Goal: Task Accomplishment & Management: Manage account settings

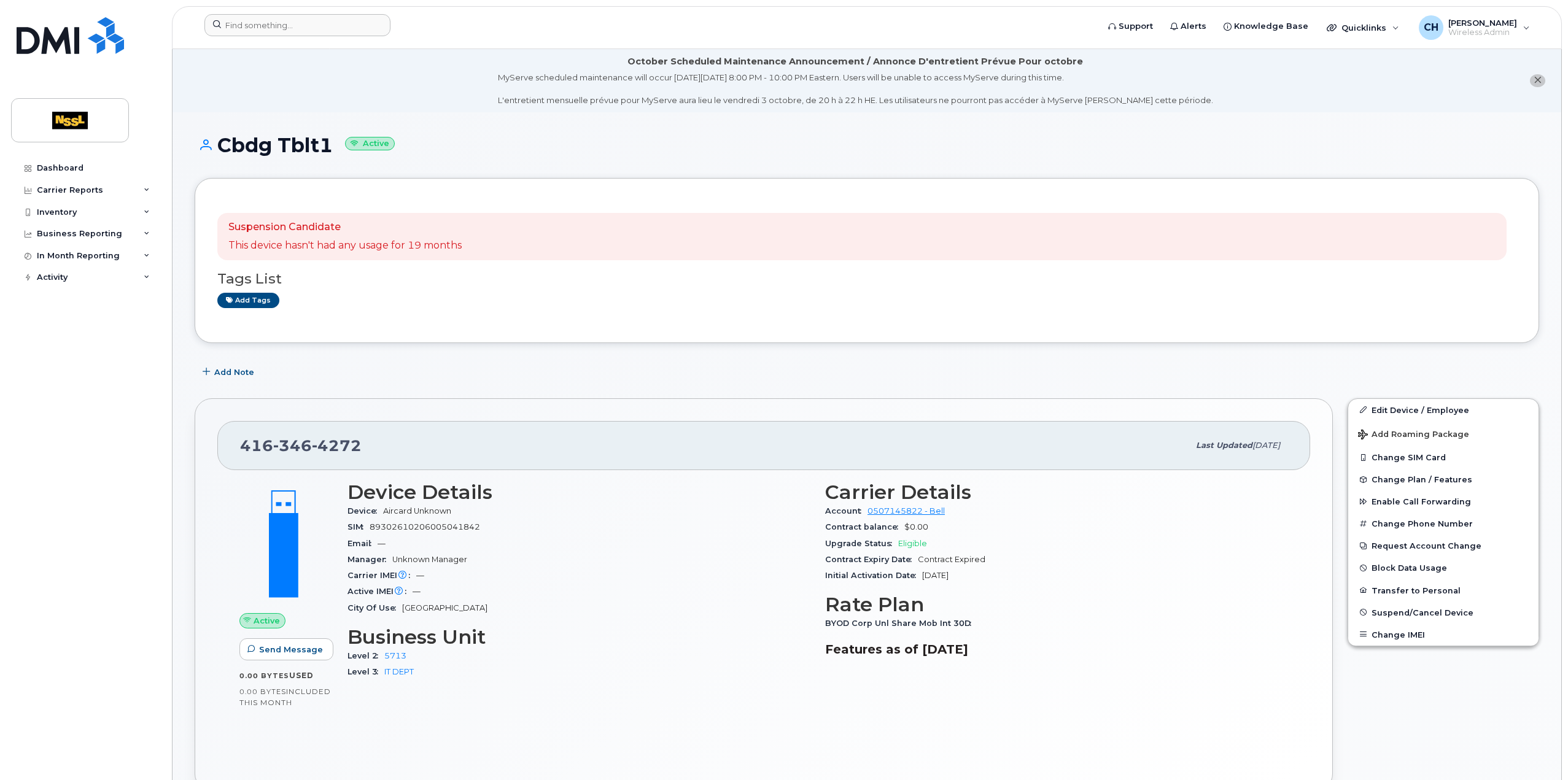
click at [307, 39] on div at bounding box center [647, 28] width 905 height 27
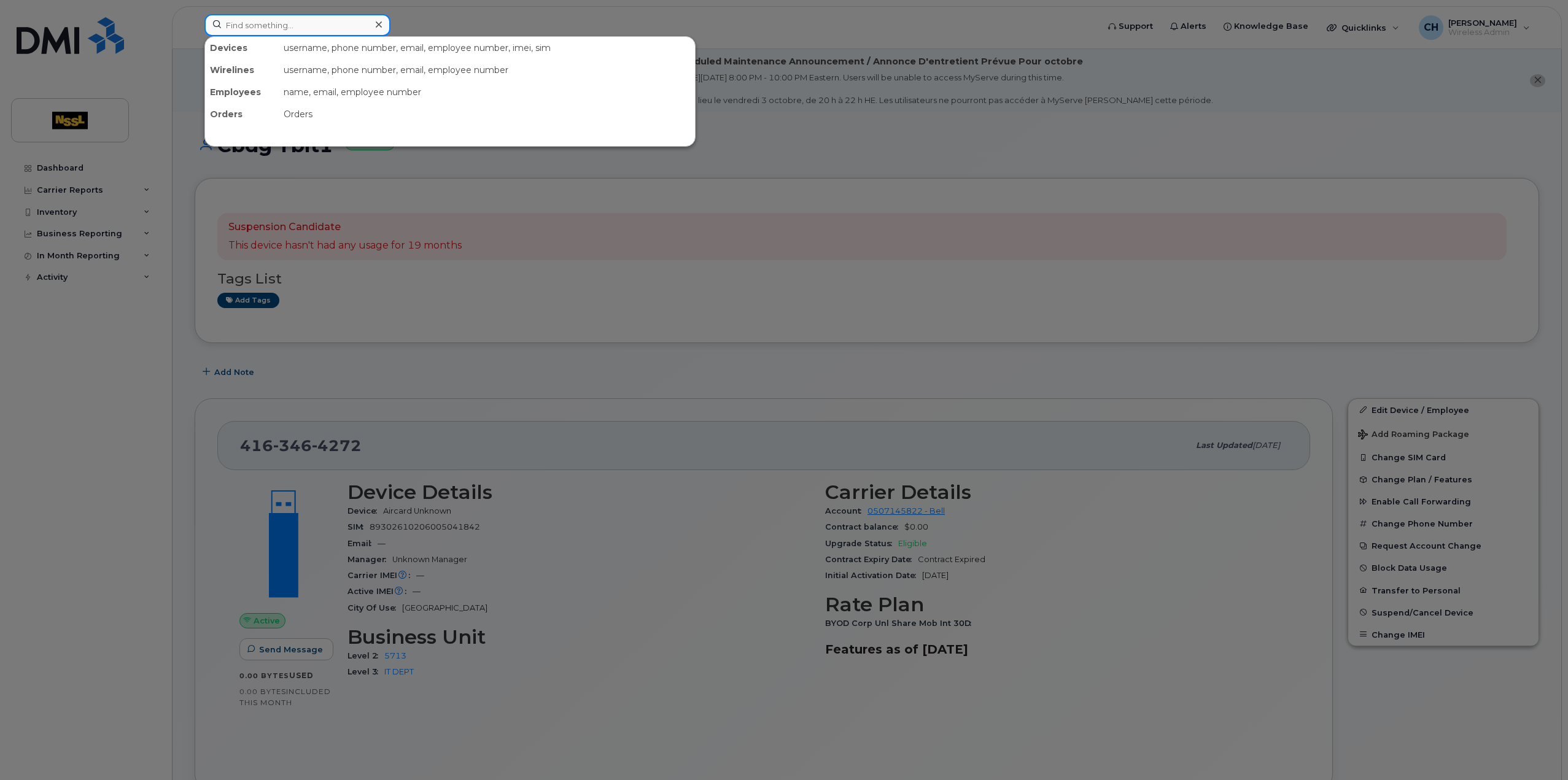
click at [299, 28] on input at bounding box center [298, 25] width 186 height 22
paste input "4162540651"
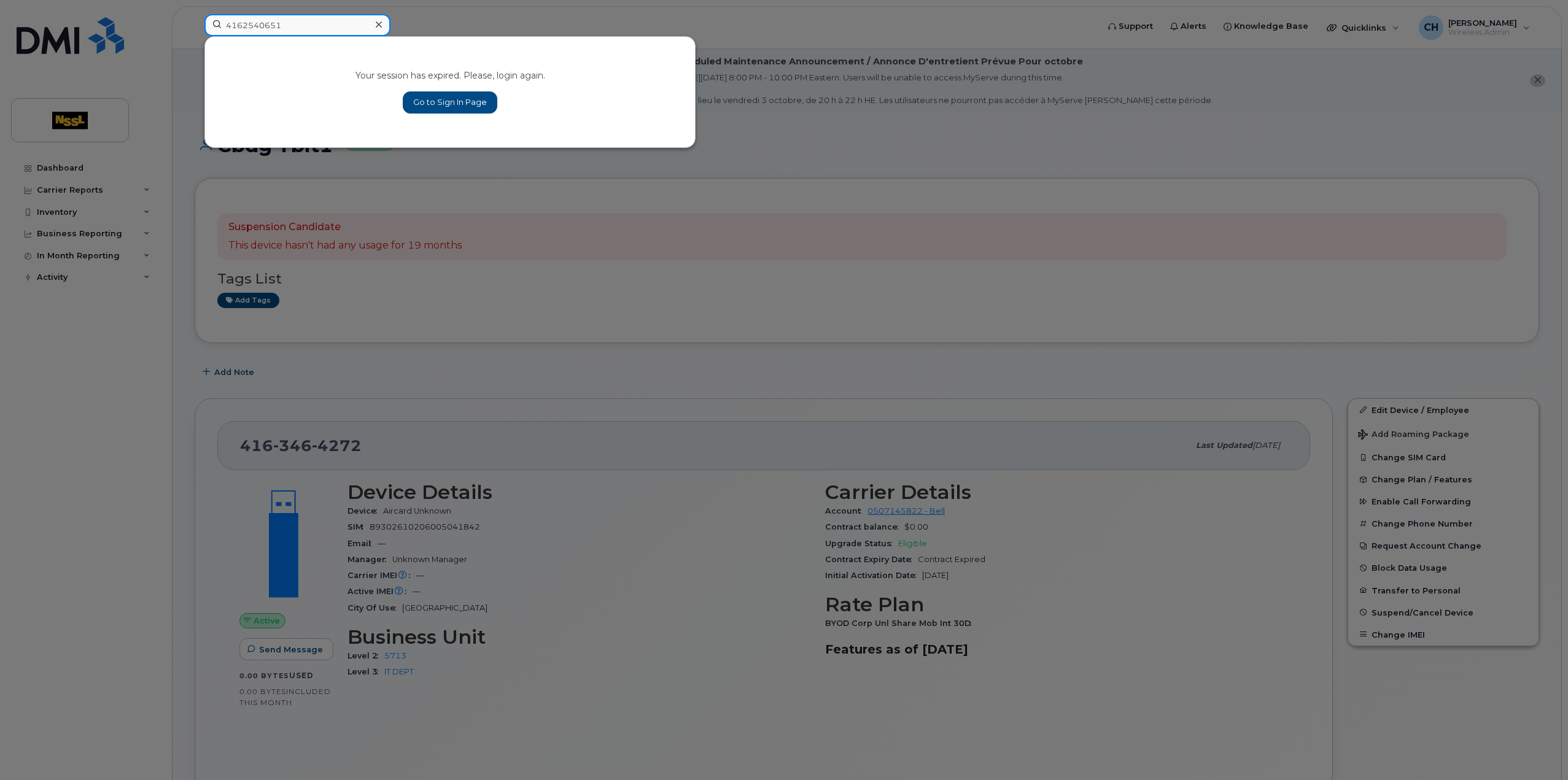
type input "4162540651"
click at [415, 92] on link "Go to Sign In Page" at bounding box center [450, 102] width 94 height 22
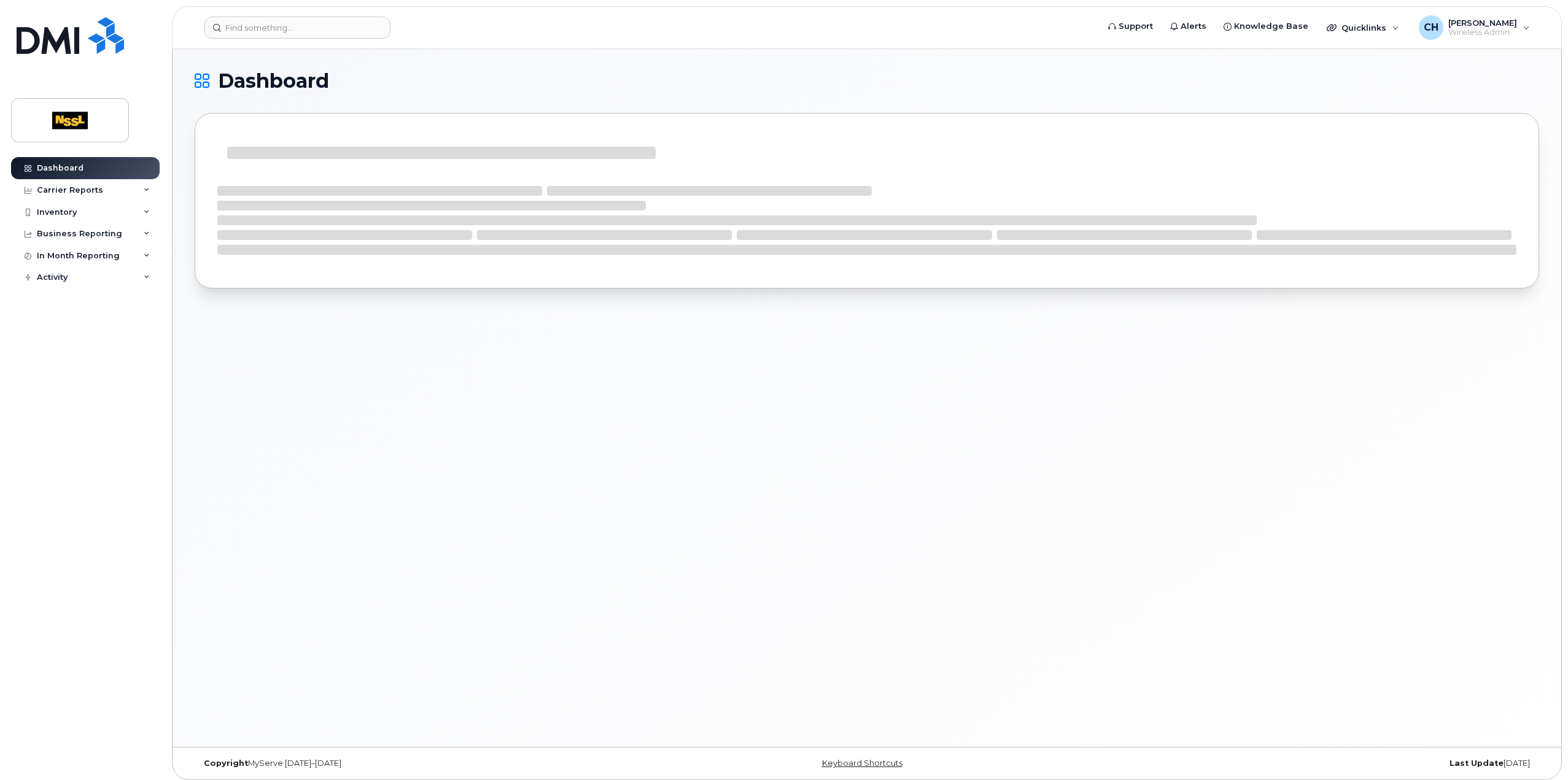
click at [734, 433] on div "Support Alerts Knowledge Base Quicklinks Suspend / Cancel Device Change SIM Car…" at bounding box center [867, 398] width 1390 height 698
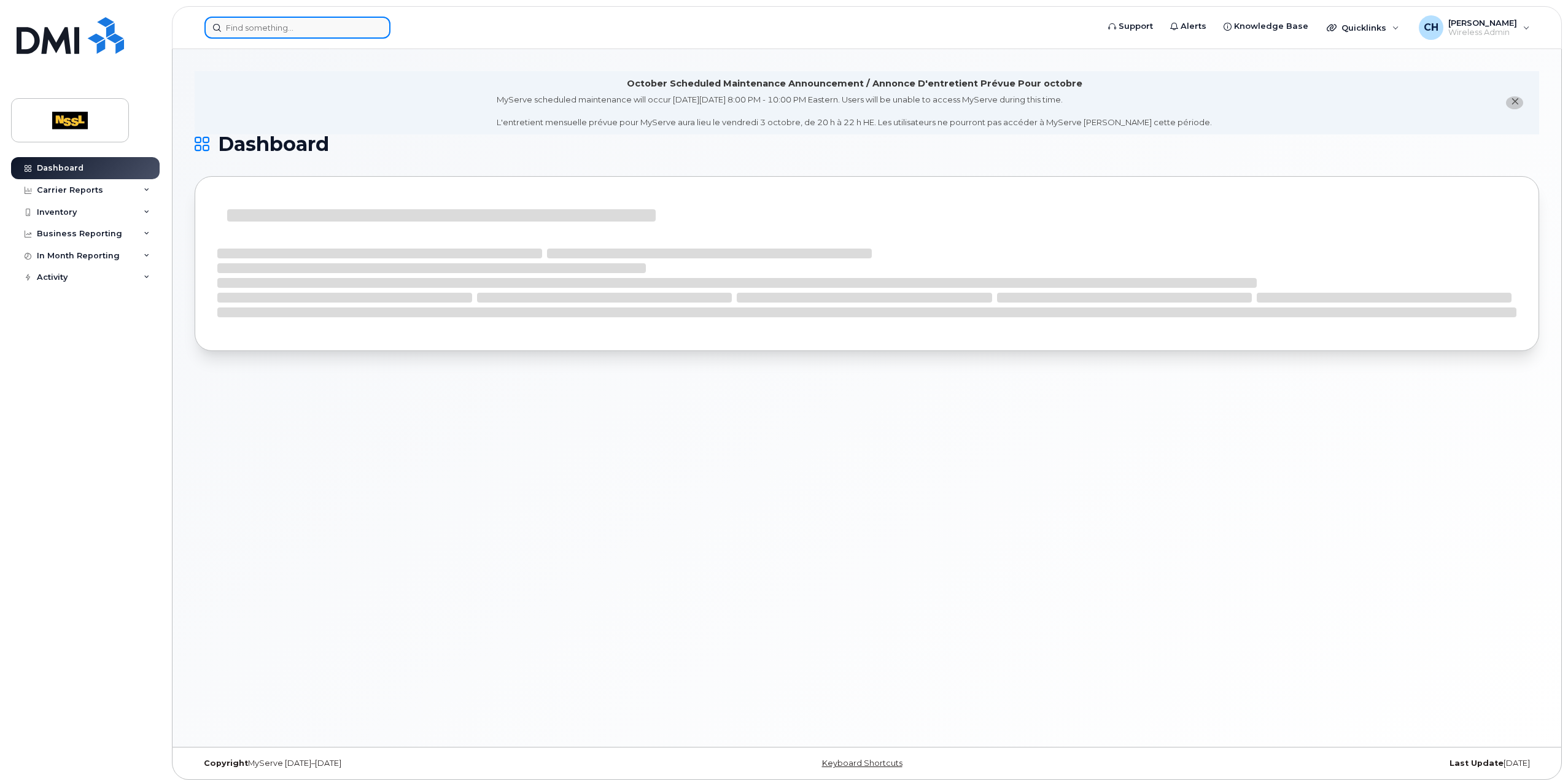
click at [312, 27] on input at bounding box center [298, 28] width 186 height 22
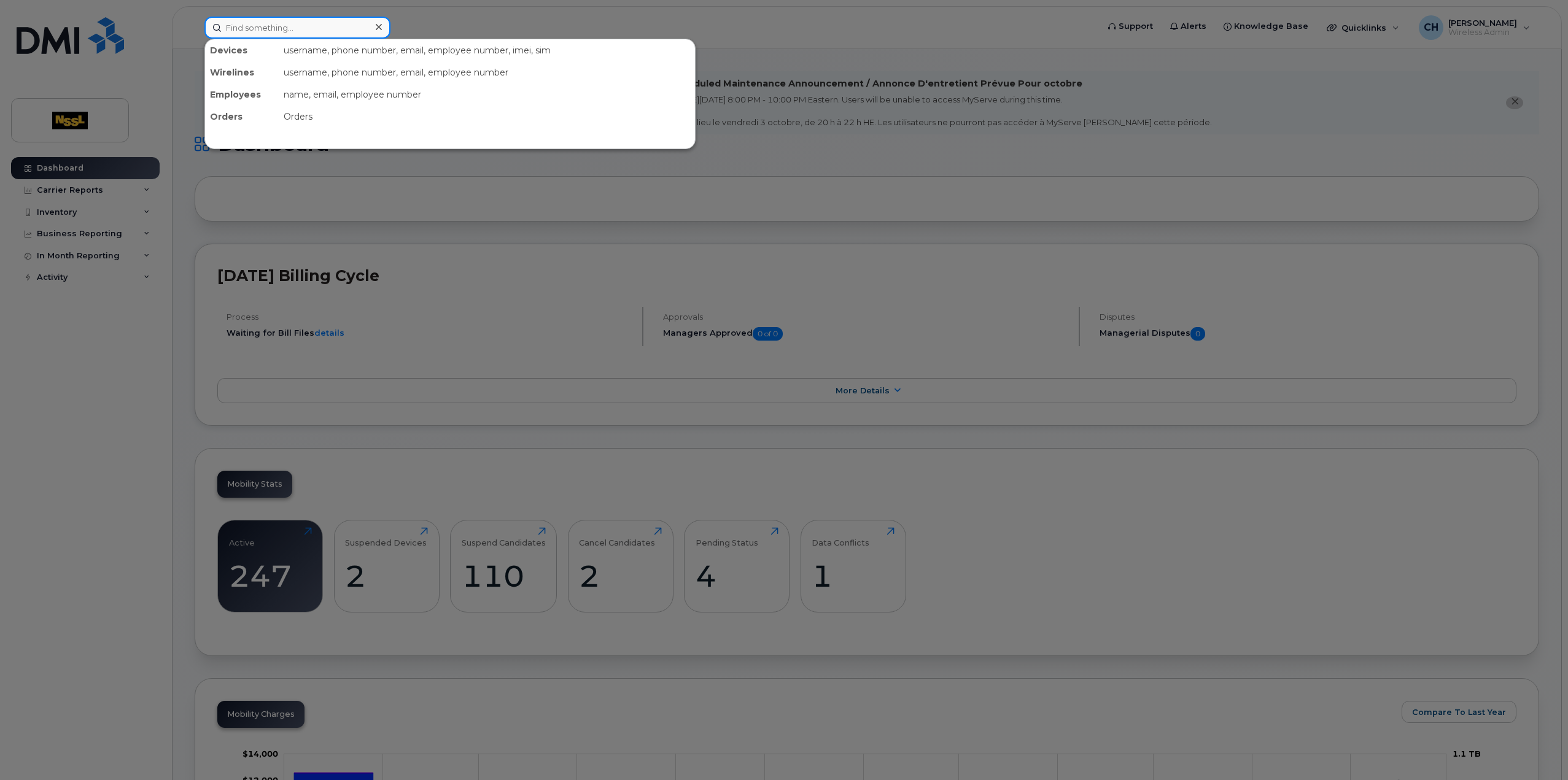
paste input "4162540651"
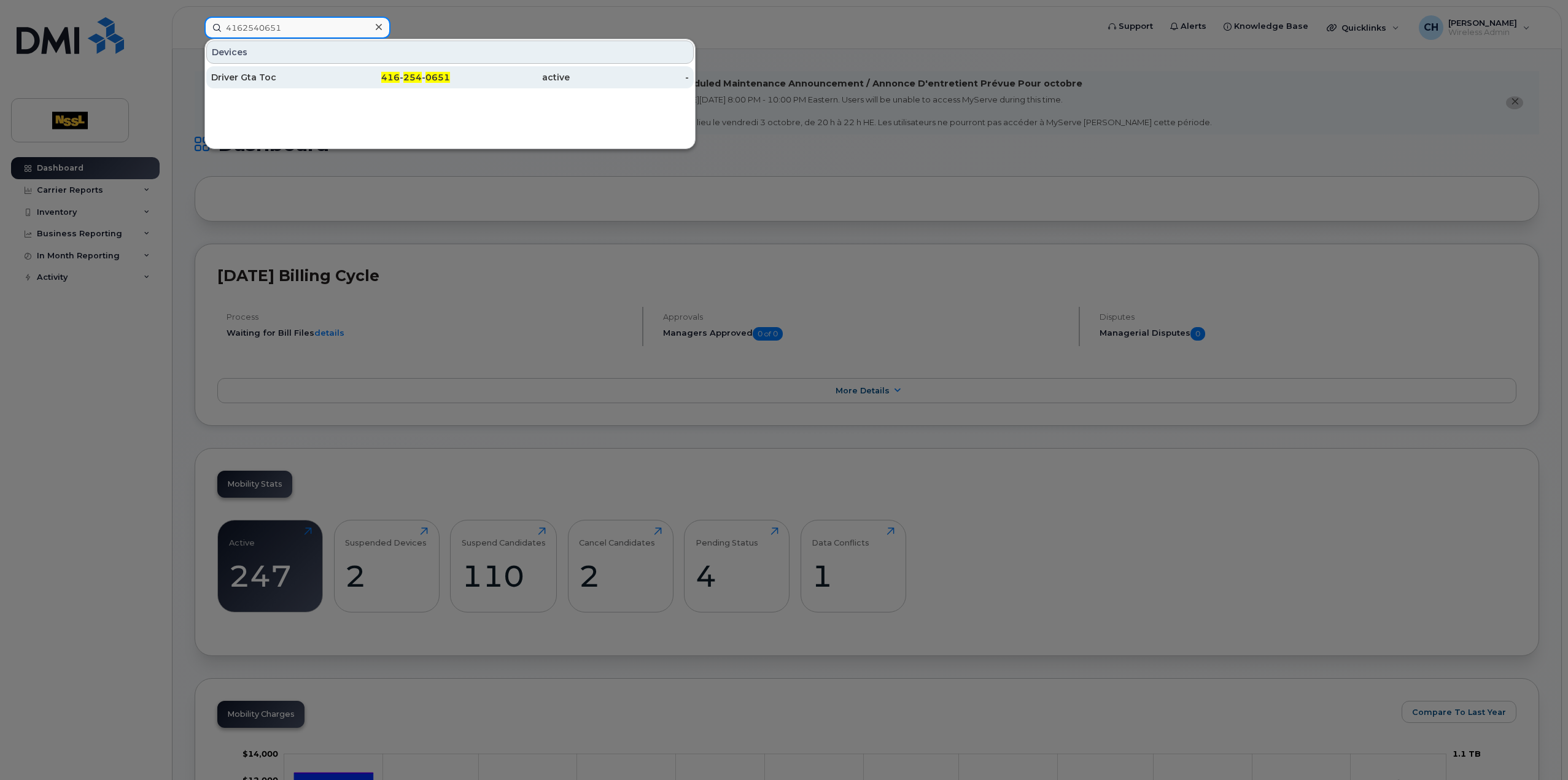
type input "4162540651"
click at [298, 75] on div "Driver Gta Toc" at bounding box center [271, 77] width 120 height 13
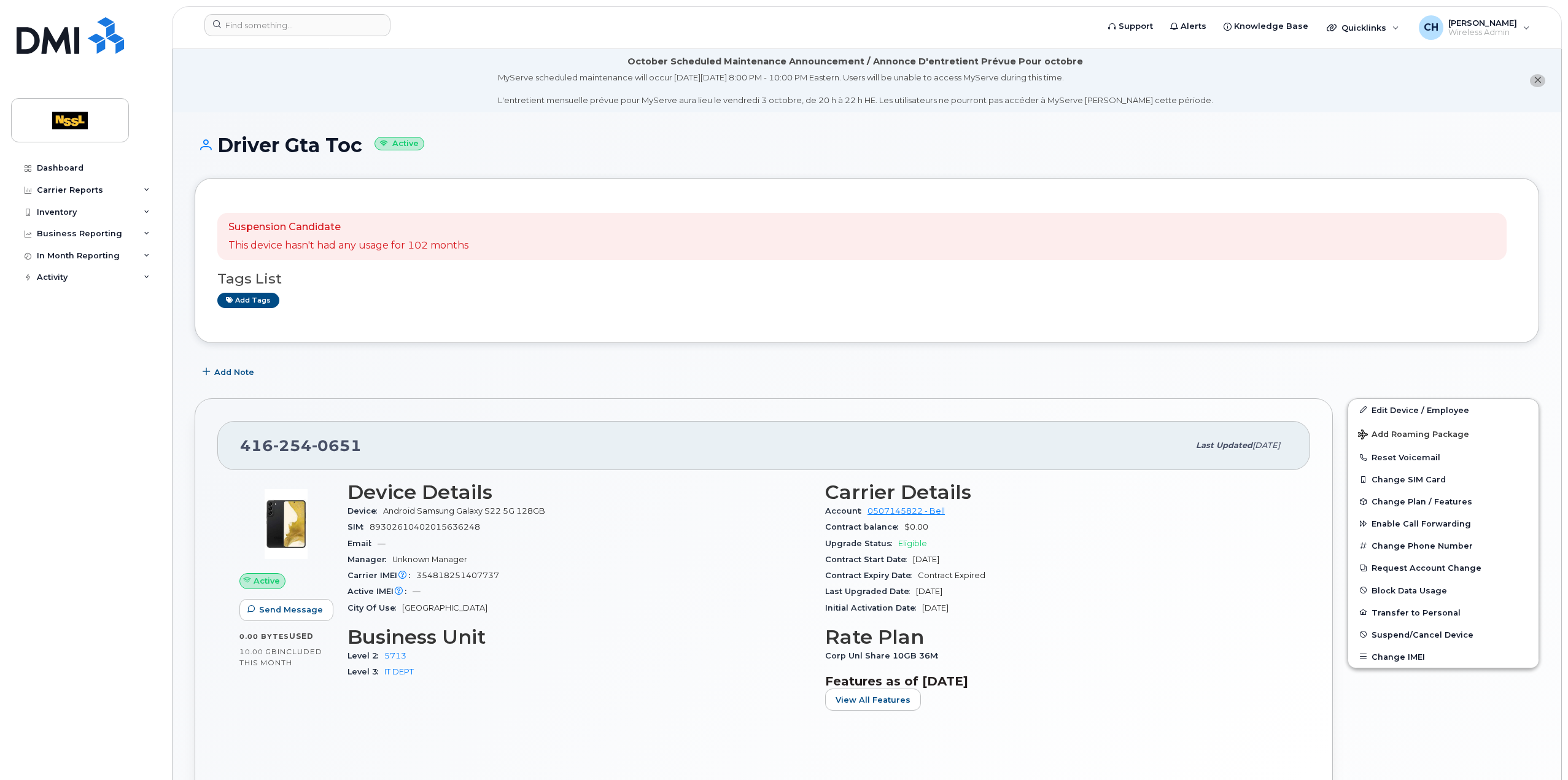
scroll to position [61, 0]
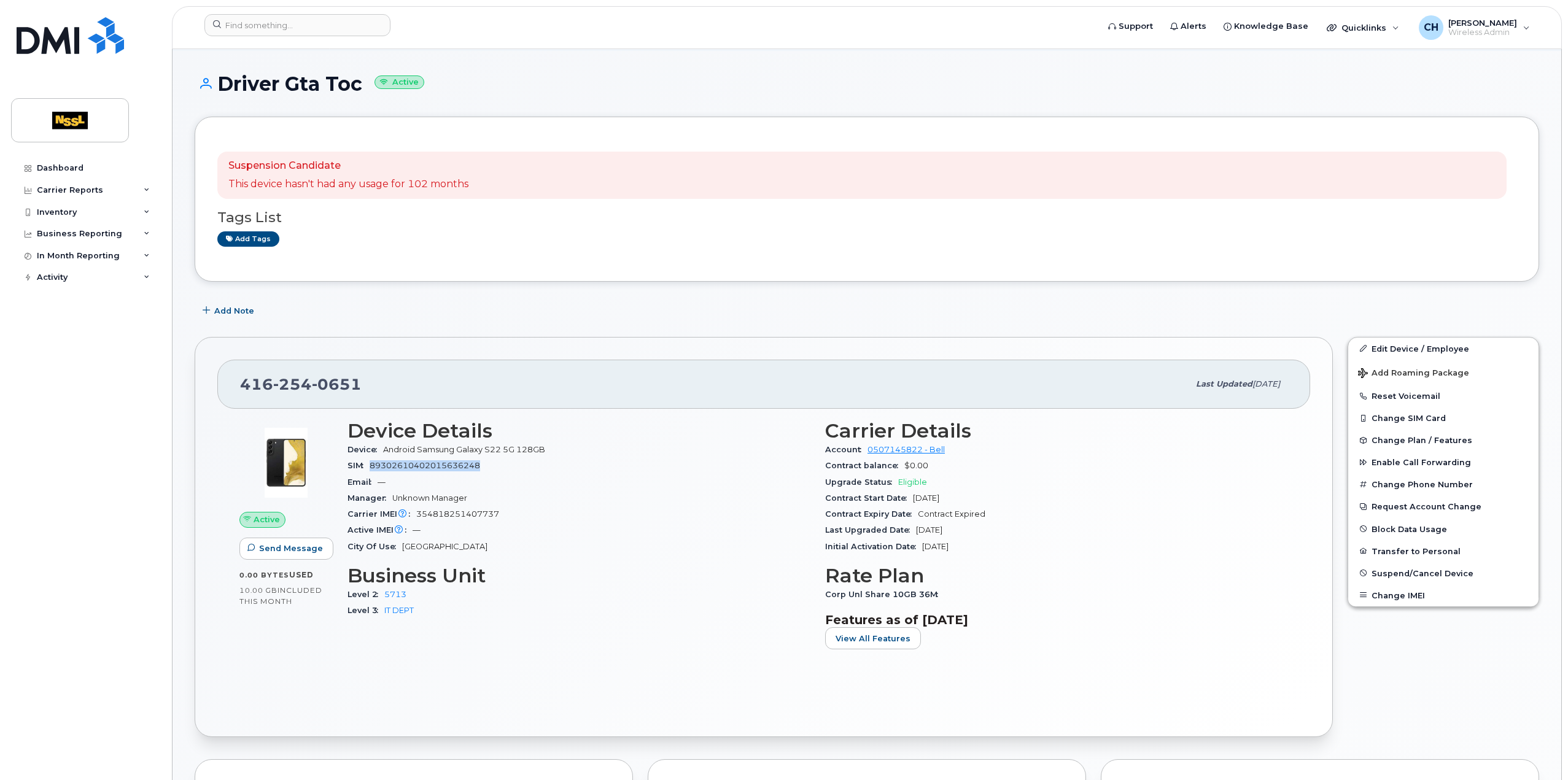
drag, startPoint x: 483, startPoint y: 465, endPoint x: 362, endPoint y: 459, distance: 121.1
click at [362, 459] on div "SIM 89302610402015636248" at bounding box center [580, 466] width 463 height 16
copy div "89302610402015636248"
drag, startPoint x: 472, startPoint y: 463, endPoint x: 367, endPoint y: 459, distance: 105.1
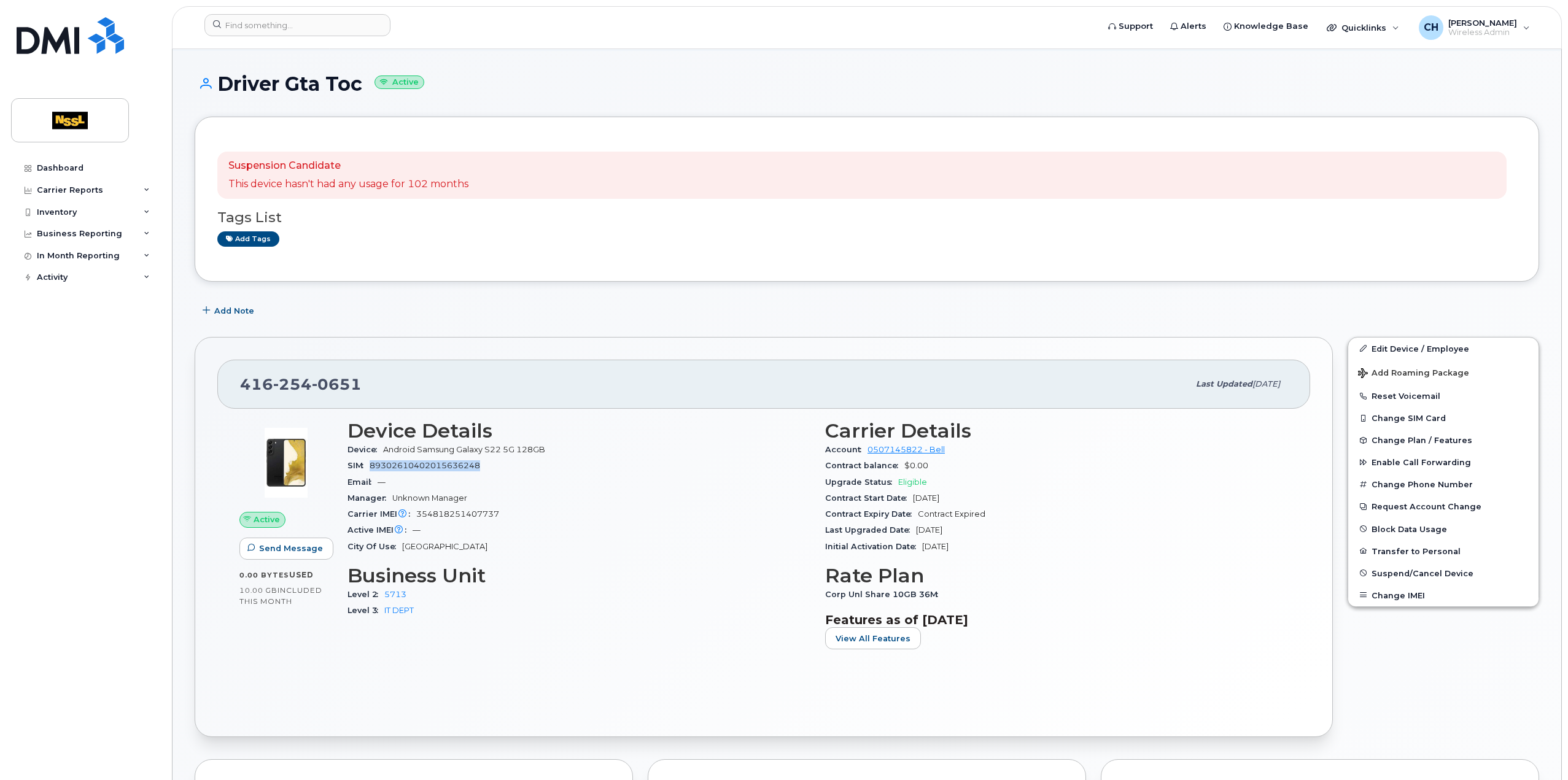
click at [367, 459] on div "SIM 89302610402015636248" at bounding box center [580, 466] width 463 height 16
copy span "89302610402015636248"
click at [488, 466] on div "SIM 89302610402015636248" at bounding box center [580, 466] width 463 height 16
drag, startPoint x: 403, startPoint y: 466, endPoint x: 495, endPoint y: 469, distance: 92.0
click at [495, 469] on div "SIM 89302610402015636248" at bounding box center [580, 466] width 463 height 16
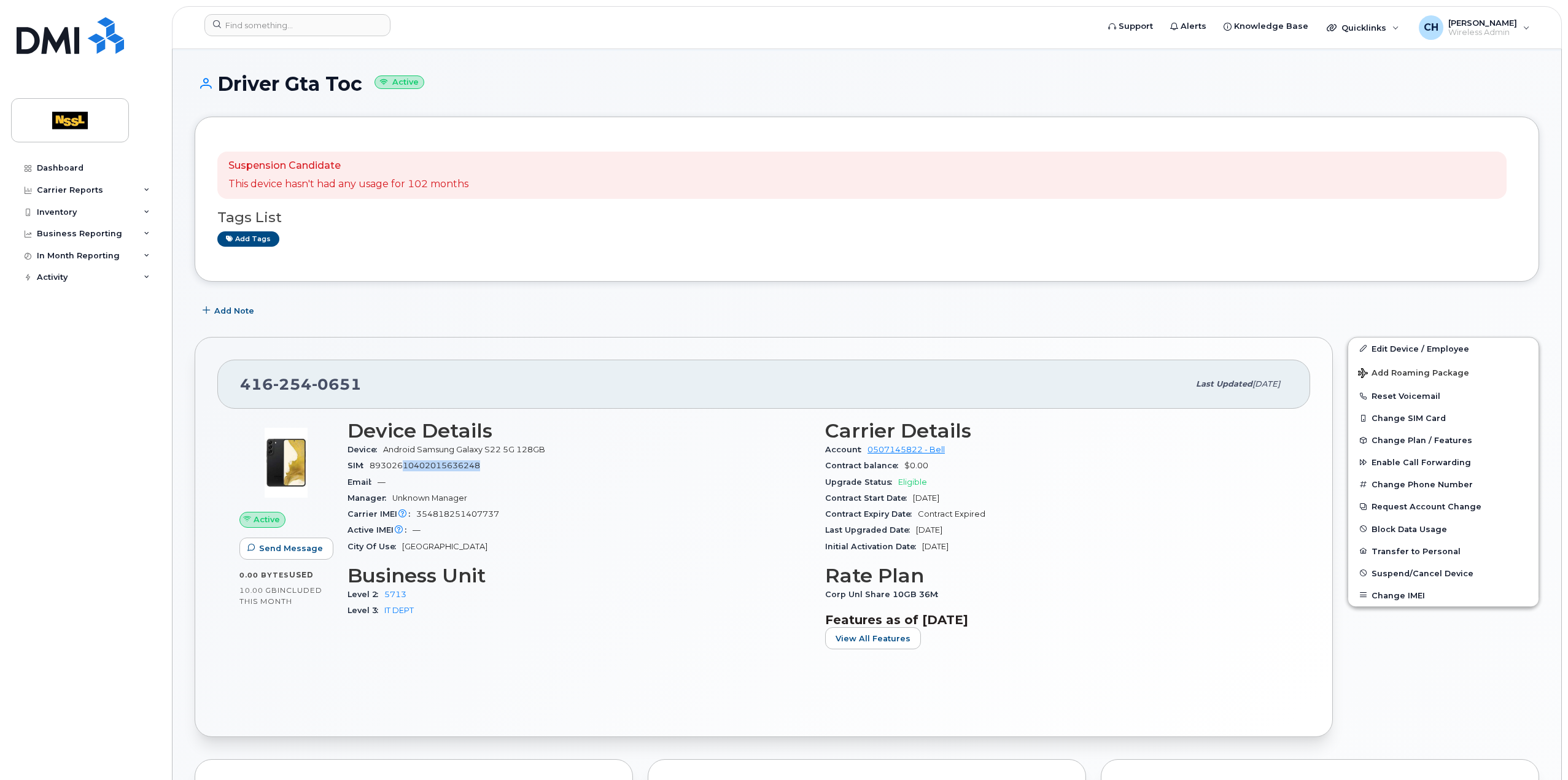
copy span "10402015636248"
click at [487, 467] on div "SIM 89302610402015636248" at bounding box center [580, 466] width 463 height 16
drag, startPoint x: 399, startPoint y: 466, endPoint x: 547, endPoint y: 473, distance: 148.2
click at [547, 473] on section "Device Details Device Android Samsung Galaxy S22 5G 128GB SIM 89302610402015636…" at bounding box center [580, 487] width 463 height 135
copy section "610402015636248 Email —"
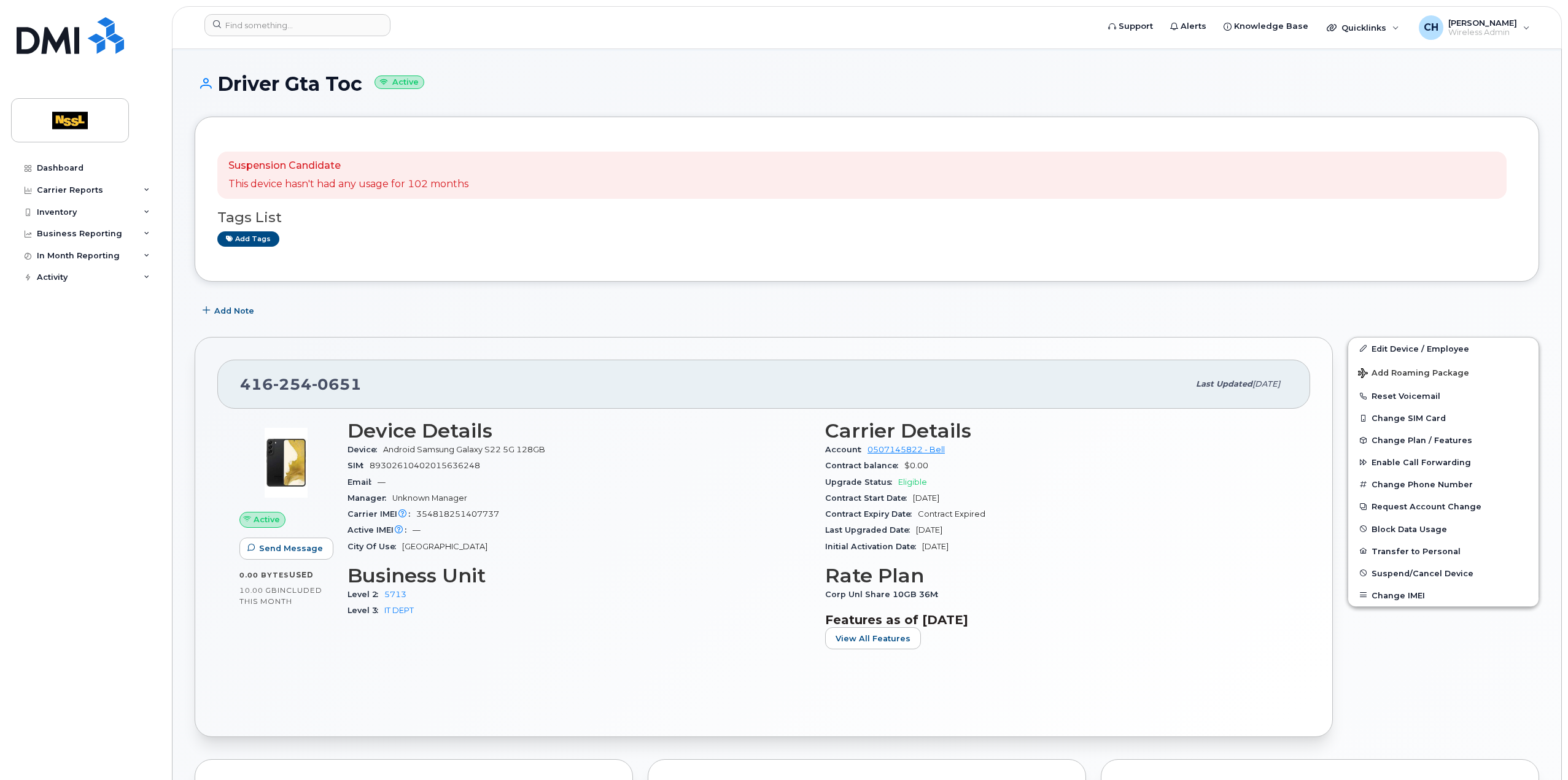
click at [448, 453] on span "Android Samsung Galaxy S22 5G 128GB" at bounding box center [464, 449] width 162 height 9
drag, startPoint x: 399, startPoint y: 466, endPoint x: 488, endPoint y: 462, distance: 89.1
click at [488, 462] on div "SIM 89302610402015636248" at bounding box center [580, 466] width 463 height 16
copy span "610402015636248"
click at [450, 461] on span "89302610402015636248" at bounding box center [425, 465] width 110 height 9
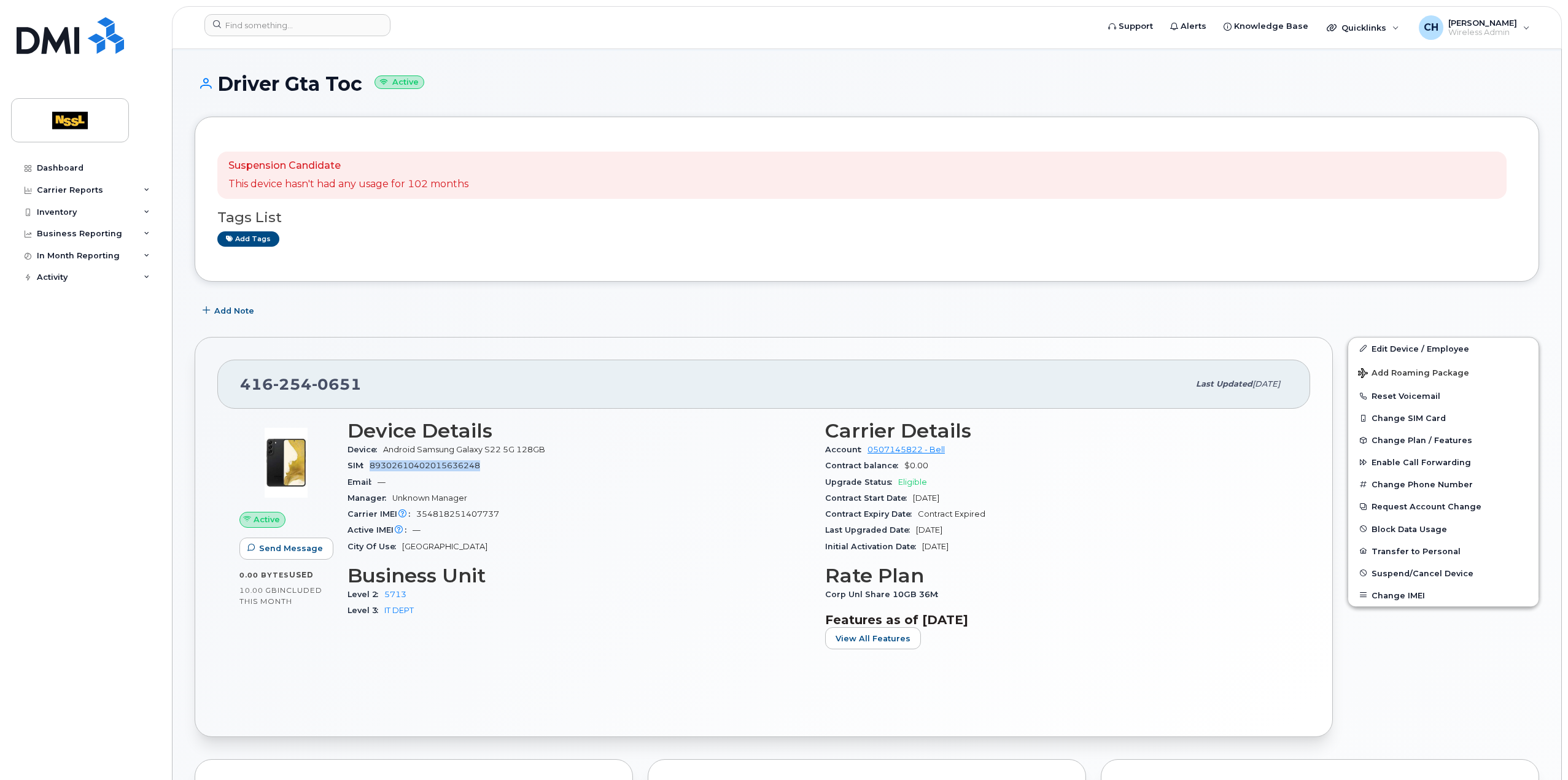
drag, startPoint x: 480, startPoint y: 463, endPoint x: 373, endPoint y: 462, distance: 107.0
click at [373, 462] on span "89302610402015636248" at bounding box center [425, 465] width 110 height 9
copy span "89302610402015636248"
drag, startPoint x: 683, startPoint y: 366, endPoint x: 621, endPoint y: 445, distance: 100.4
click at [683, 366] on div "416 254 0651 Last updated Jul 15, 2025" at bounding box center [764, 384] width 1093 height 49
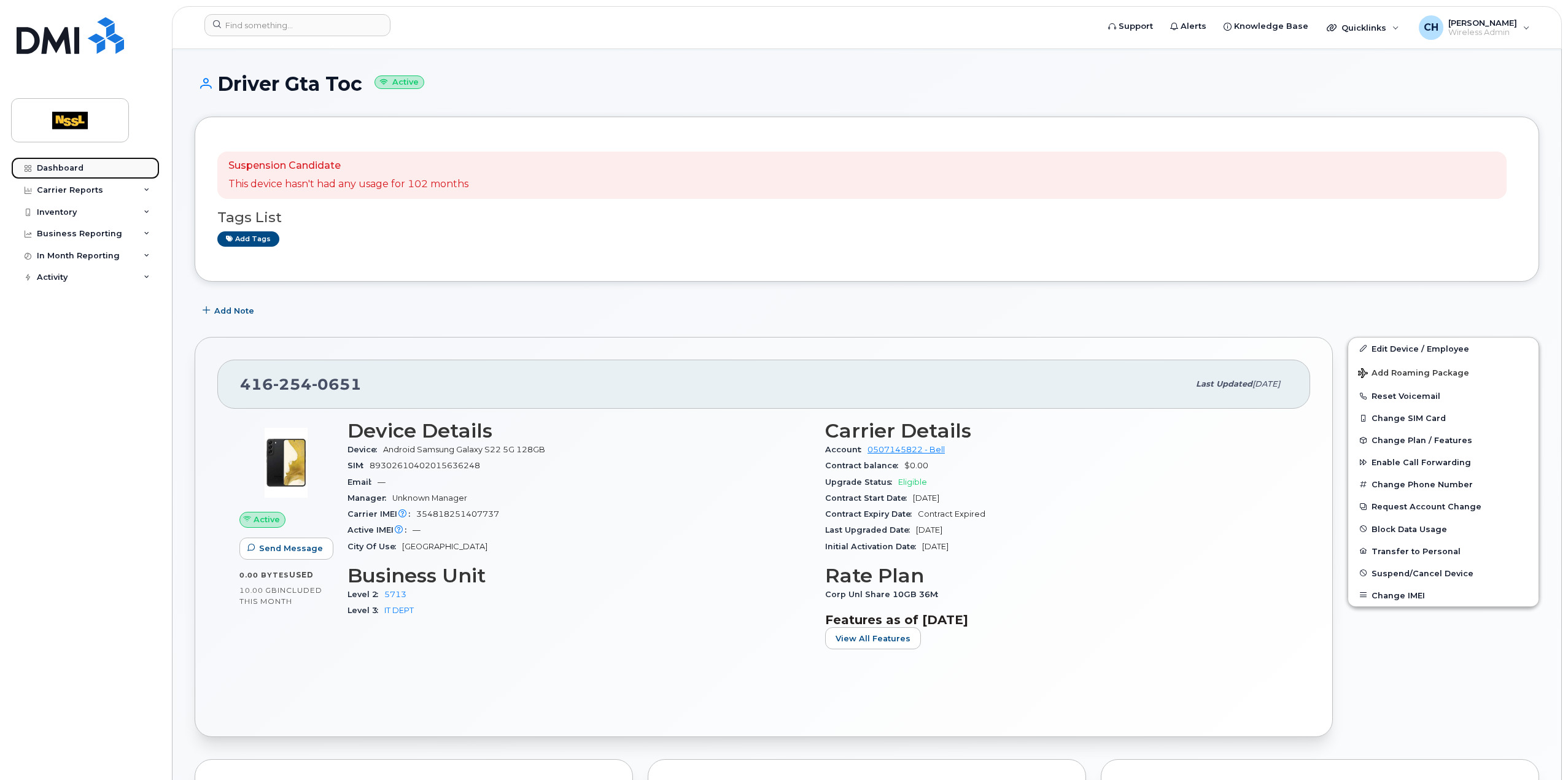
click at [81, 166] on div "Dashboard" at bounding box center [60, 168] width 47 height 10
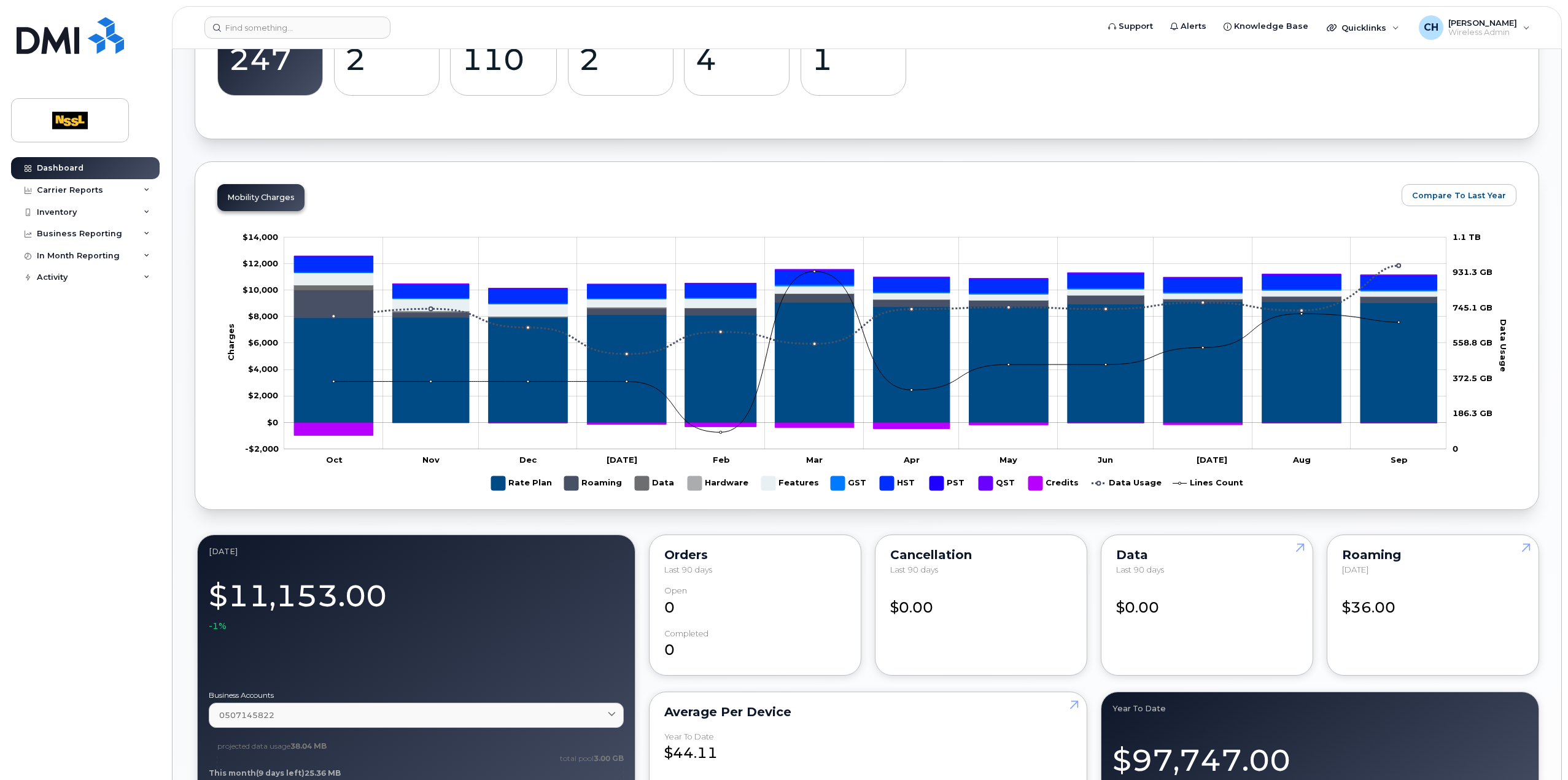
scroll to position [491, 0]
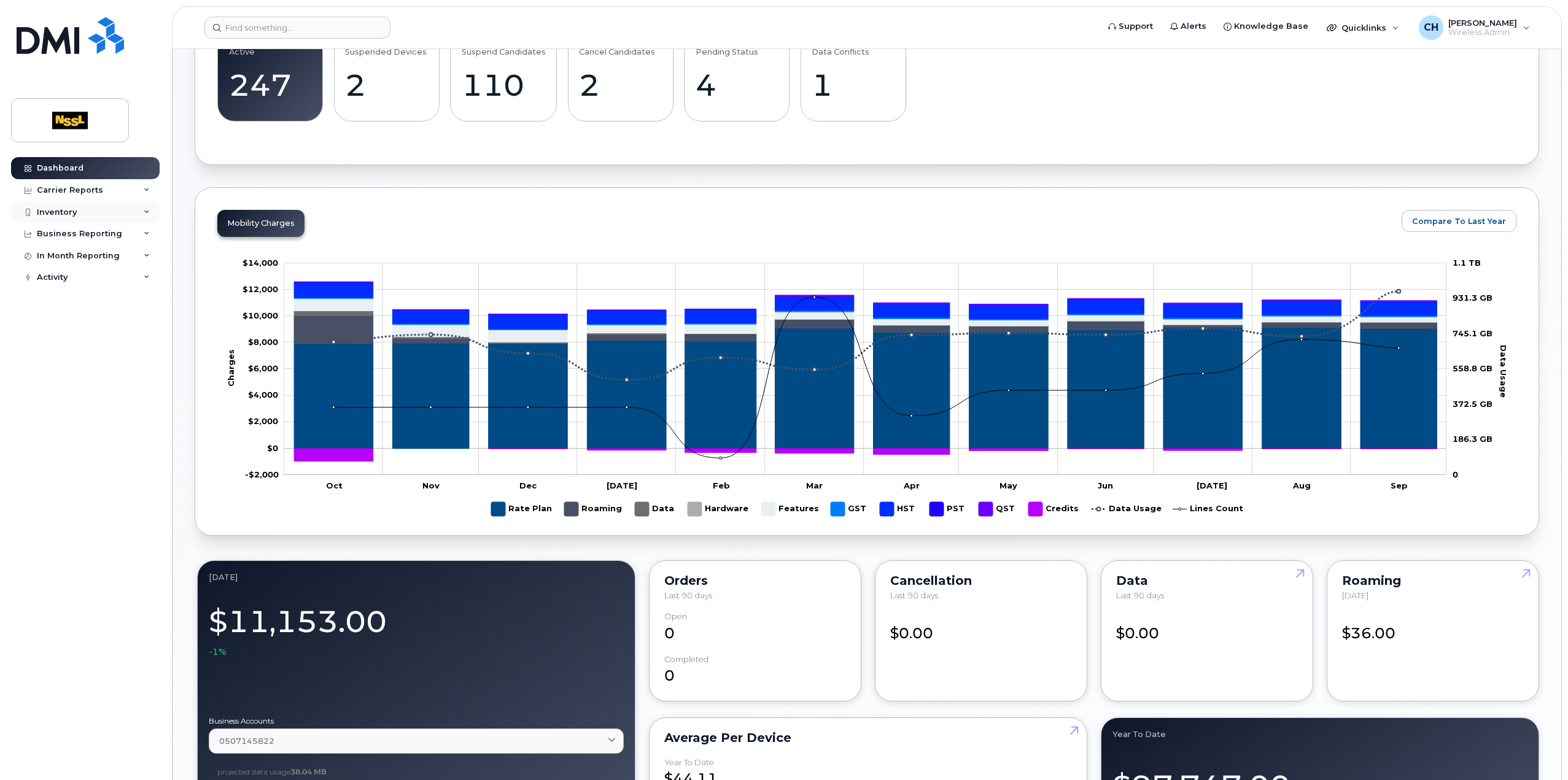
click at [100, 212] on div "Inventory" at bounding box center [85, 212] width 149 height 22
click at [102, 231] on div "Mobility Devices" at bounding box center [77, 234] width 69 height 11
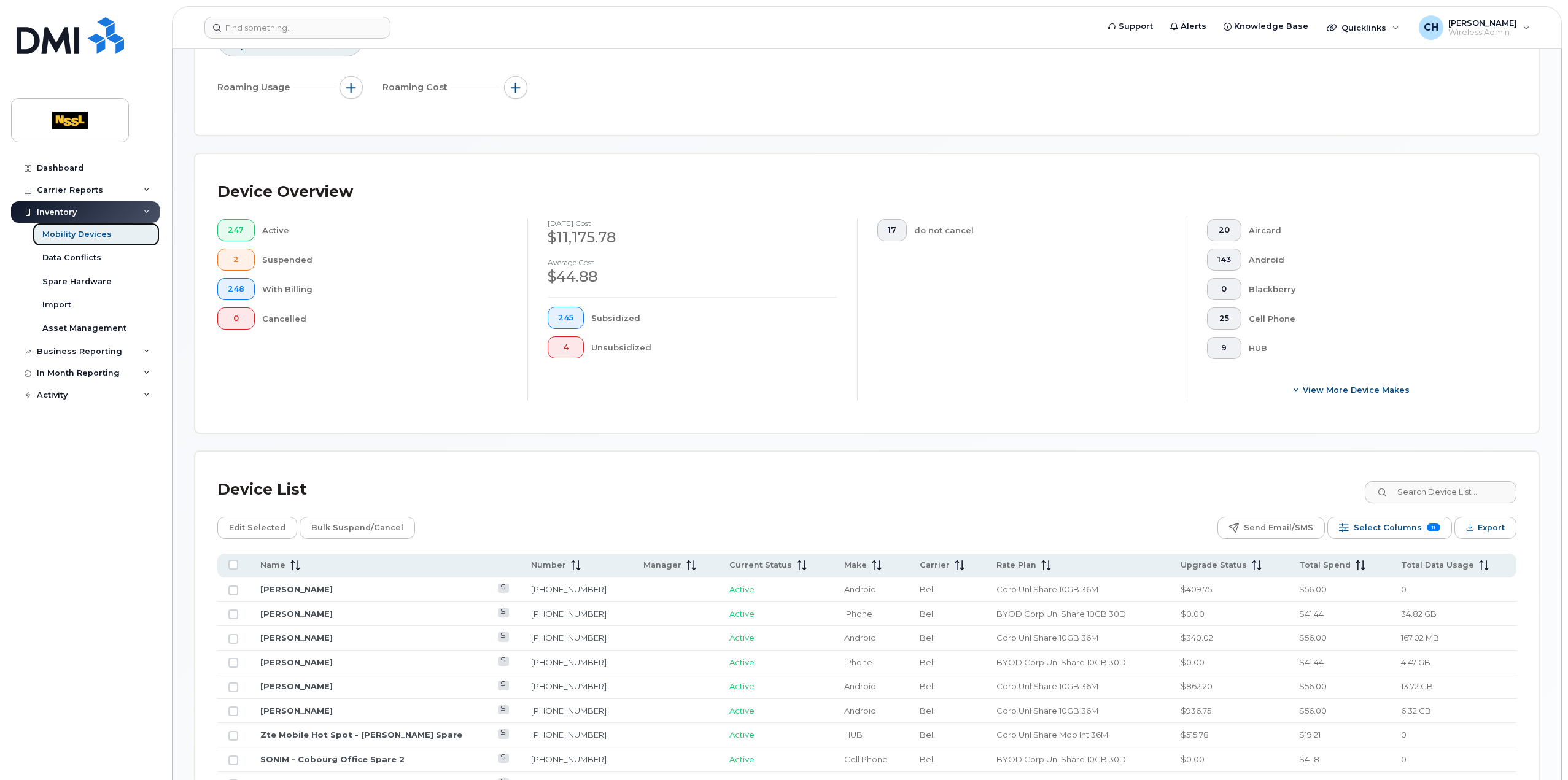
scroll to position [246, 0]
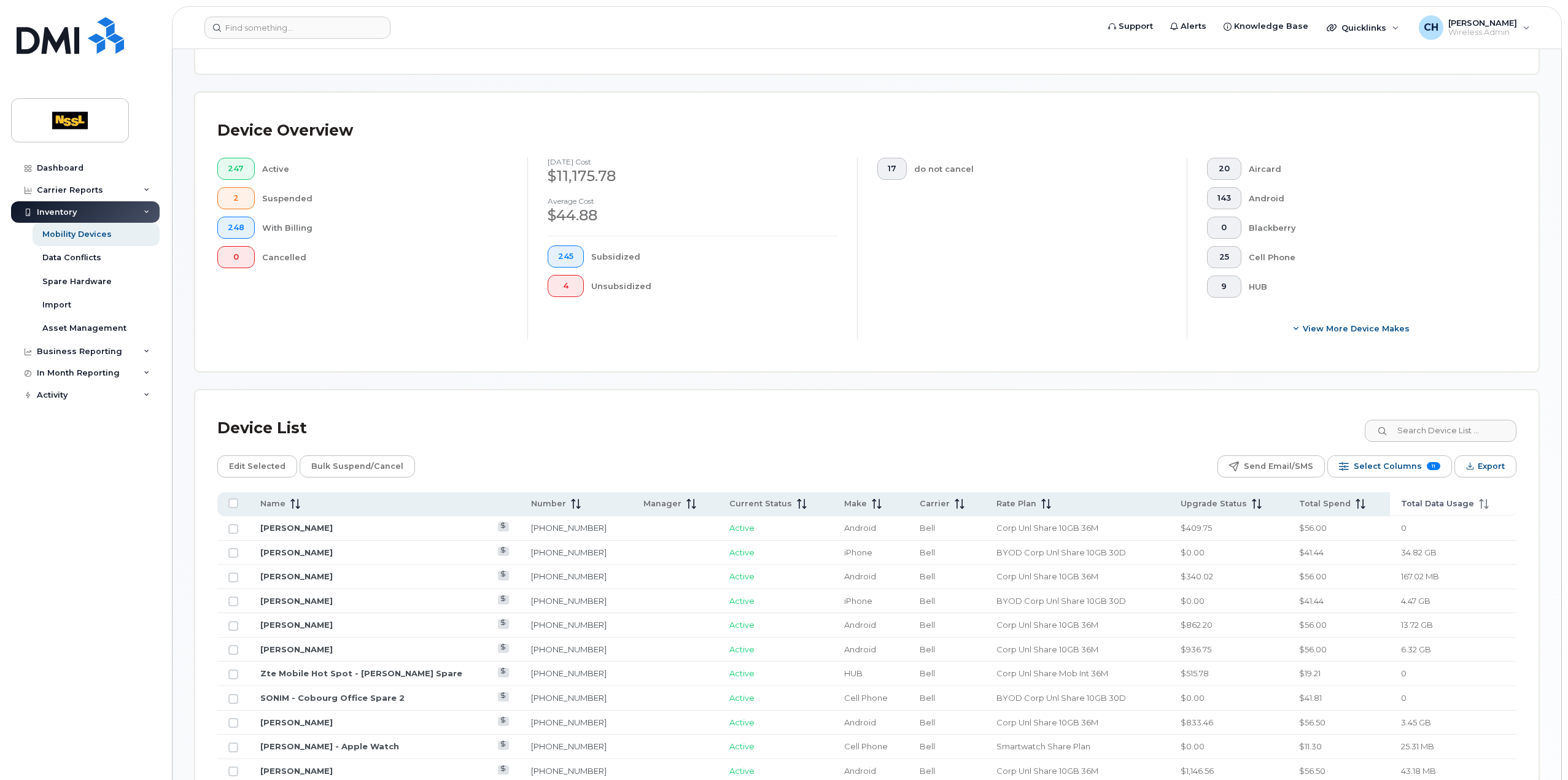
click at [1479, 502] on icon at bounding box center [1484, 504] width 10 height 10
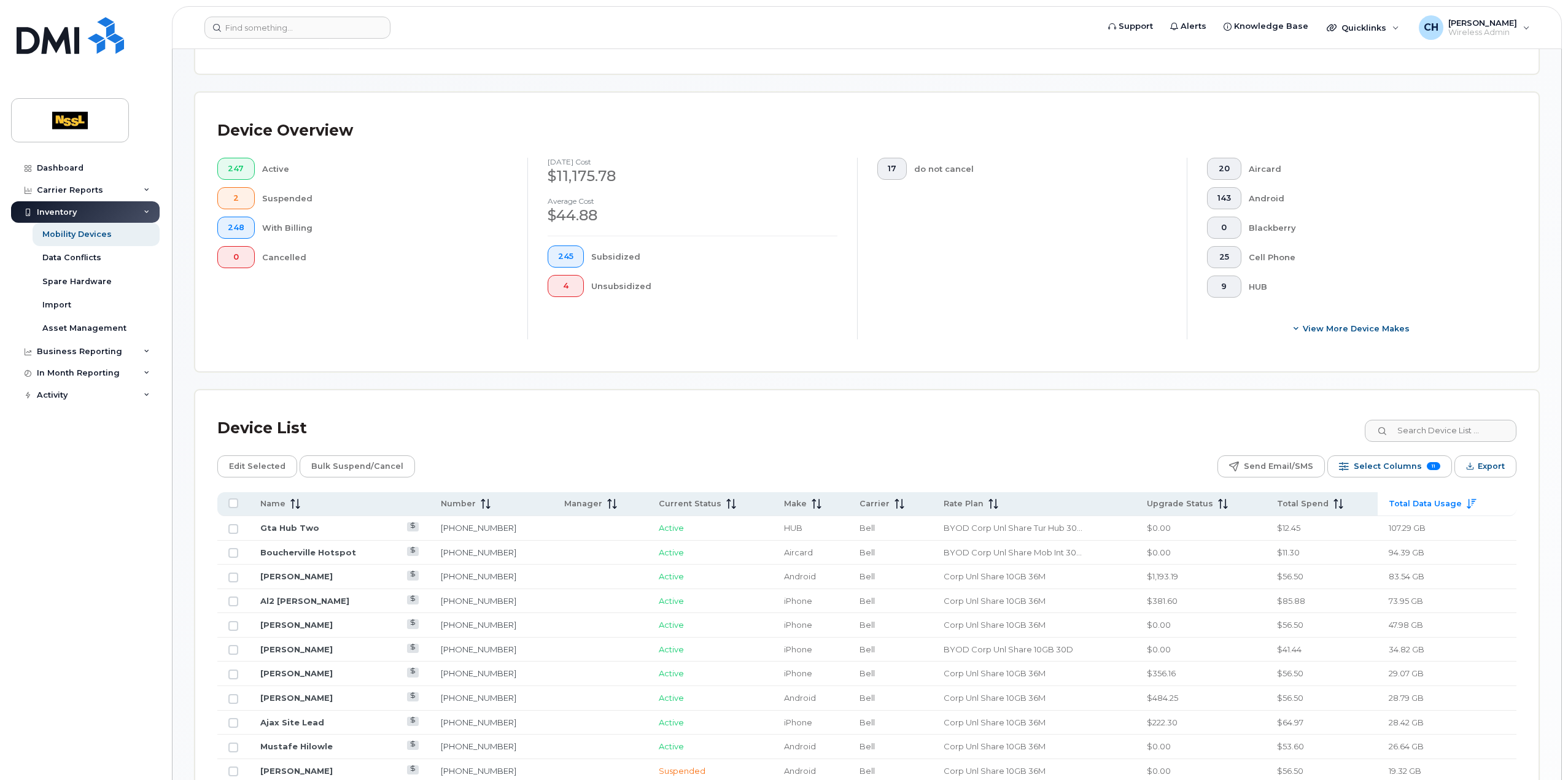
click at [89, 211] on div "Inventory" at bounding box center [85, 212] width 149 height 22
click at [100, 177] on link "Dashboard" at bounding box center [85, 168] width 149 height 22
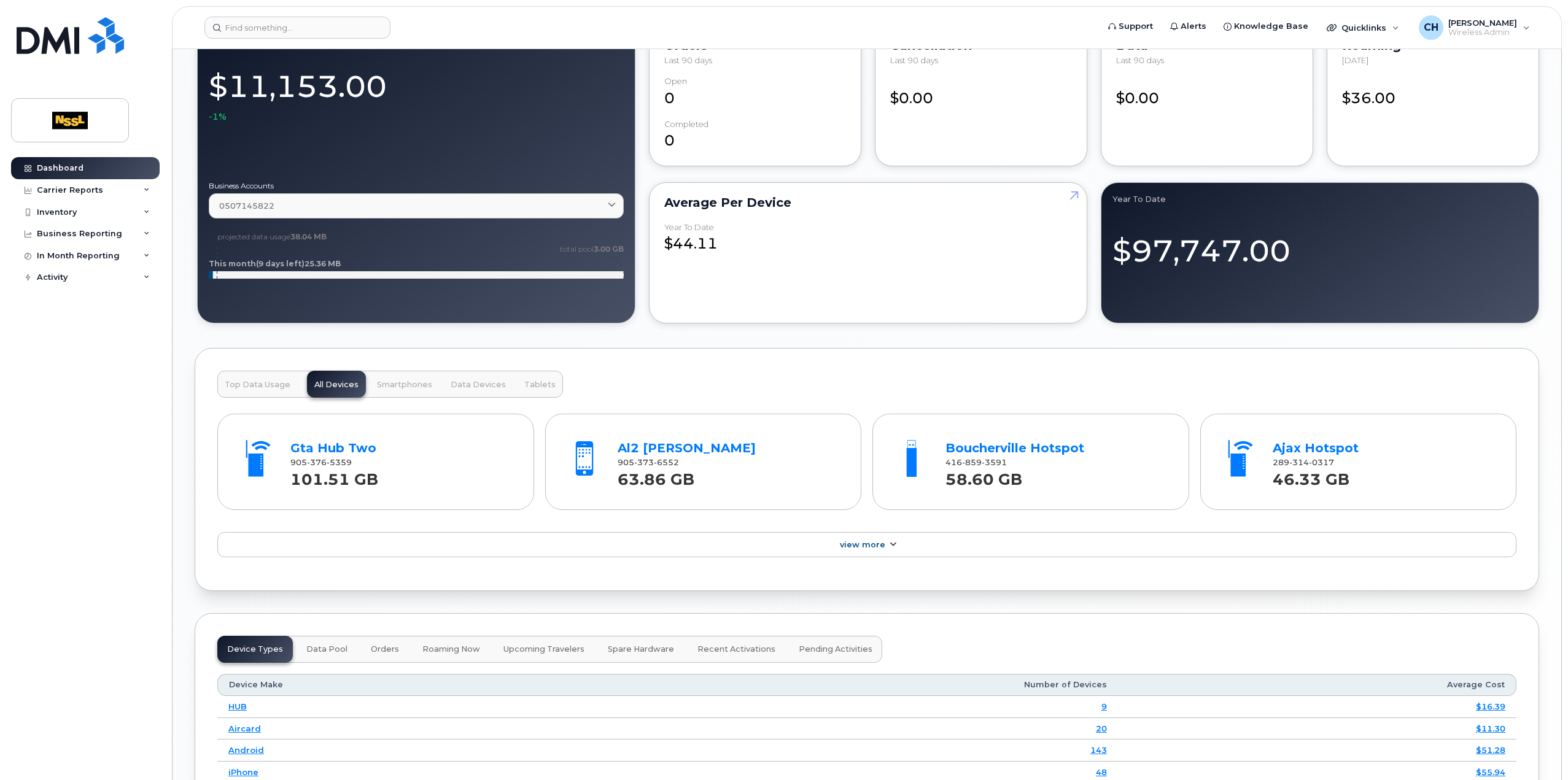
scroll to position [1043, 0]
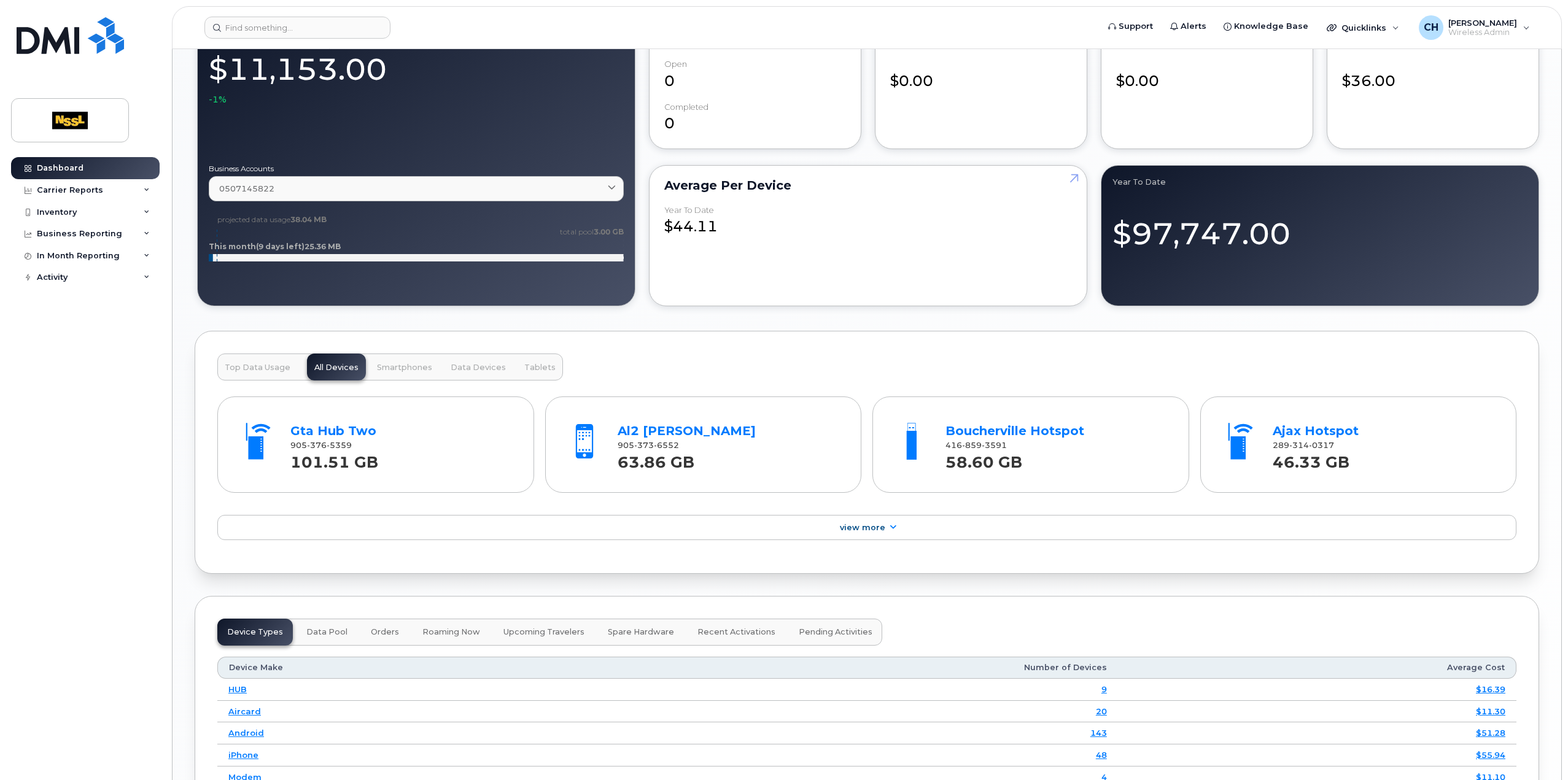
click at [269, 368] on span "Top Data Usage" at bounding box center [258, 368] width 66 height 10
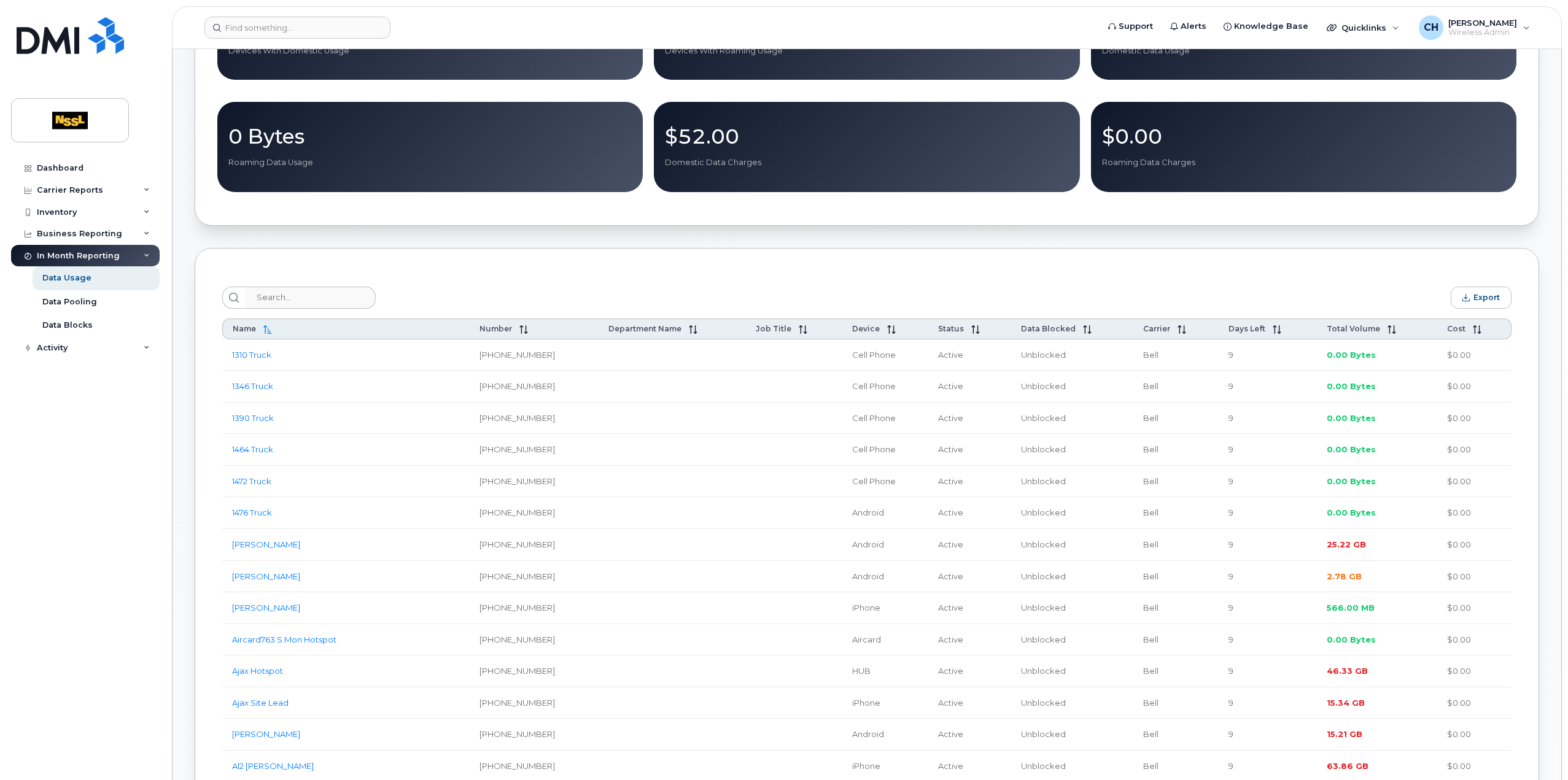
scroll to position [307, 0]
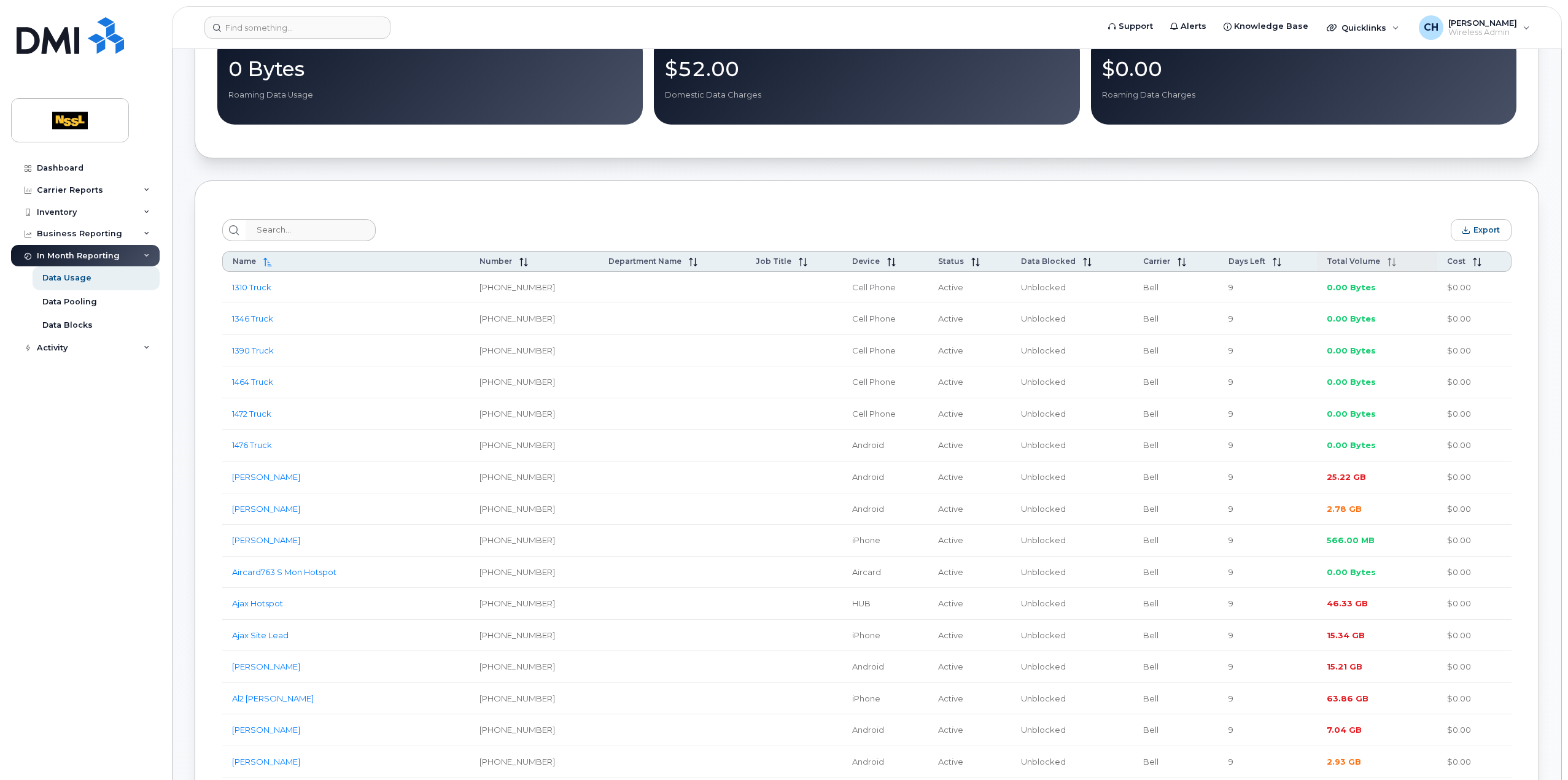
click at [1360, 263] on span "Total Volume" at bounding box center [1354, 261] width 54 height 9
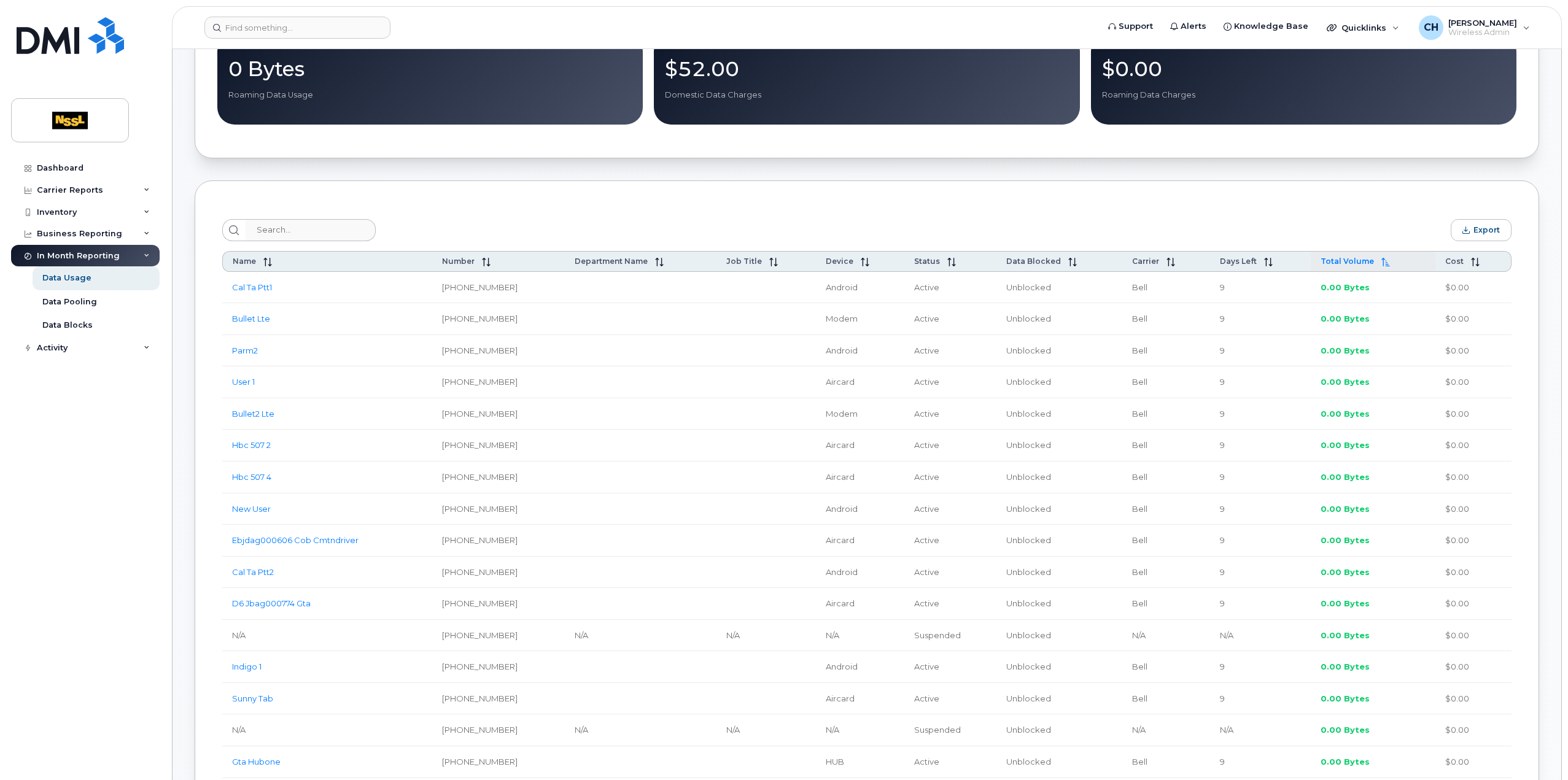
click at [1360, 263] on span "Total Volume" at bounding box center [1348, 261] width 54 height 9
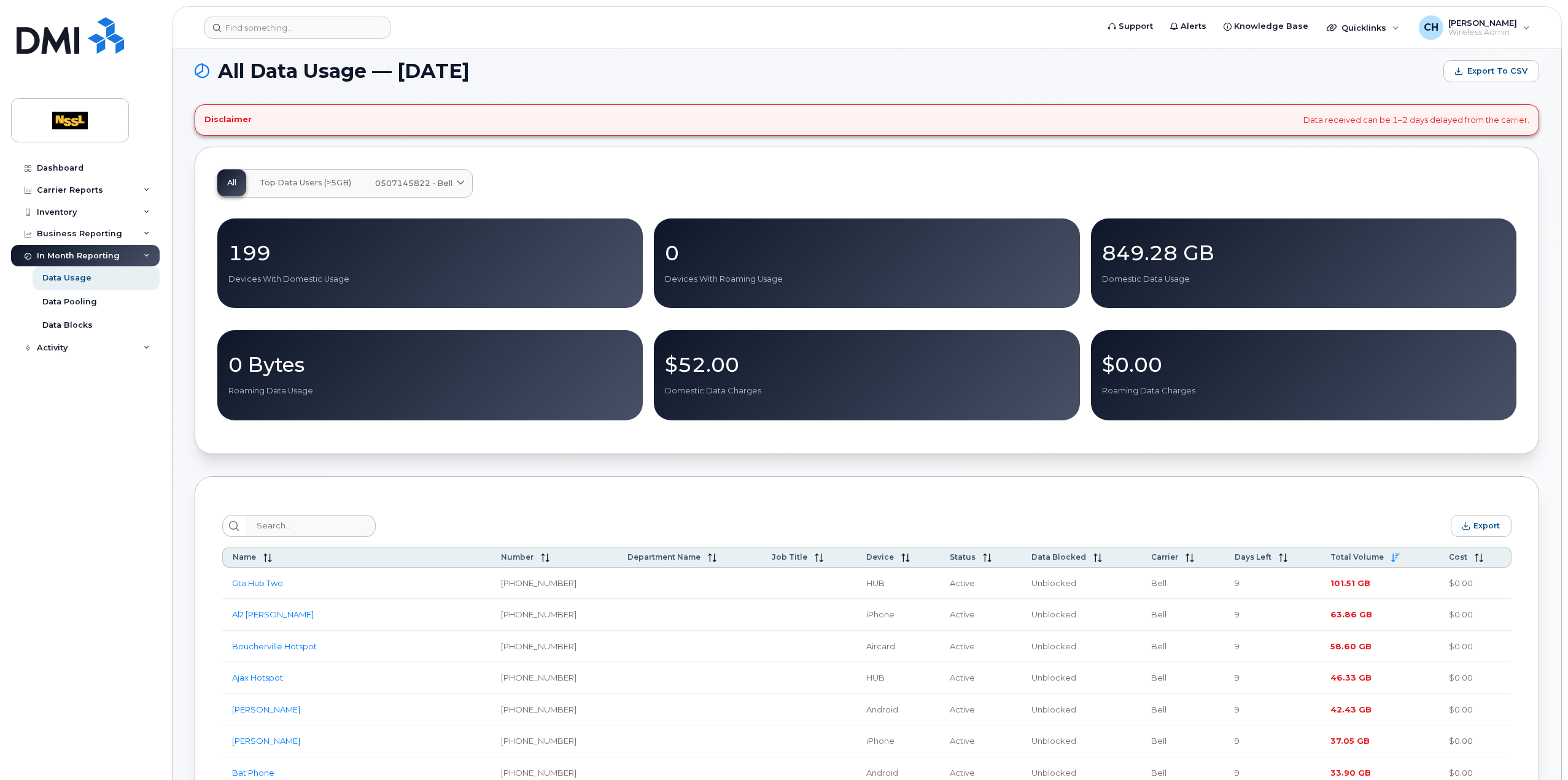
scroll to position [0, 0]
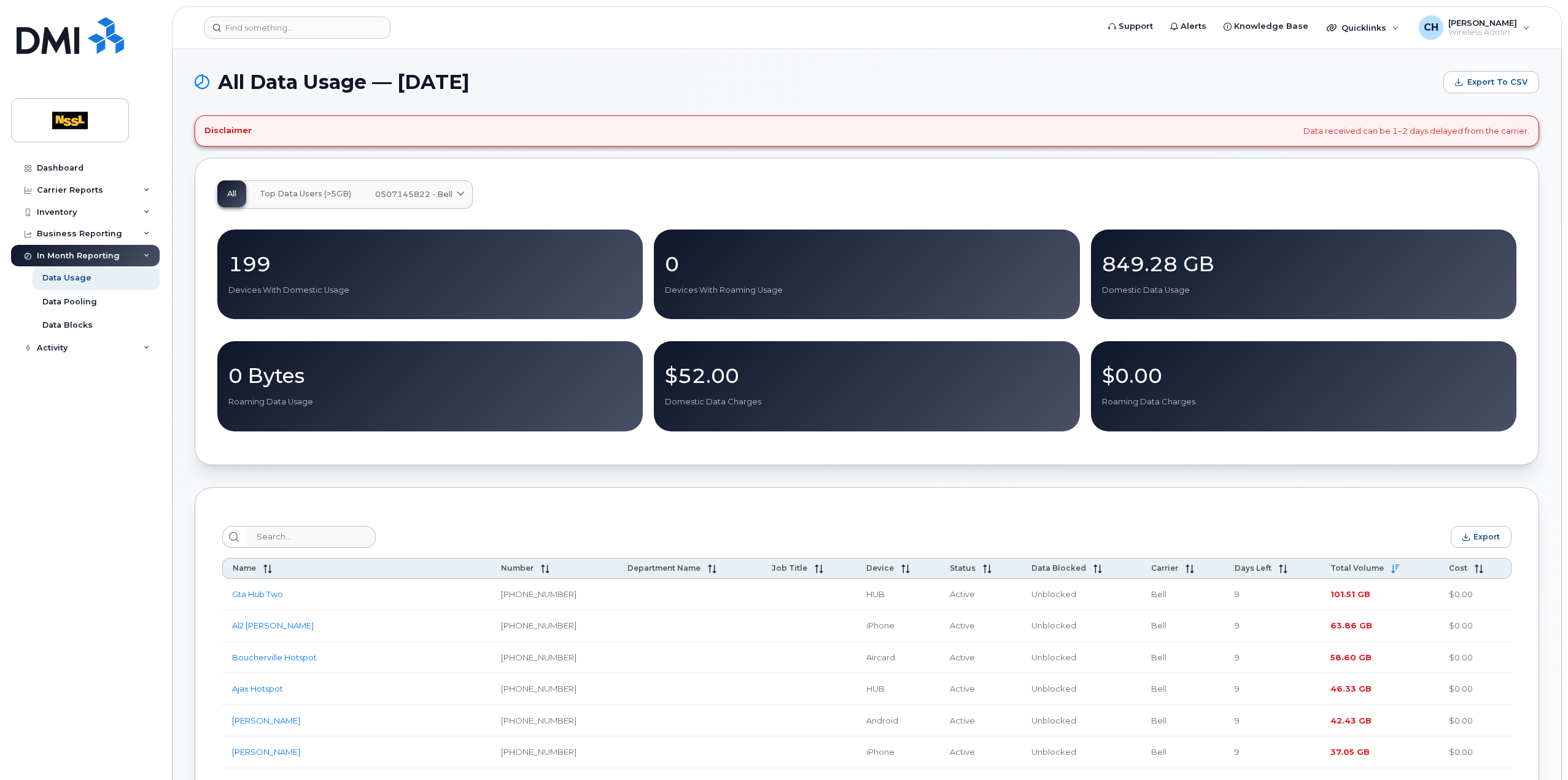
click at [432, 188] on span "0507145822 - Bell" at bounding box center [414, 194] width 78 height 12
click at [357, 186] on button "Top Data Users (>5GB)" at bounding box center [305, 194] width 111 height 27
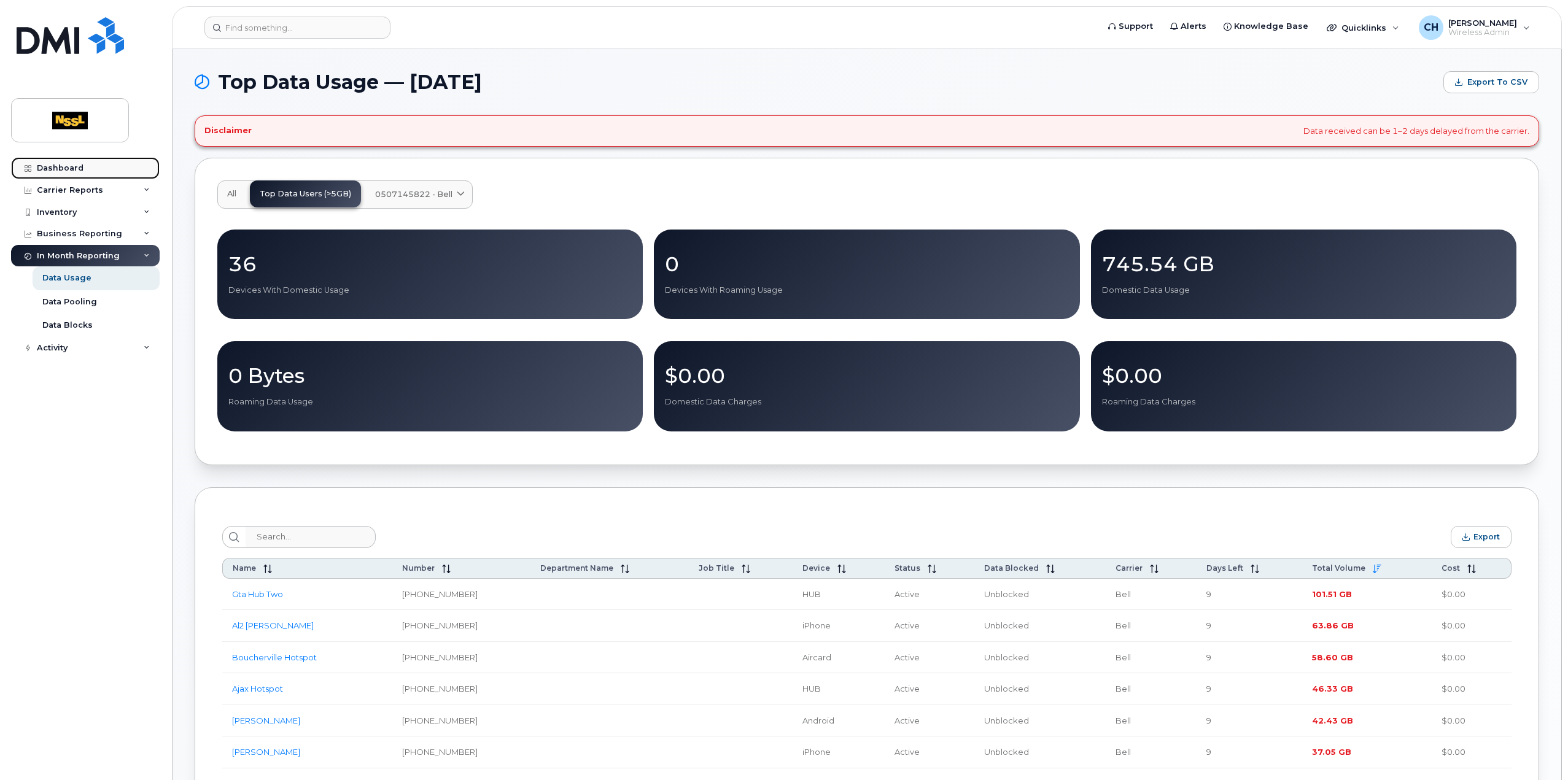
click at [82, 168] on link "Dashboard" at bounding box center [85, 168] width 149 height 22
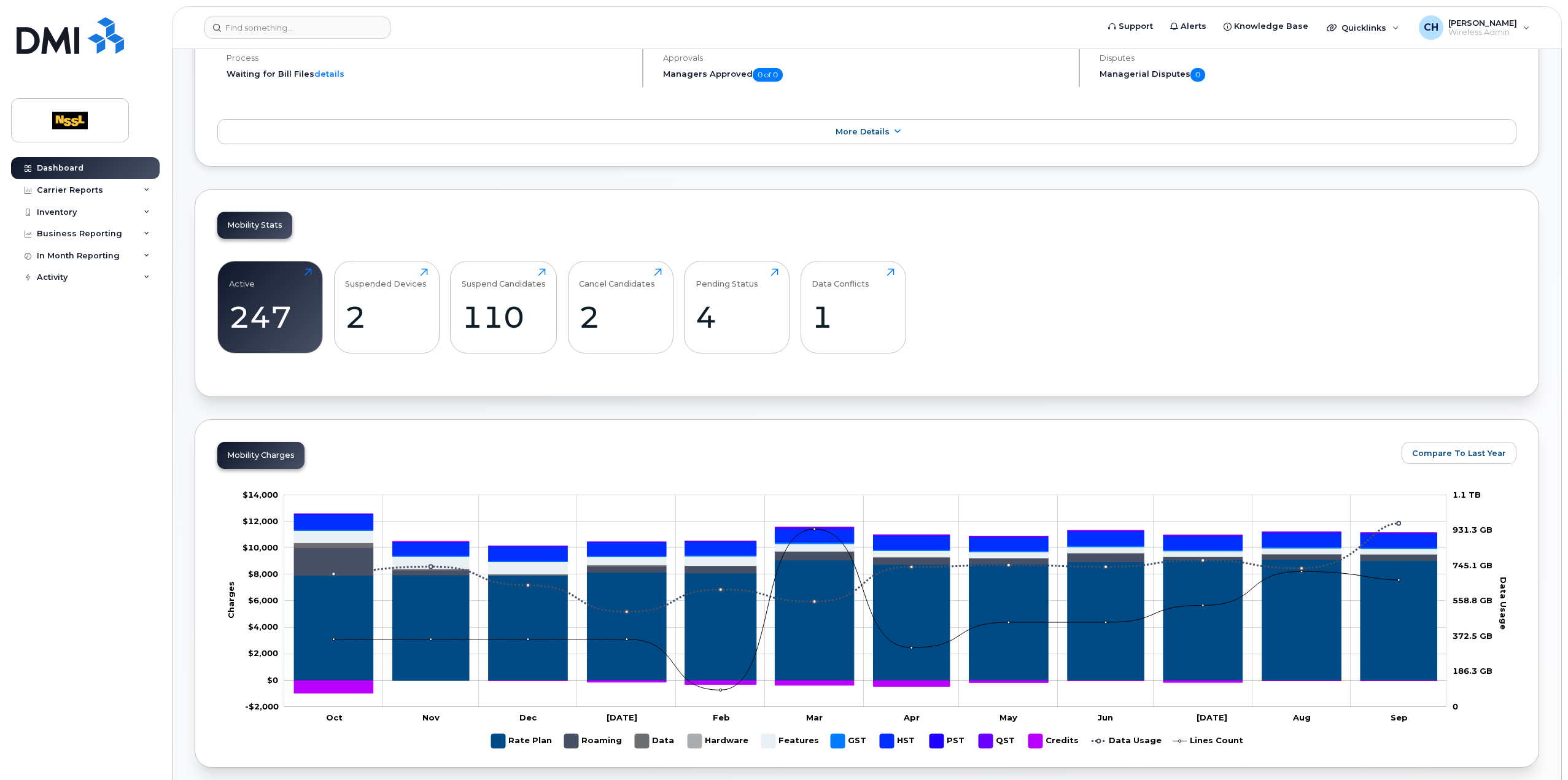
scroll to position [307, 0]
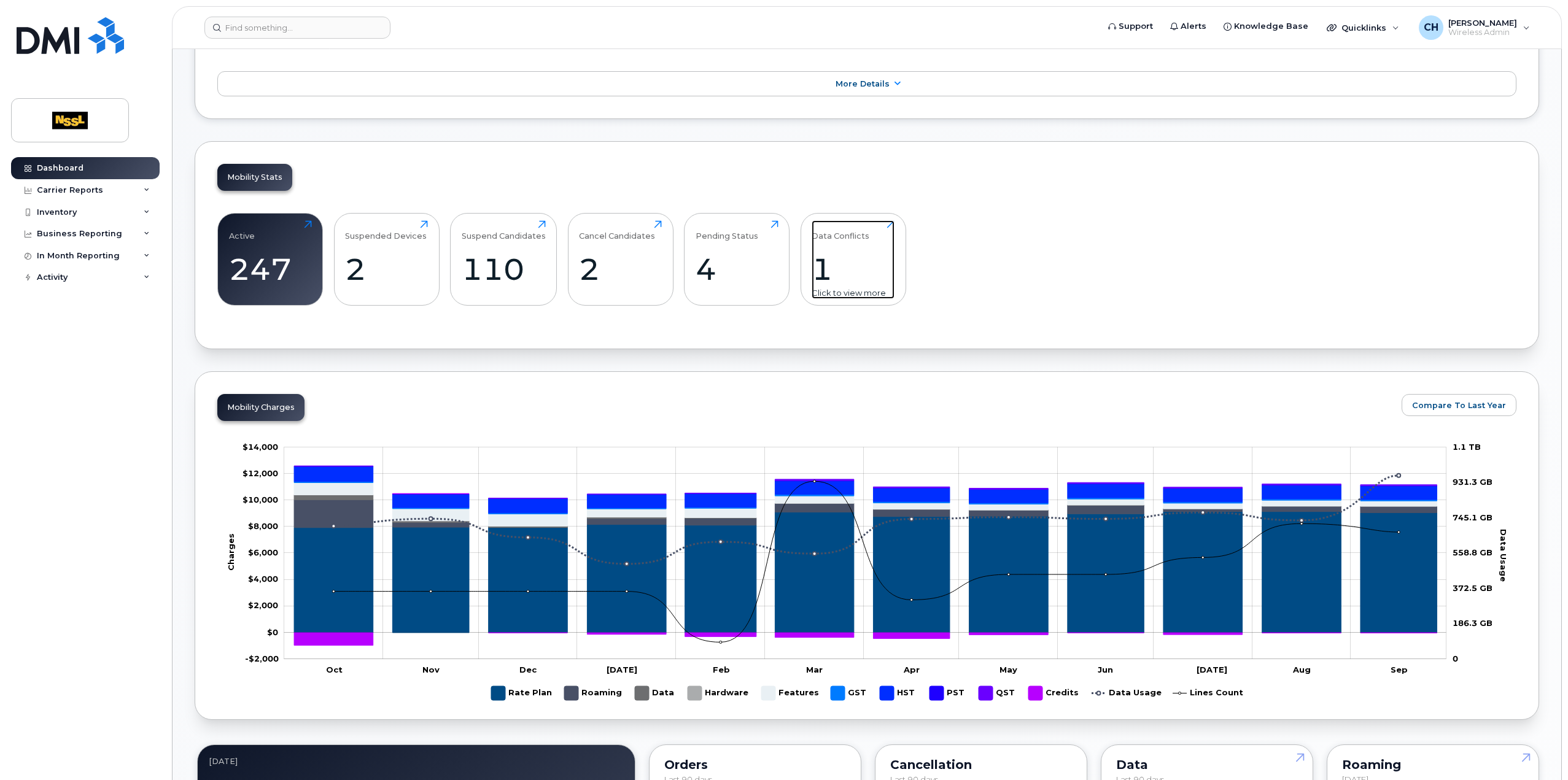
click at [851, 235] on div "Data Conflicts" at bounding box center [840, 231] width 58 height 20
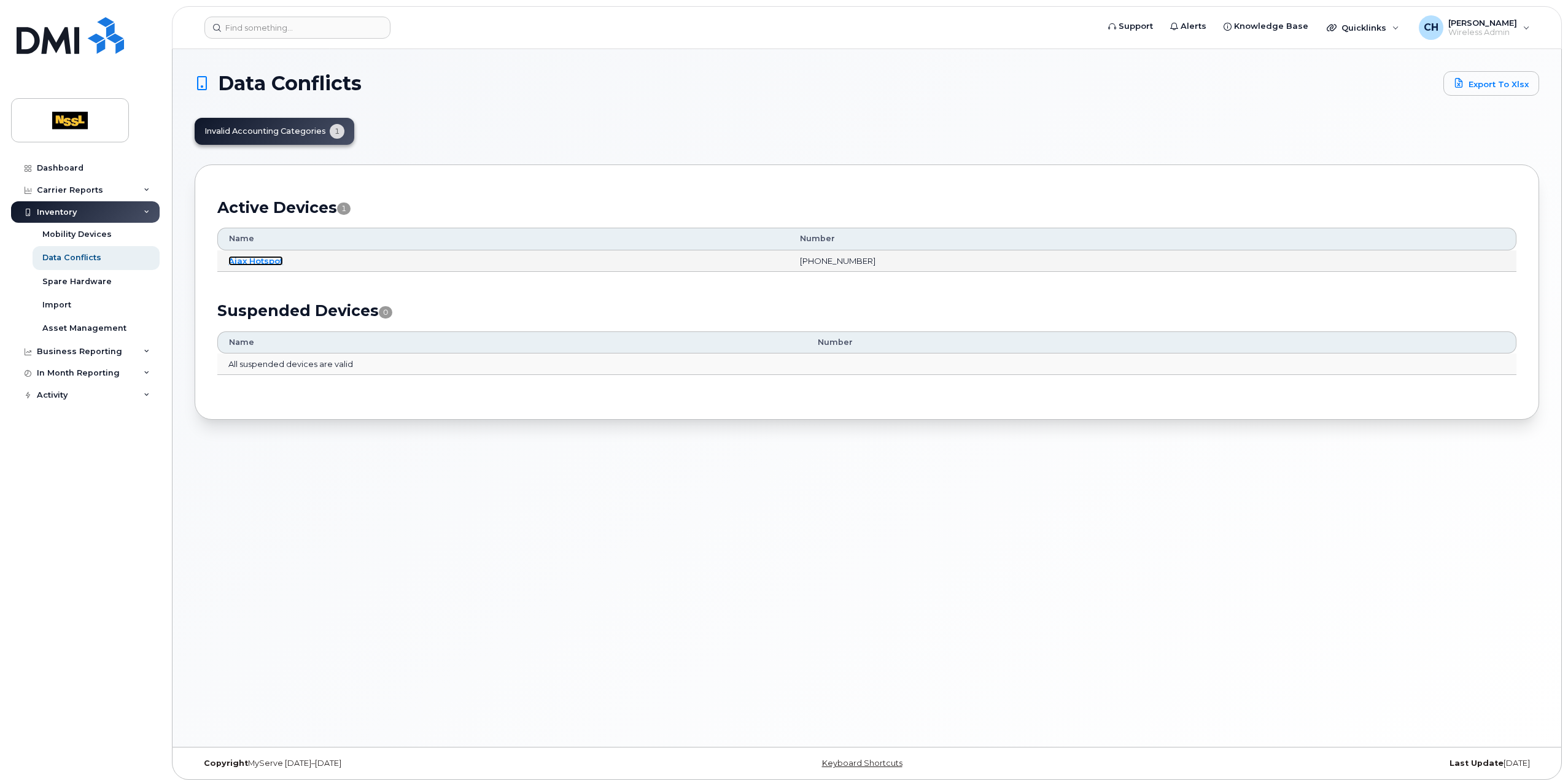
click at [237, 256] on link "Ajax Hotspot" at bounding box center [255, 261] width 54 height 10
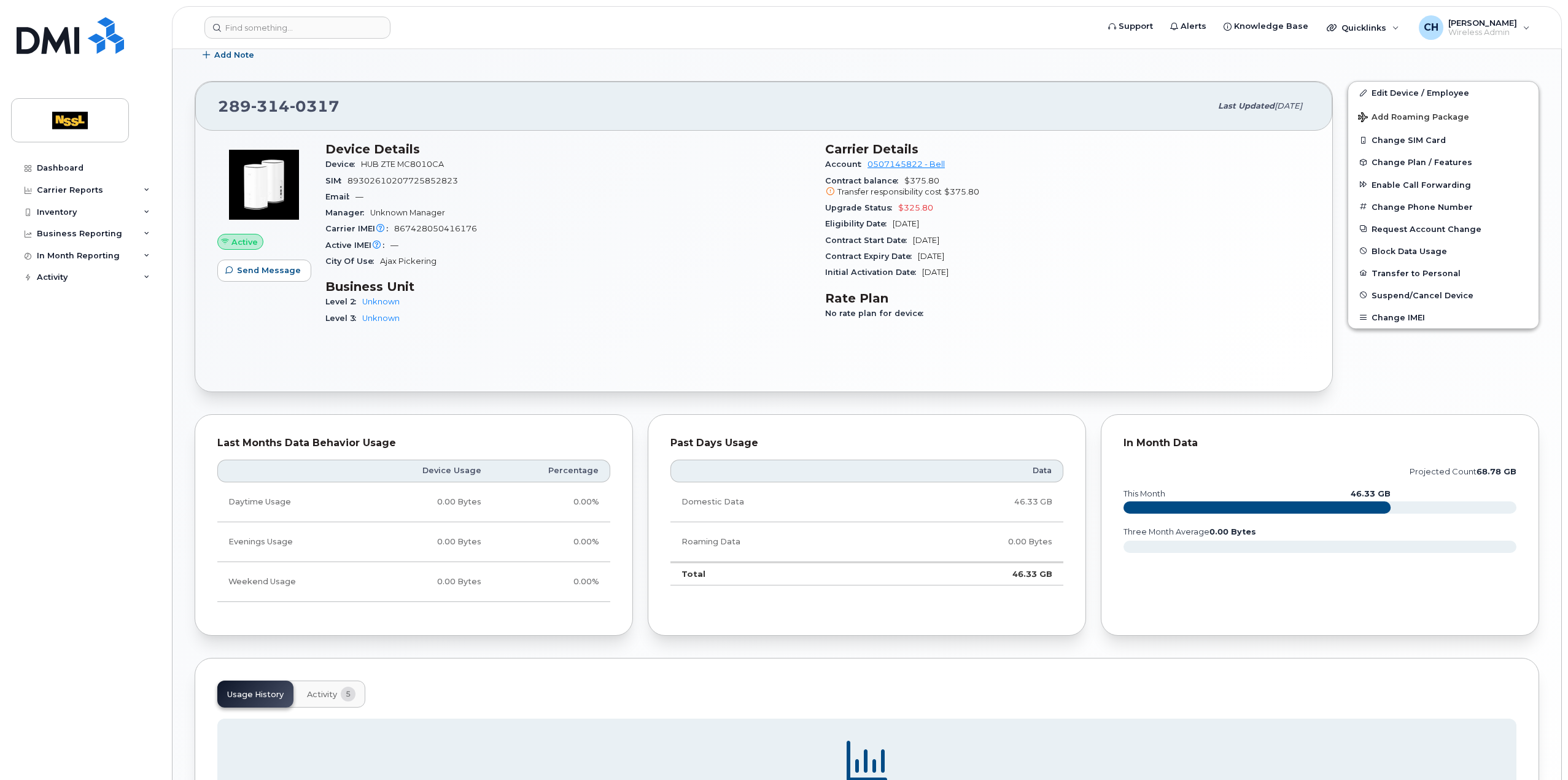
scroll to position [251, 0]
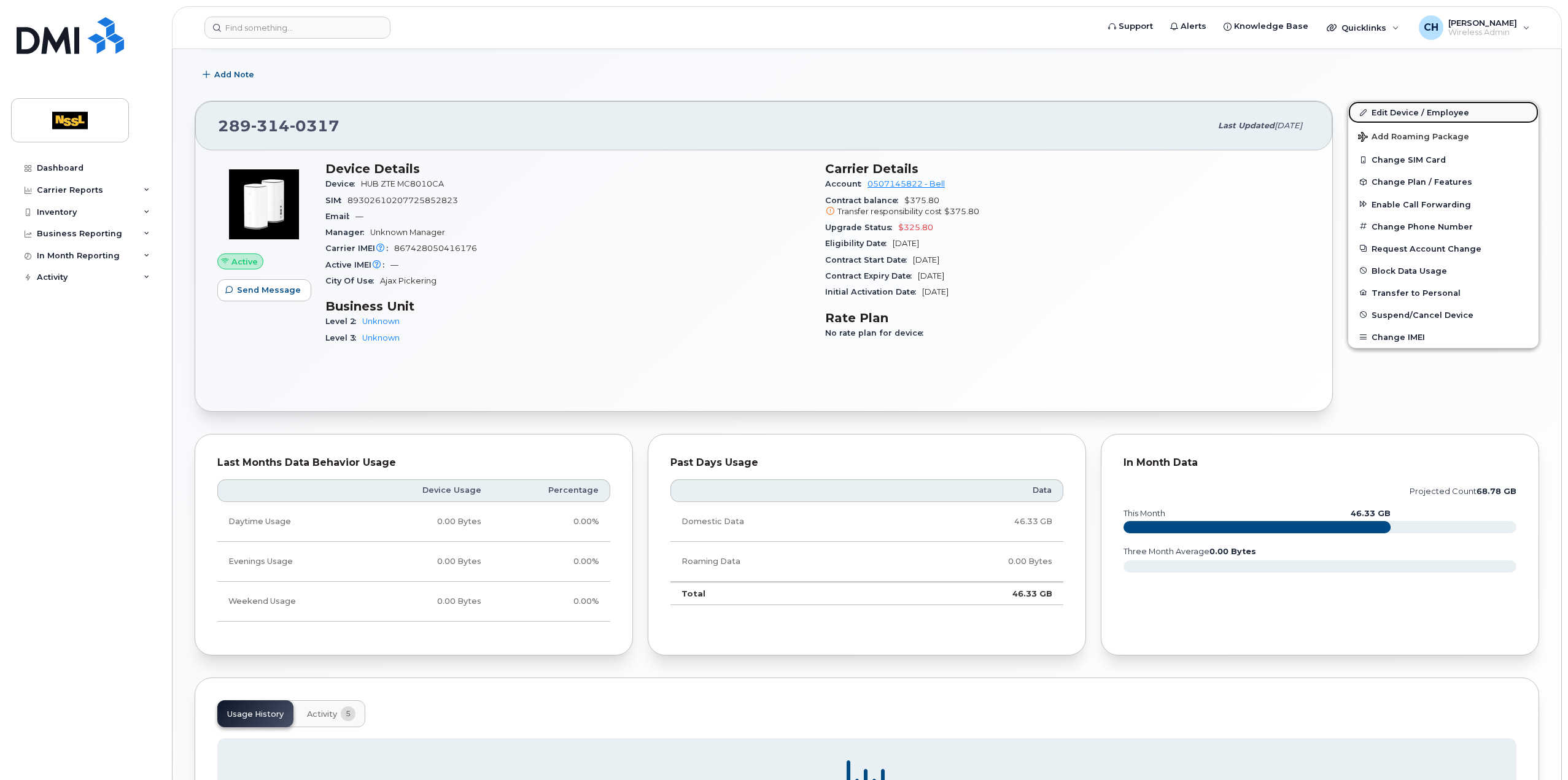
click at [1407, 110] on link "Edit Device / Employee" at bounding box center [1444, 112] width 191 height 22
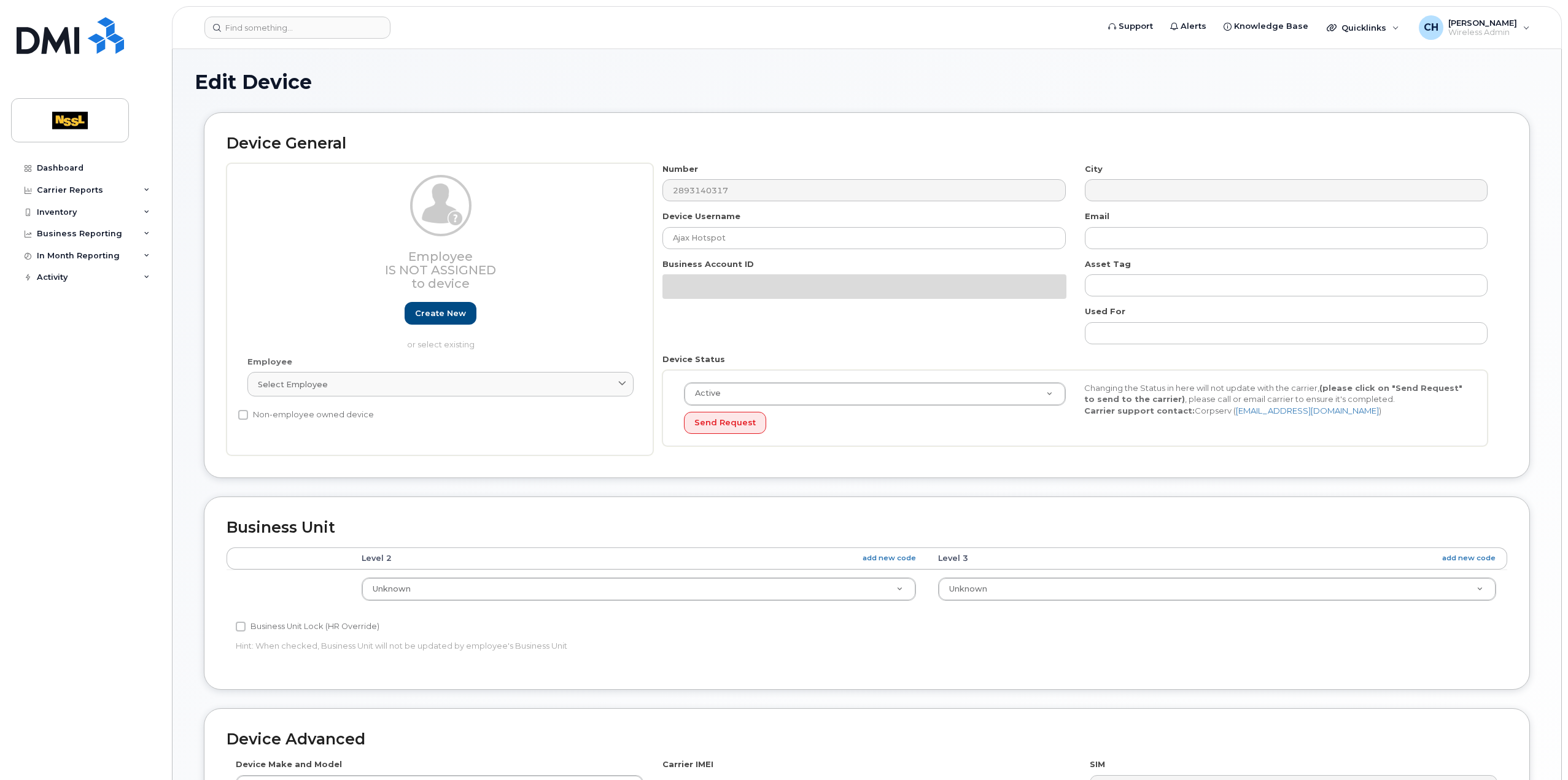
select select "43007"
select select "43008"
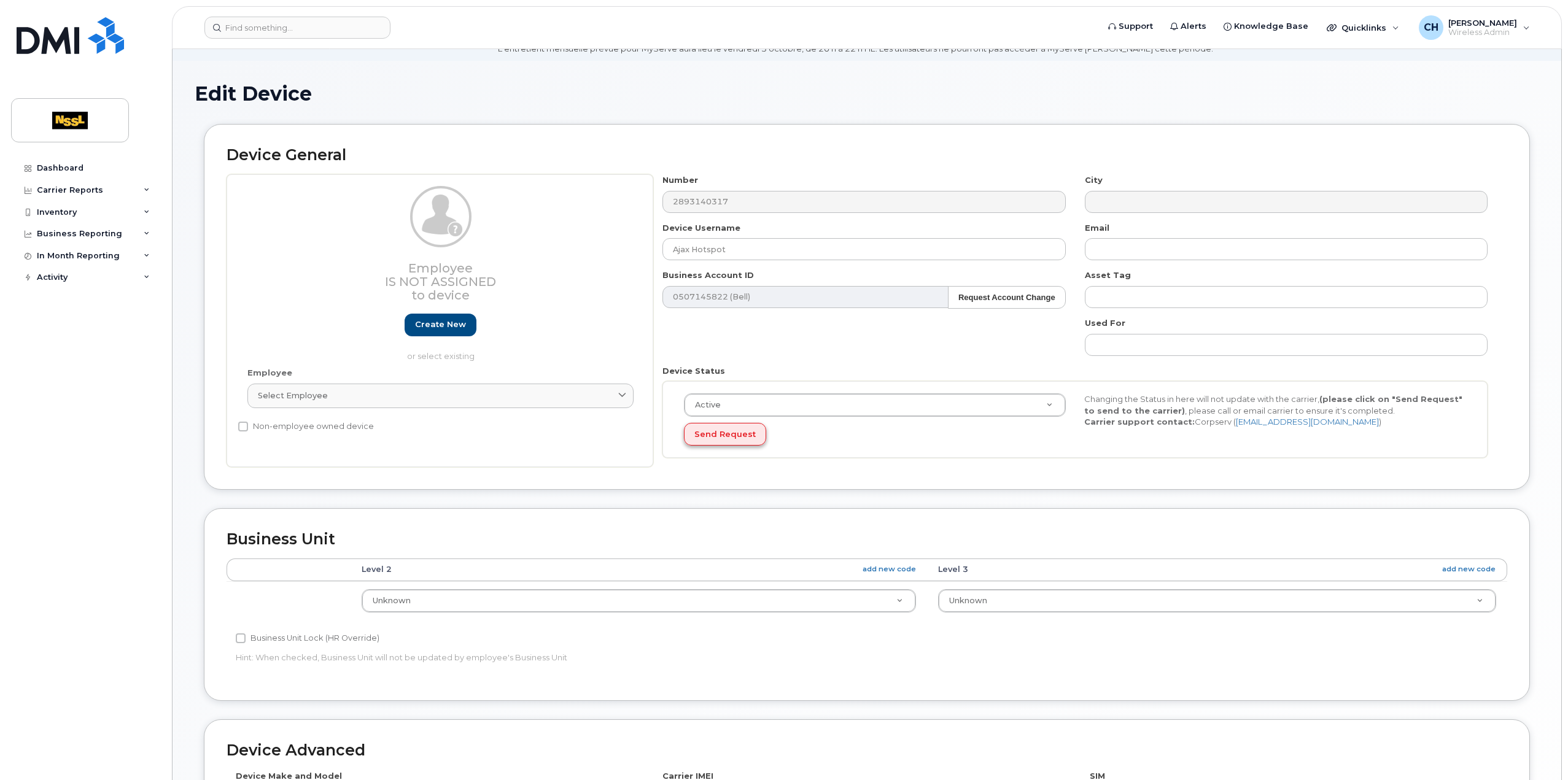
scroll to position [123, 0]
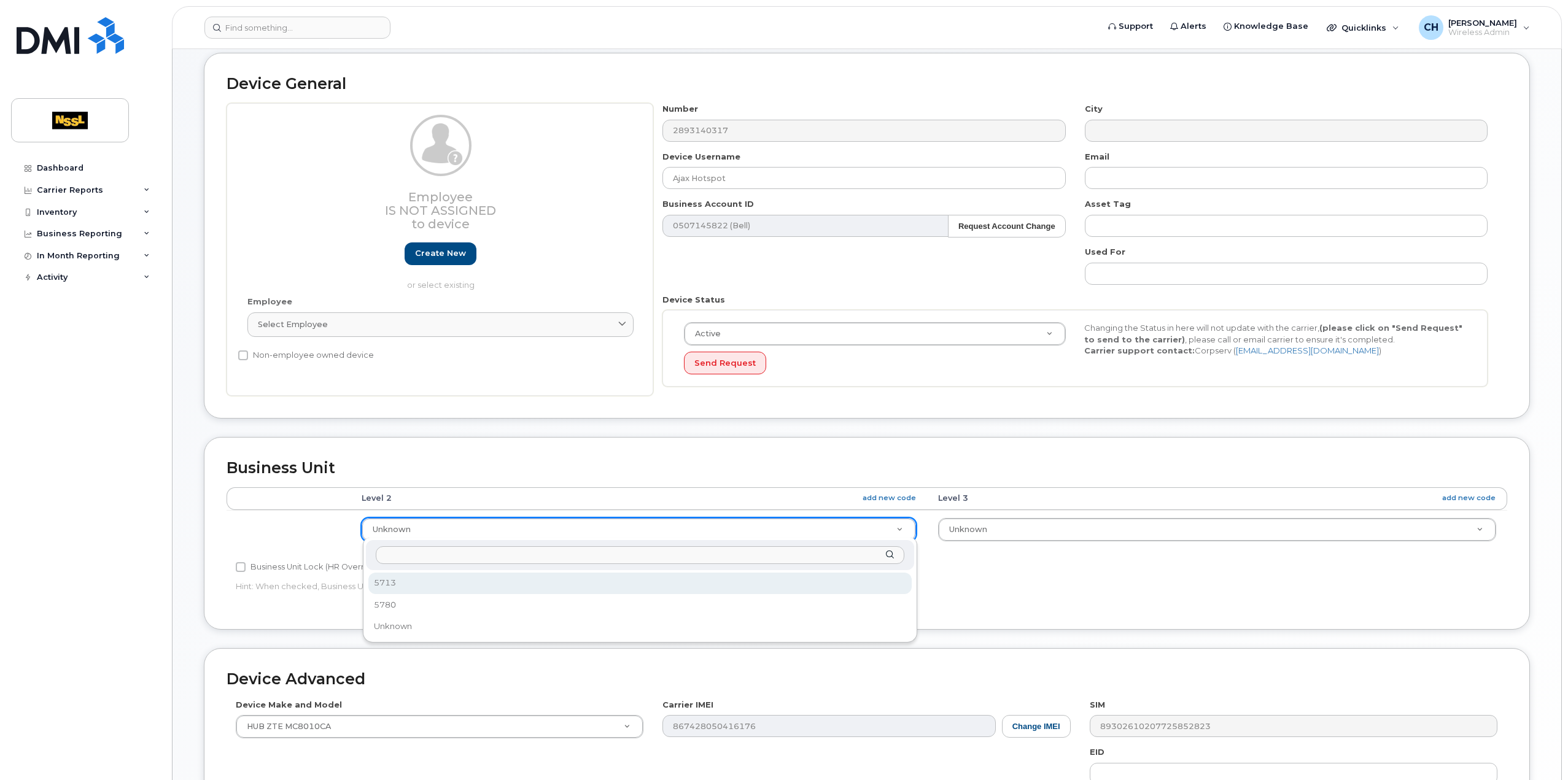
select select "1448920"
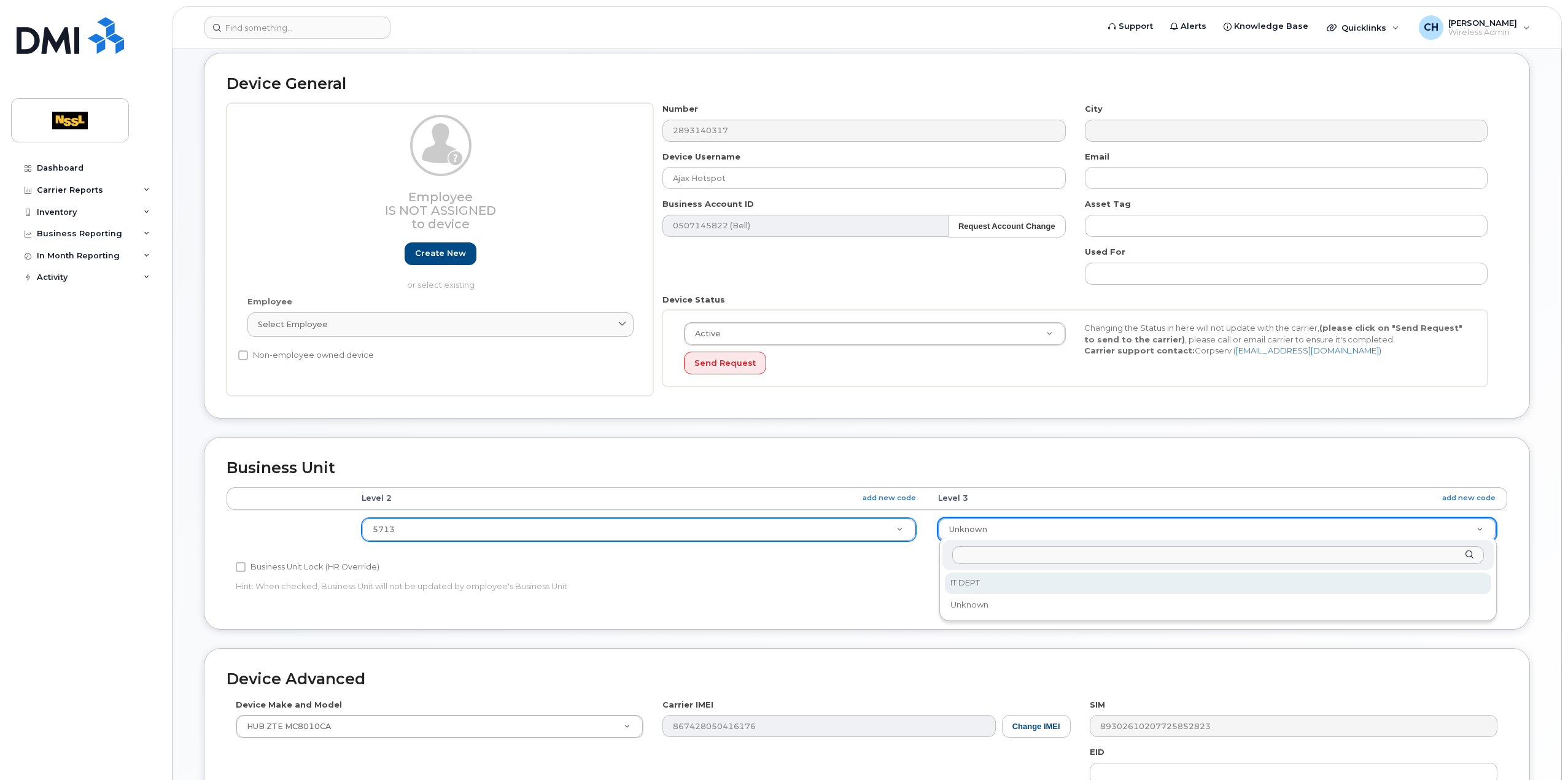
select select "43900"
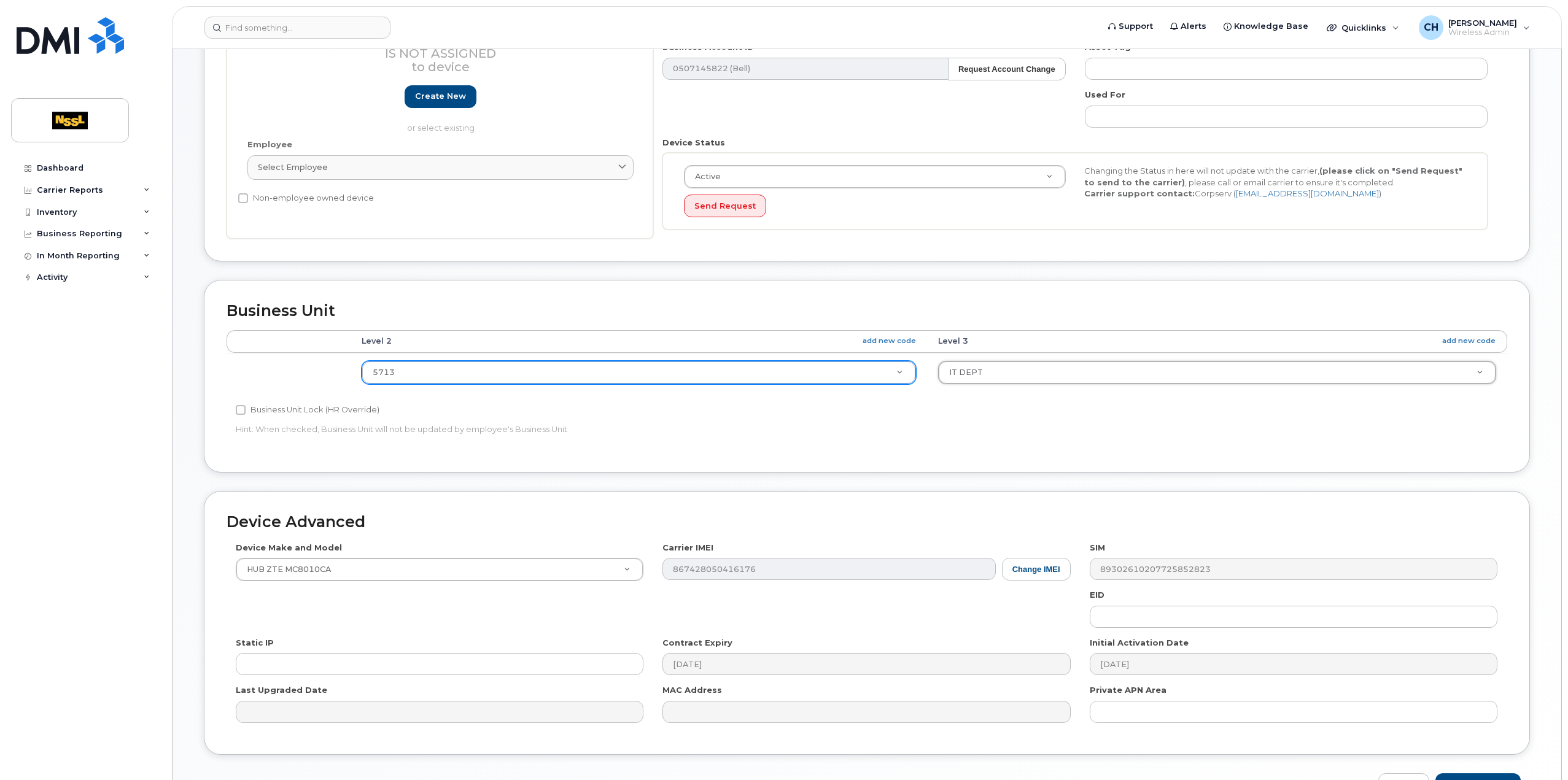
scroll to position [352, 0]
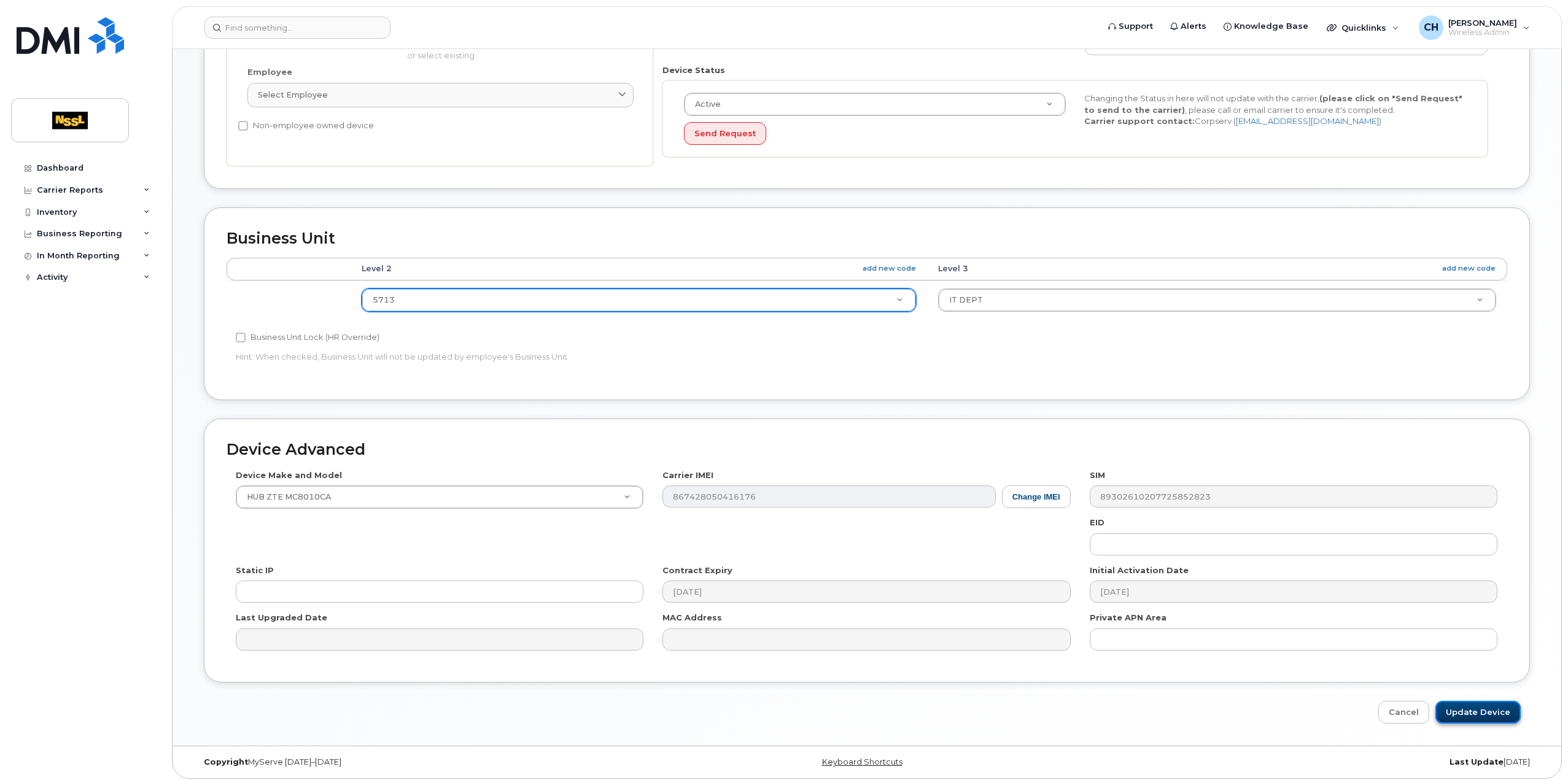
click at [1485, 714] on input "Update Device" at bounding box center [1479, 712] width 85 height 23
type input "Saving..."
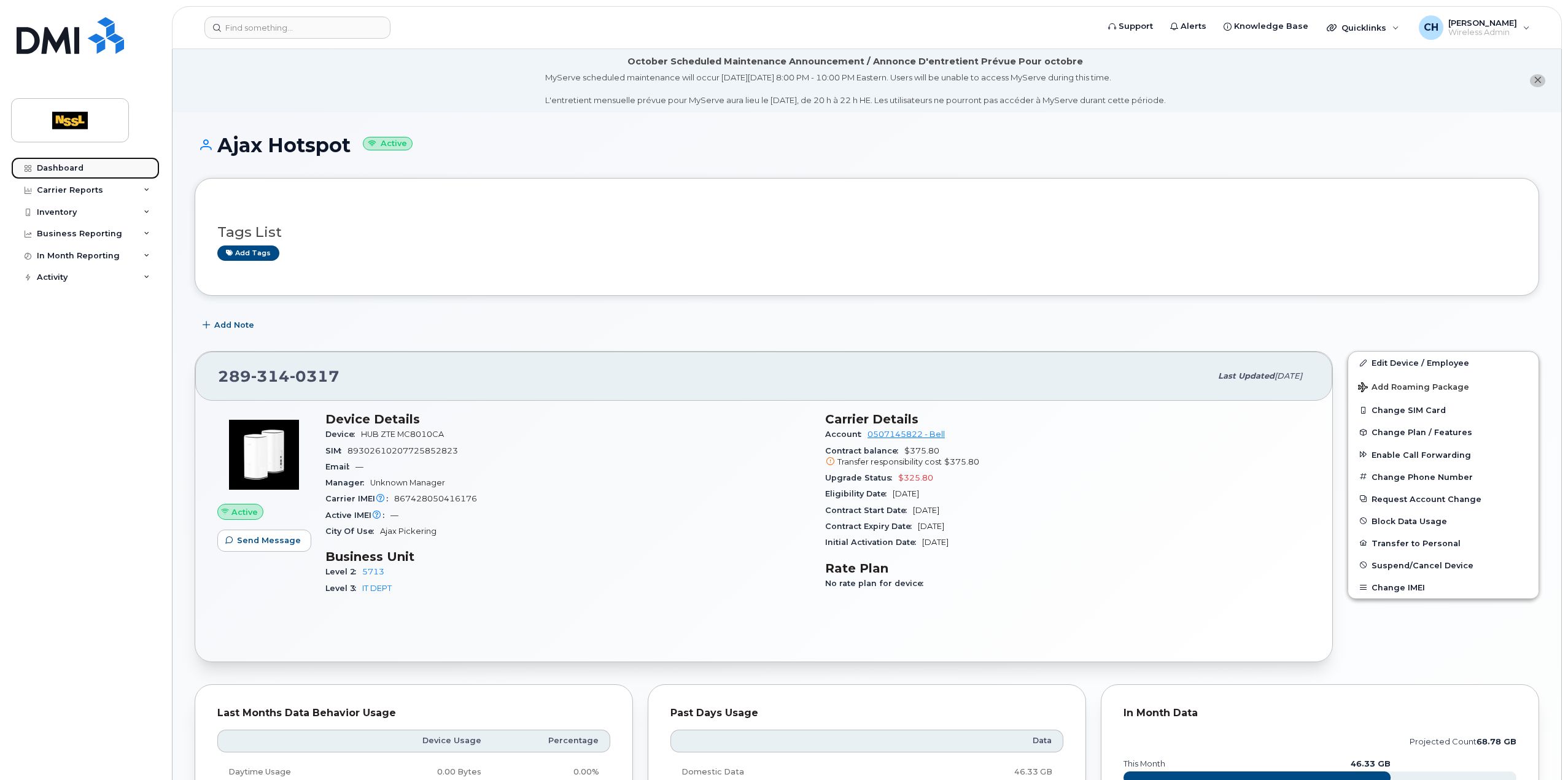
click at [70, 166] on div "Dashboard" at bounding box center [60, 168] width 47 height 10
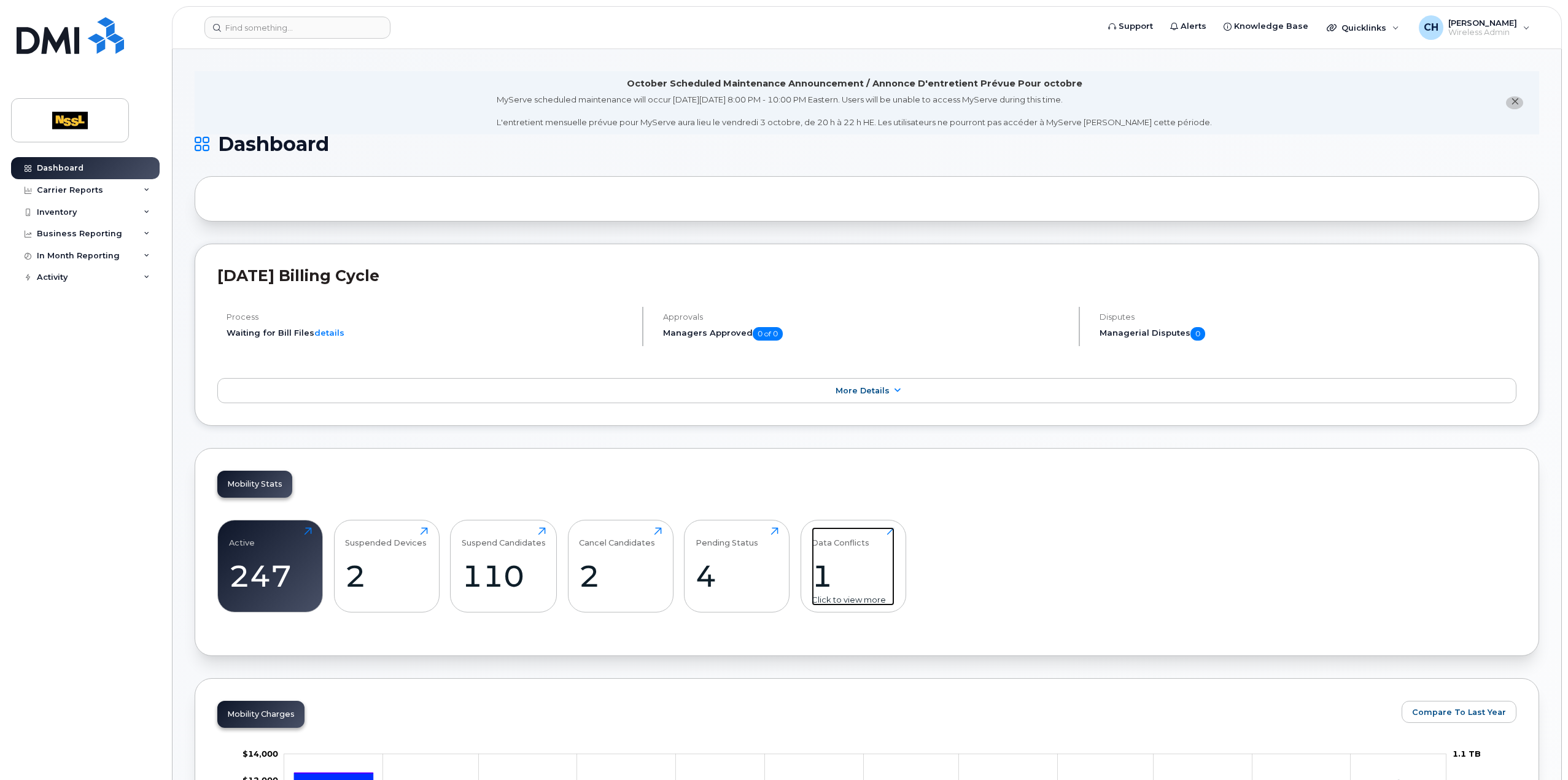
click at [816, 558] on div "1" at bounding box center [853, 575] width 83 height 36
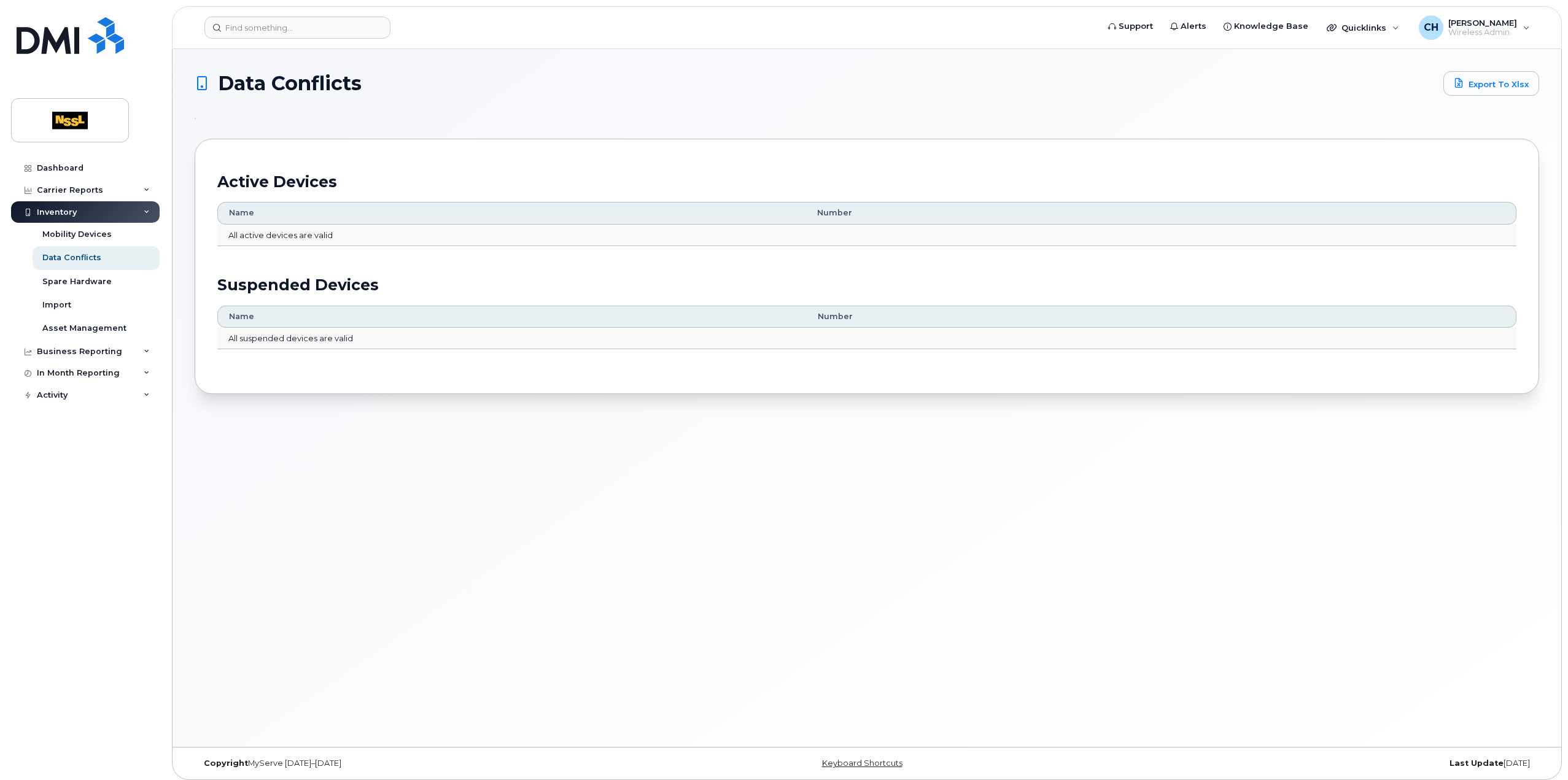
click at [34, 213] on div at bounding box center [28, 212] width 13 height 10
click at [54, 169] on div "Dashboard" at bounding box center [60, 168] width 47 height 10
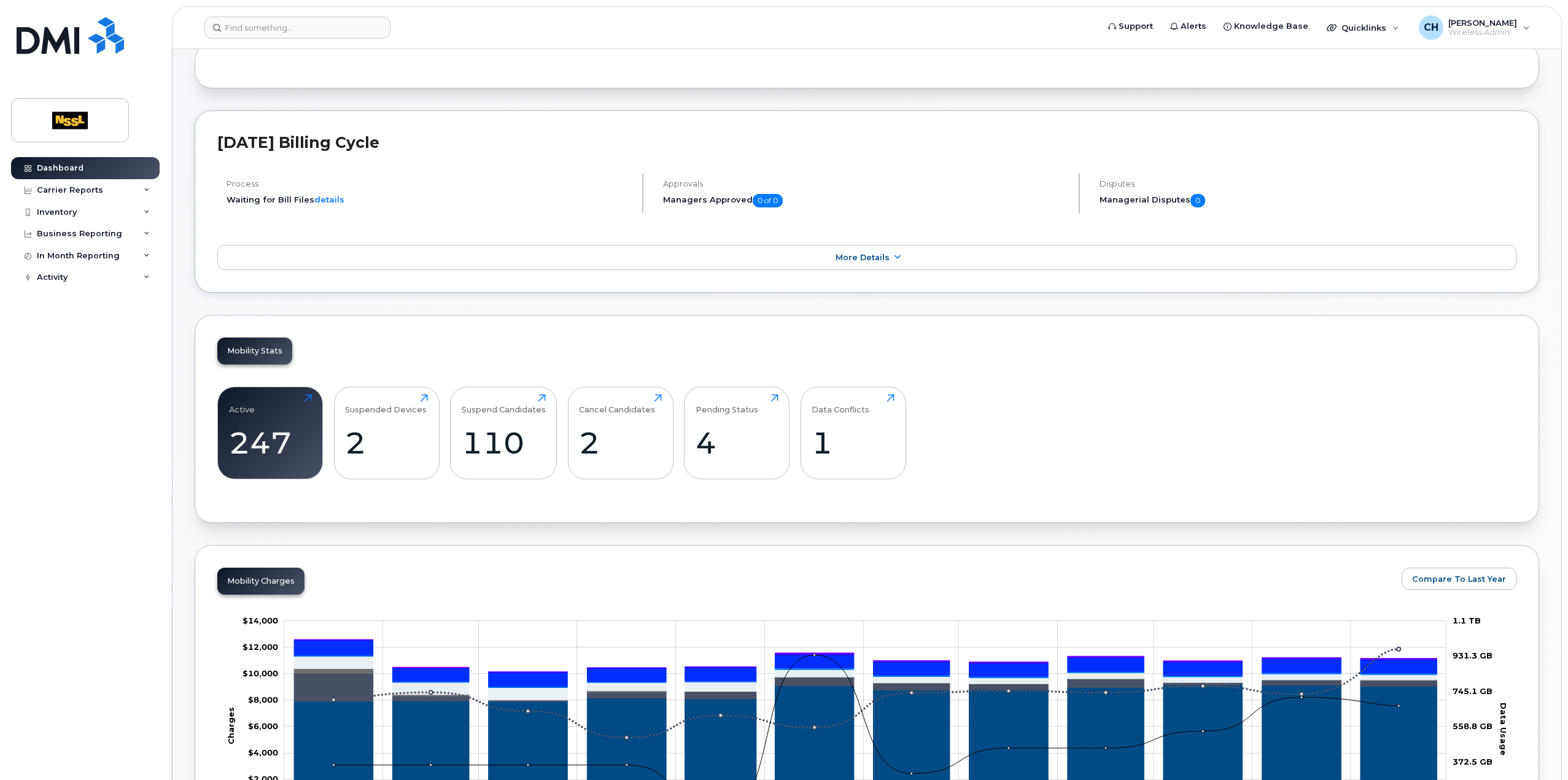
scroll to position [184, 0]
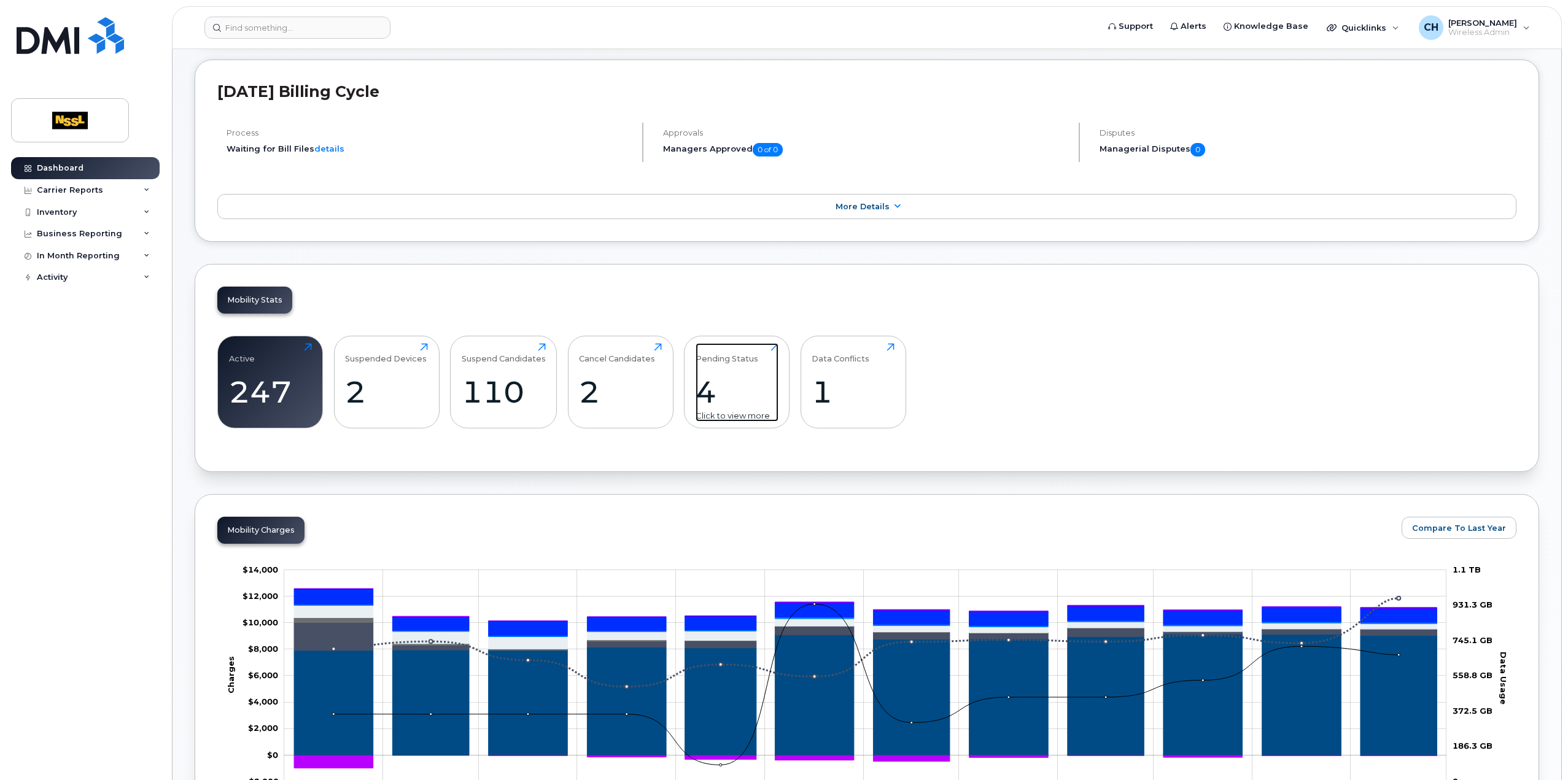
click at [708, 377] on div "4" at bounding box center [737, 391] width 83 height 36
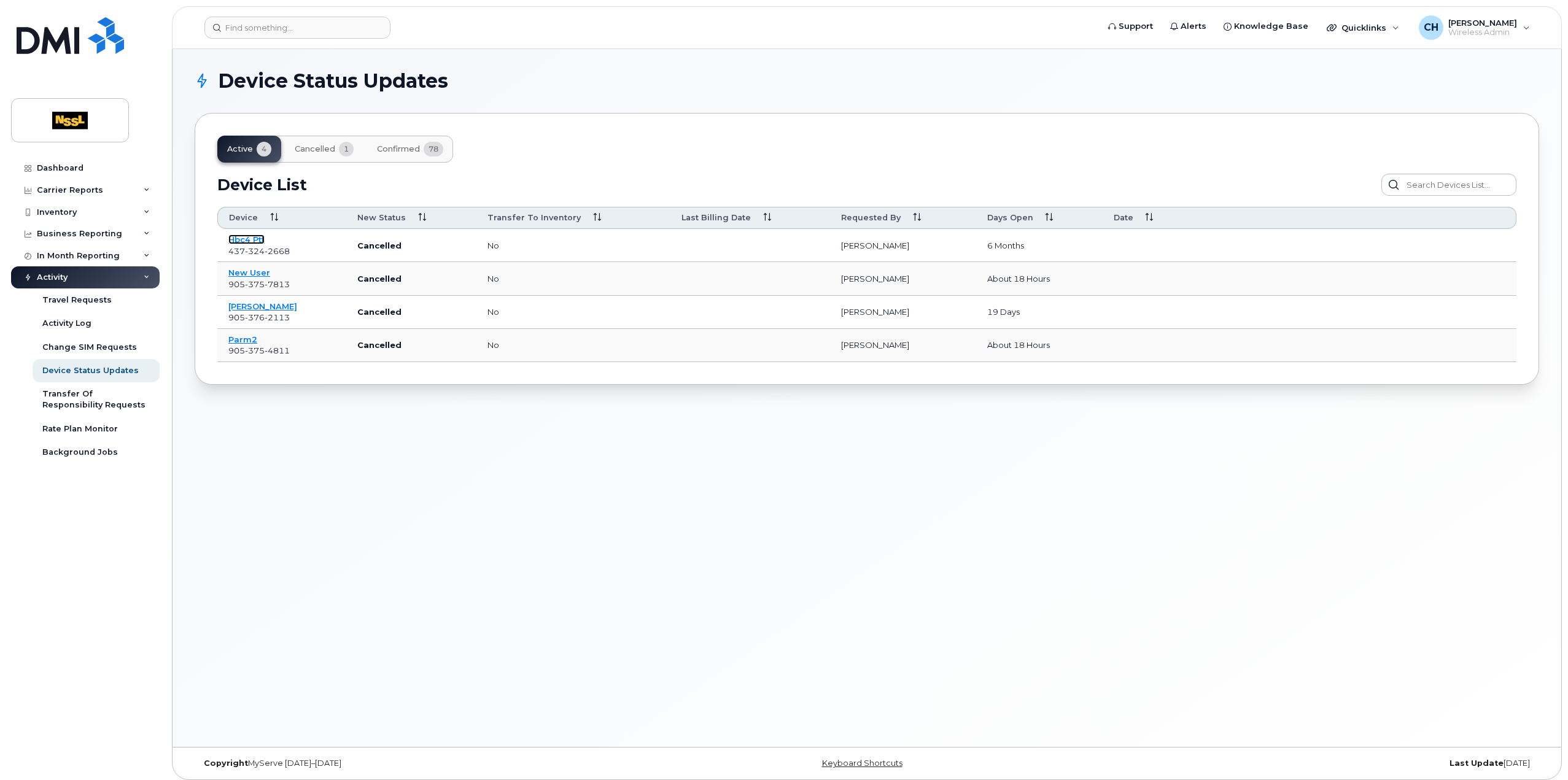
click at [245, 239] on link "Hbc4 Ptt" at bounding box center [246, 240] width 36 height 10
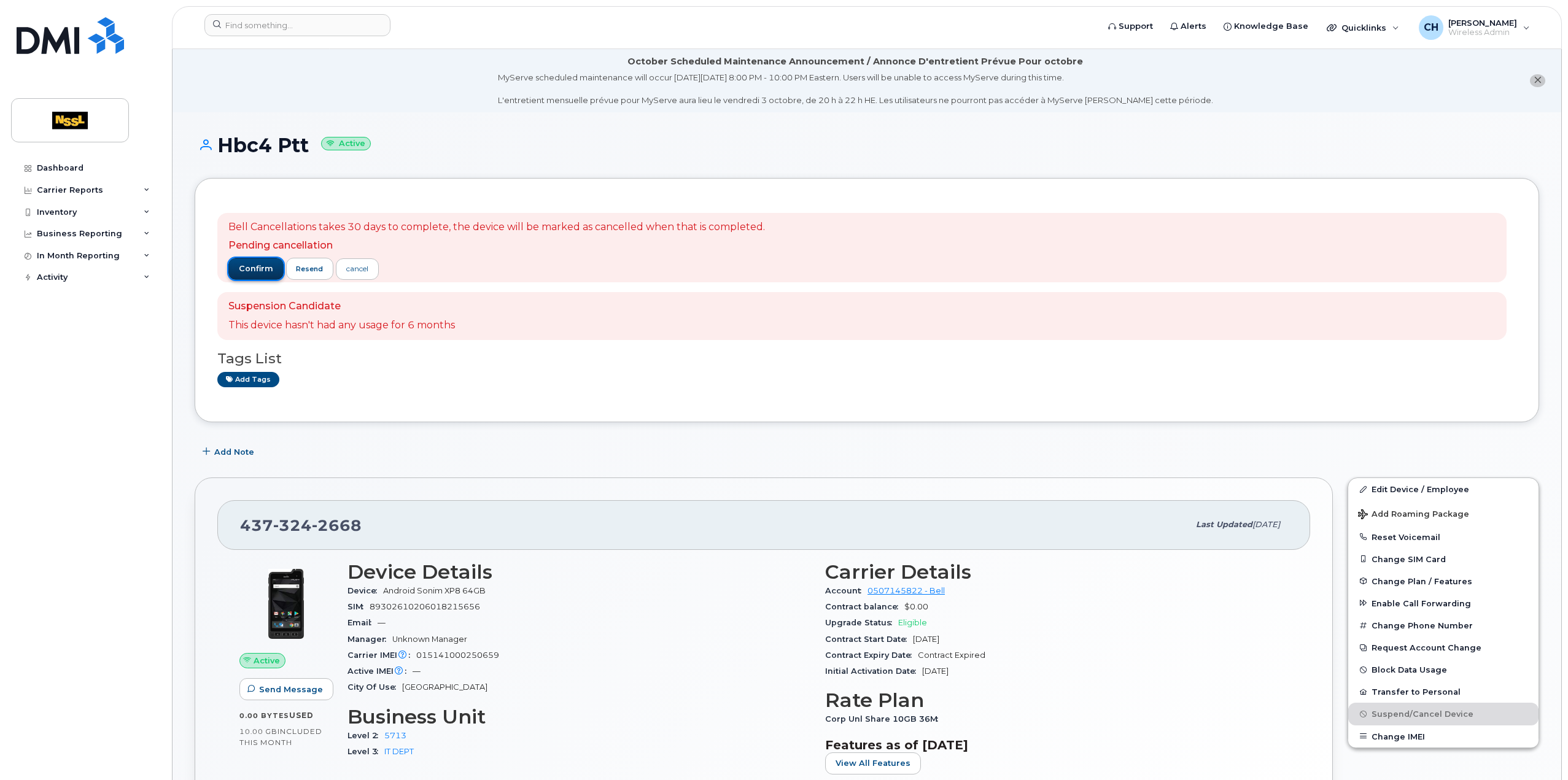
click at [243, 263] on span "confirm" at bounding box center [256, 268] width 34 height 11
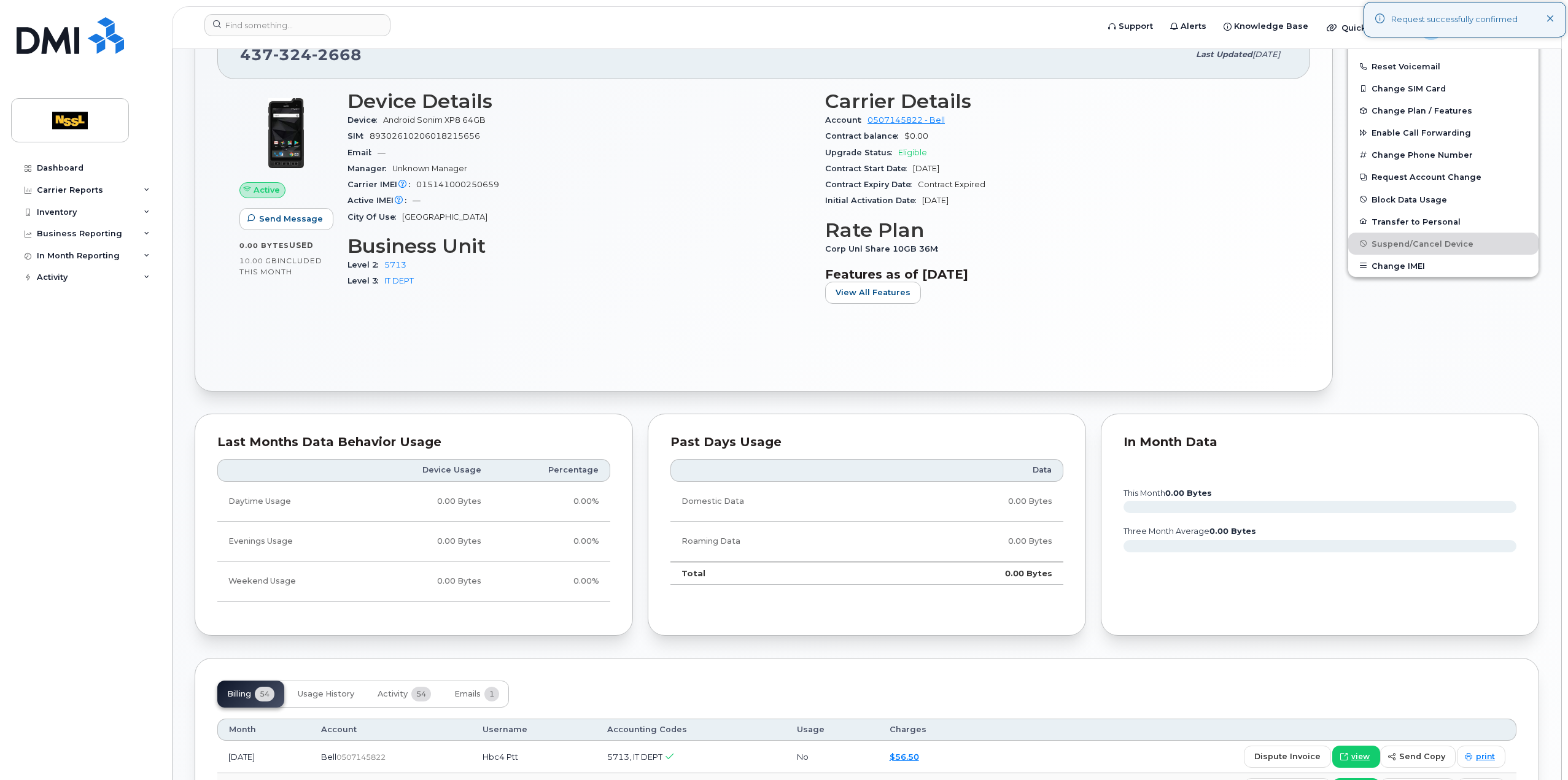
scroll to position [675, 0]
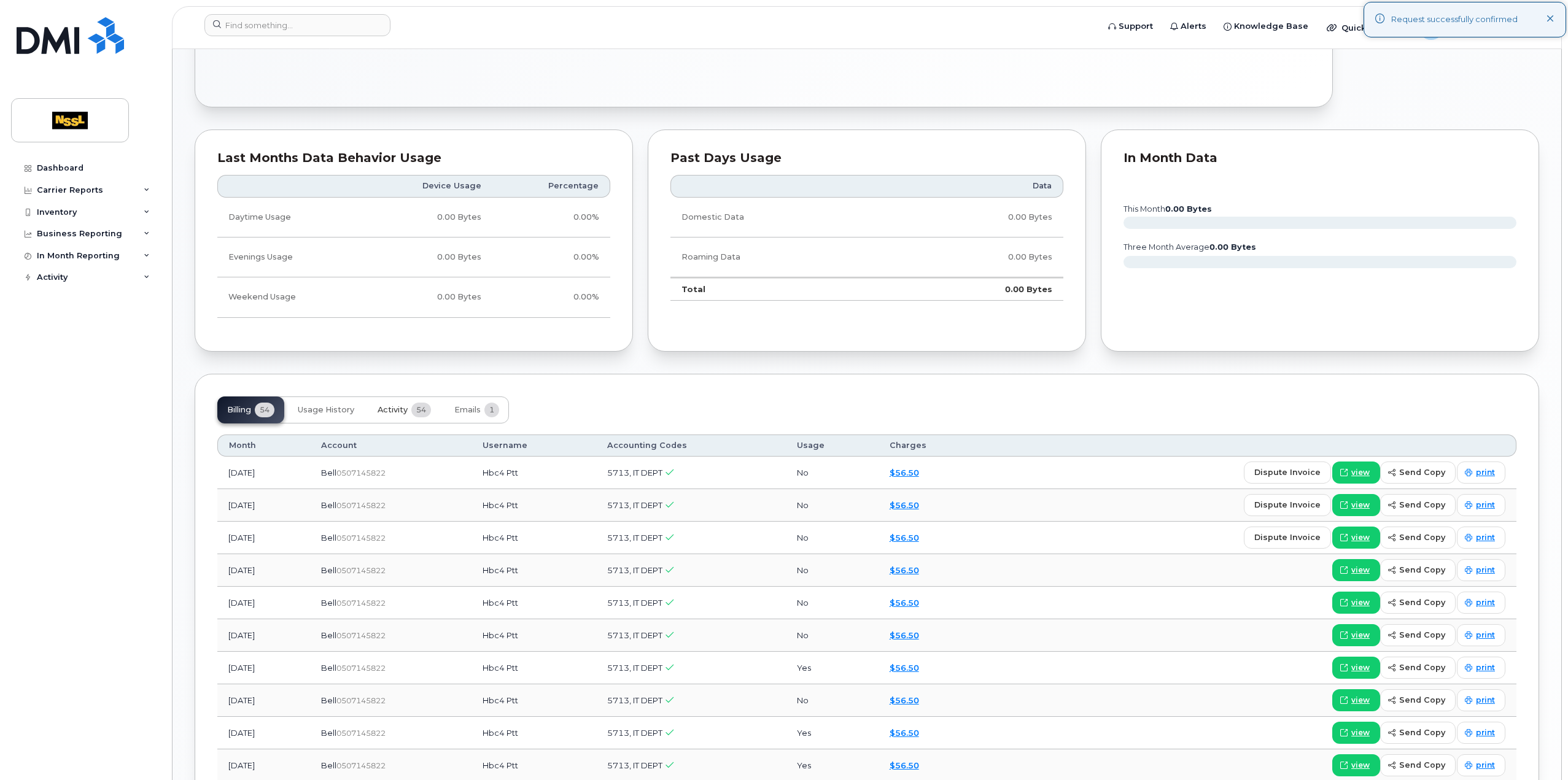
click at [396, 411] on button "Activity 54" at bounding box center [404, 410] width 73 height 27
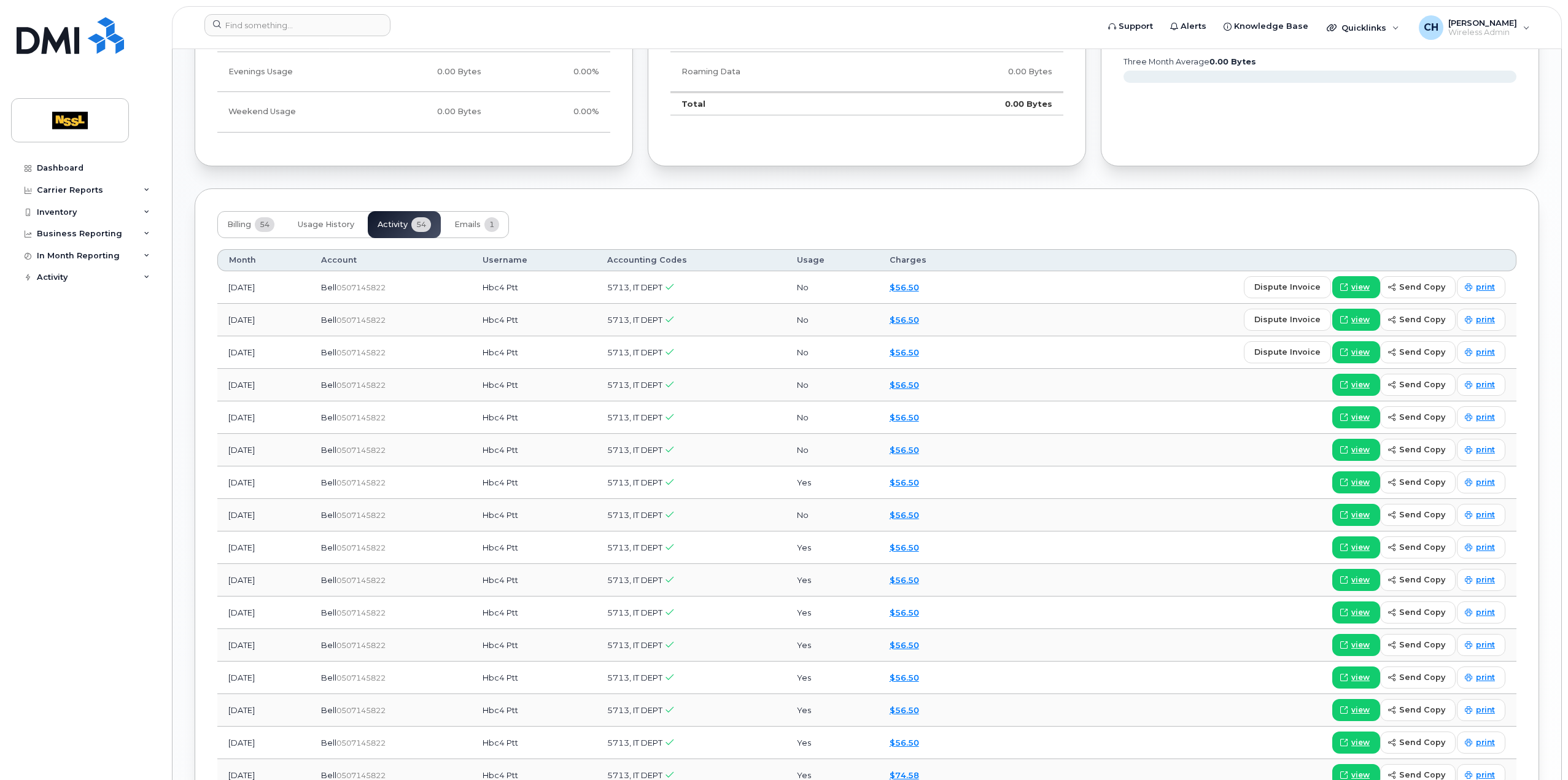
scroll to position [982, 0]
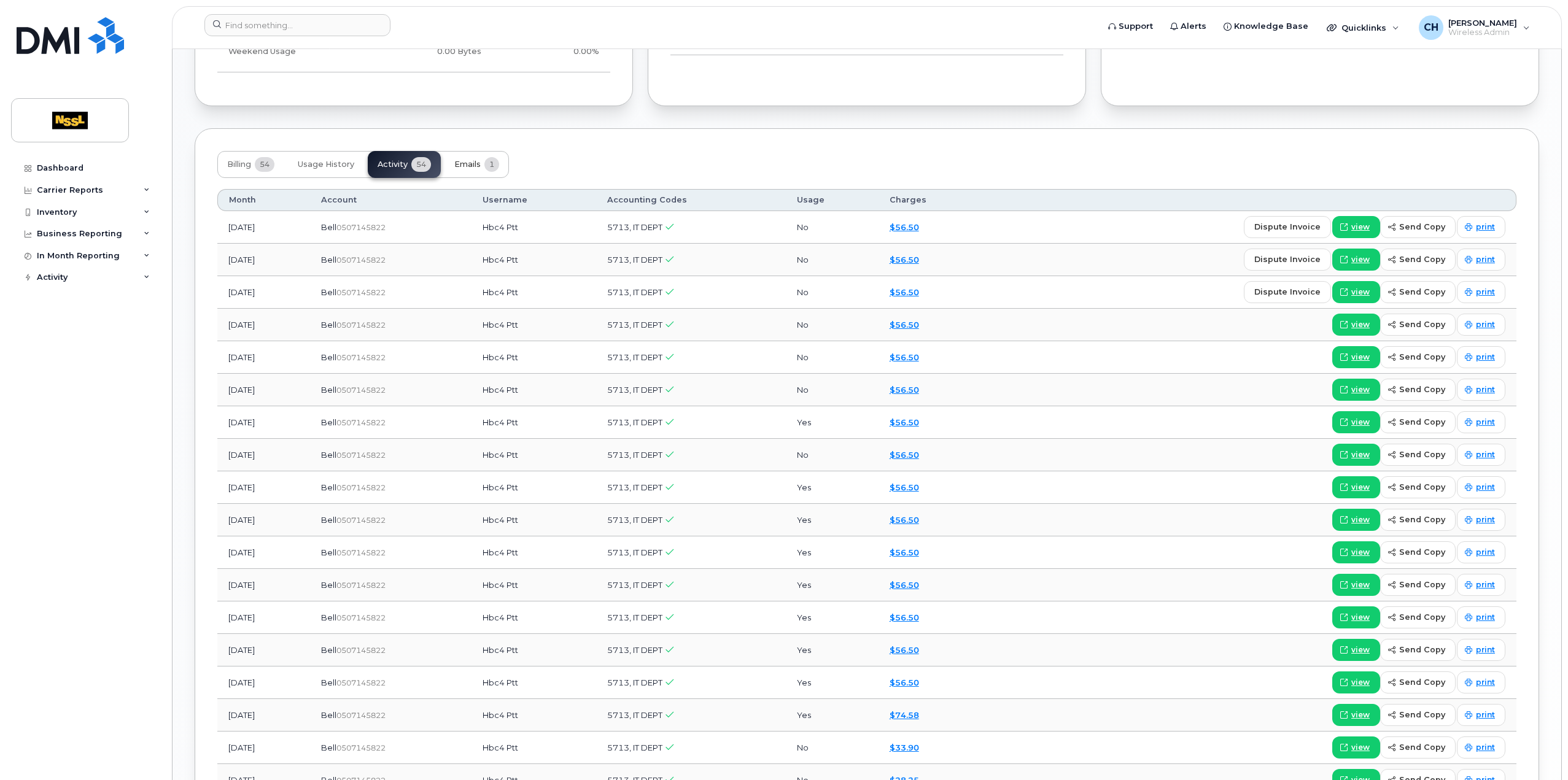
click at [483, 156] on button "Emails 1" at bounding box center [477, 165] width 64 height 27
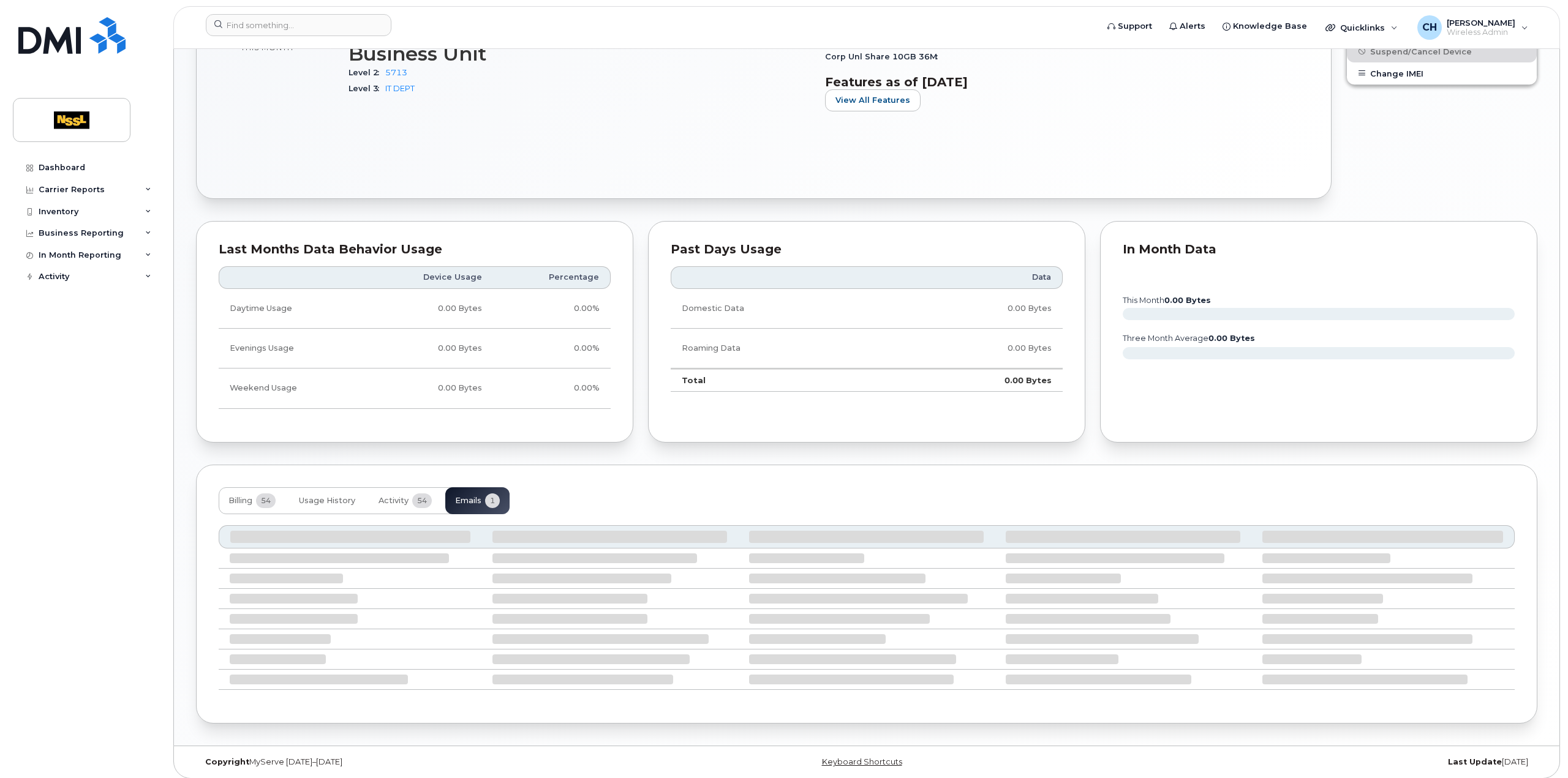
scroll to position [484, 0]
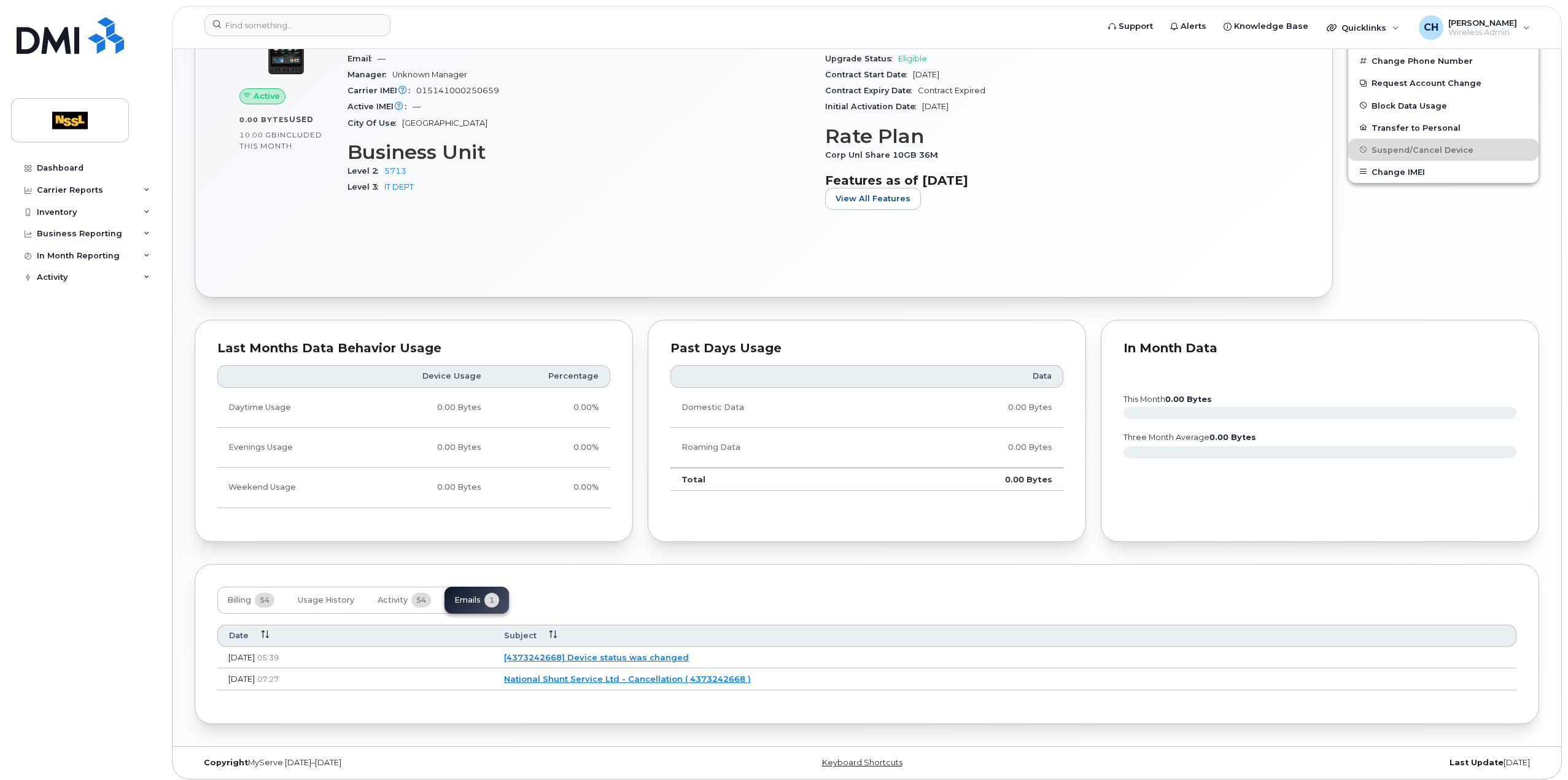
click at [662, 647] on td "[4373242668] Device status was changed" at bounding box center [1005, 658] width 1024 height 22
click at [672, 654] on link "[4373242668] Device status was changed" at bounding box center [596, 658] width 185 height 10
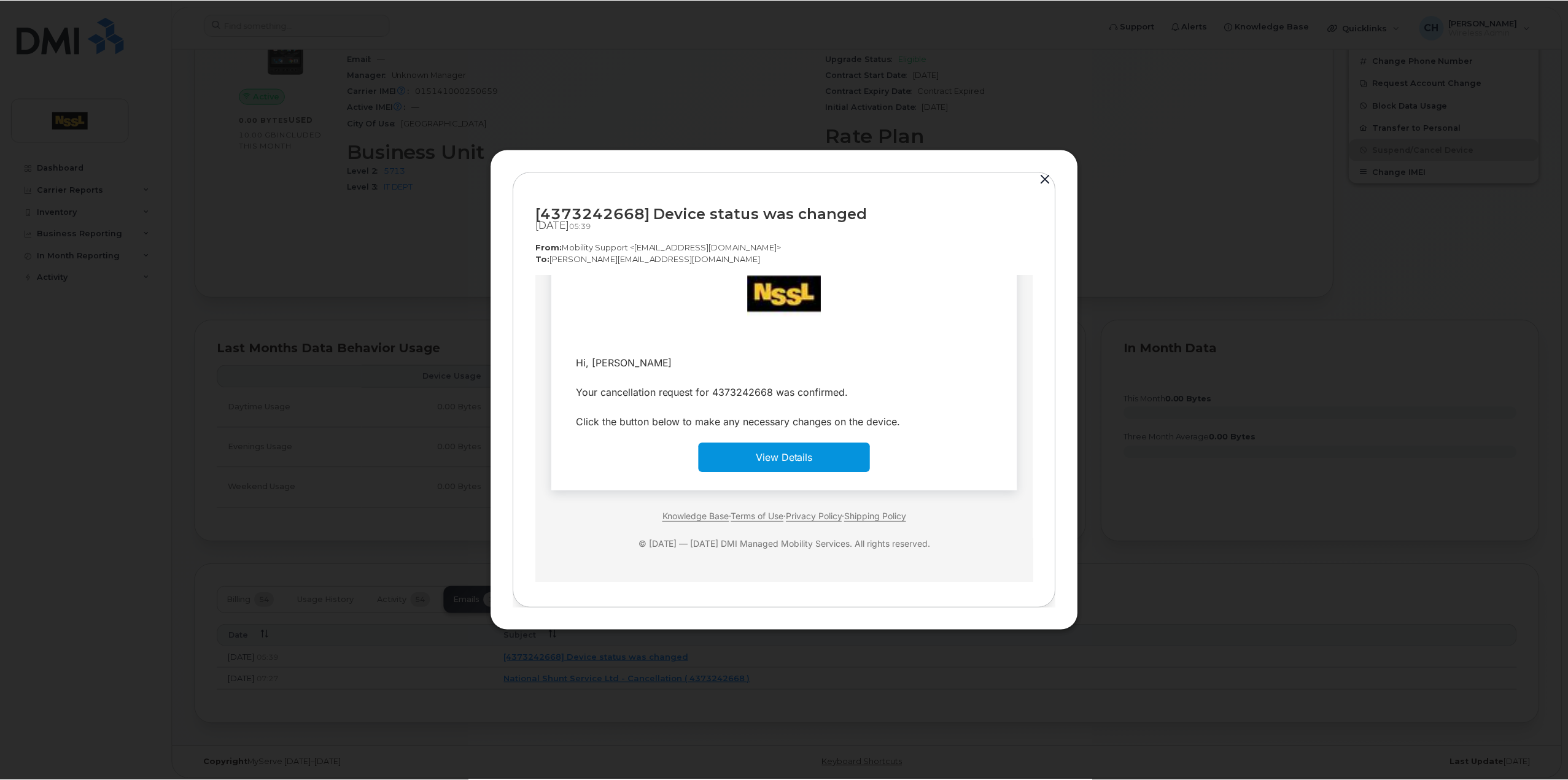
scroll to position [0, 0]
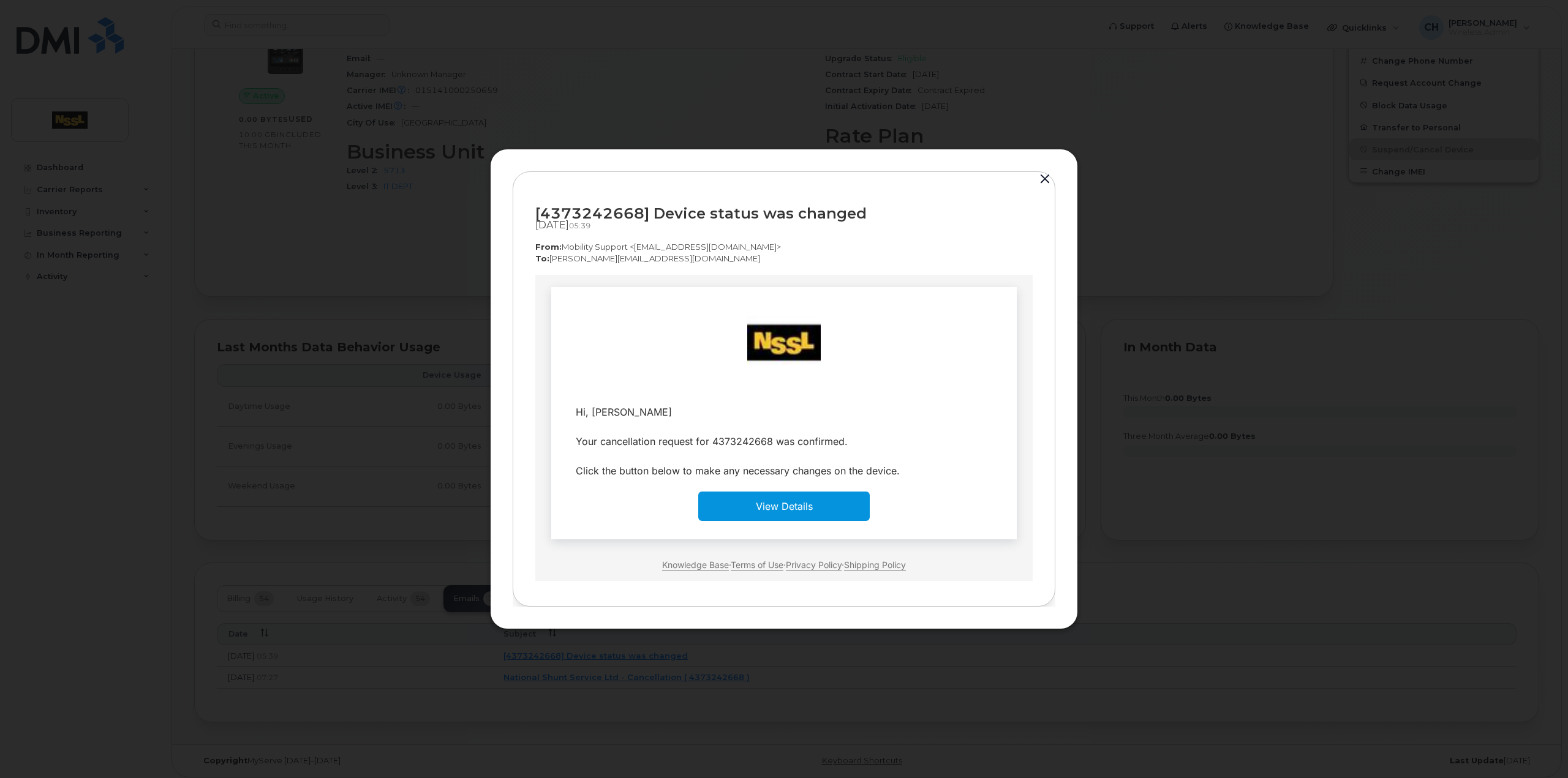
click at [799, 510] on link "View Details" at bounding box center [784, 506] width 57 height 13
click at [1043, 173] on button "button" at bounding box center [1045, 179] width 18 height 18
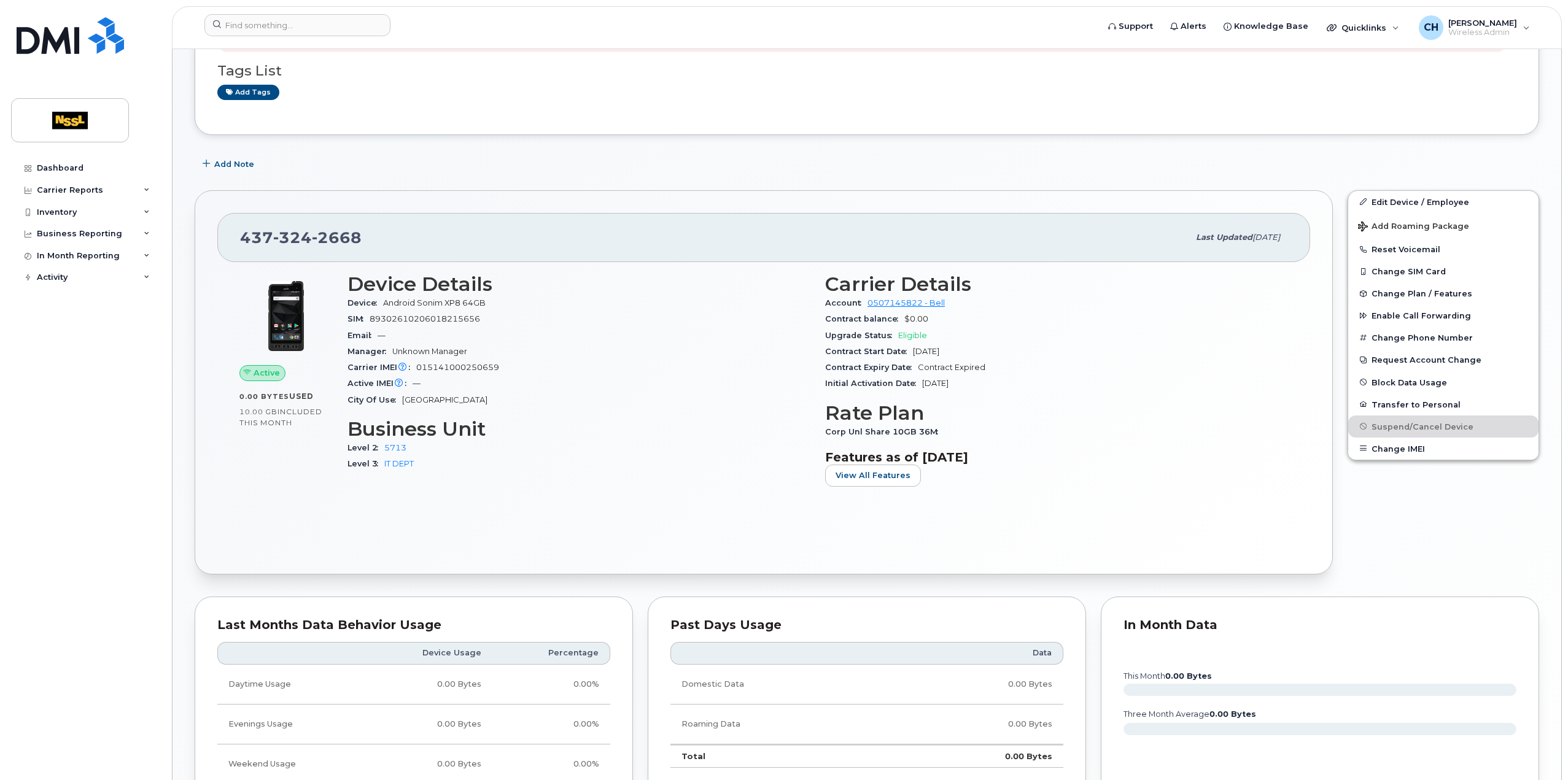
scroll to position [117, 0]
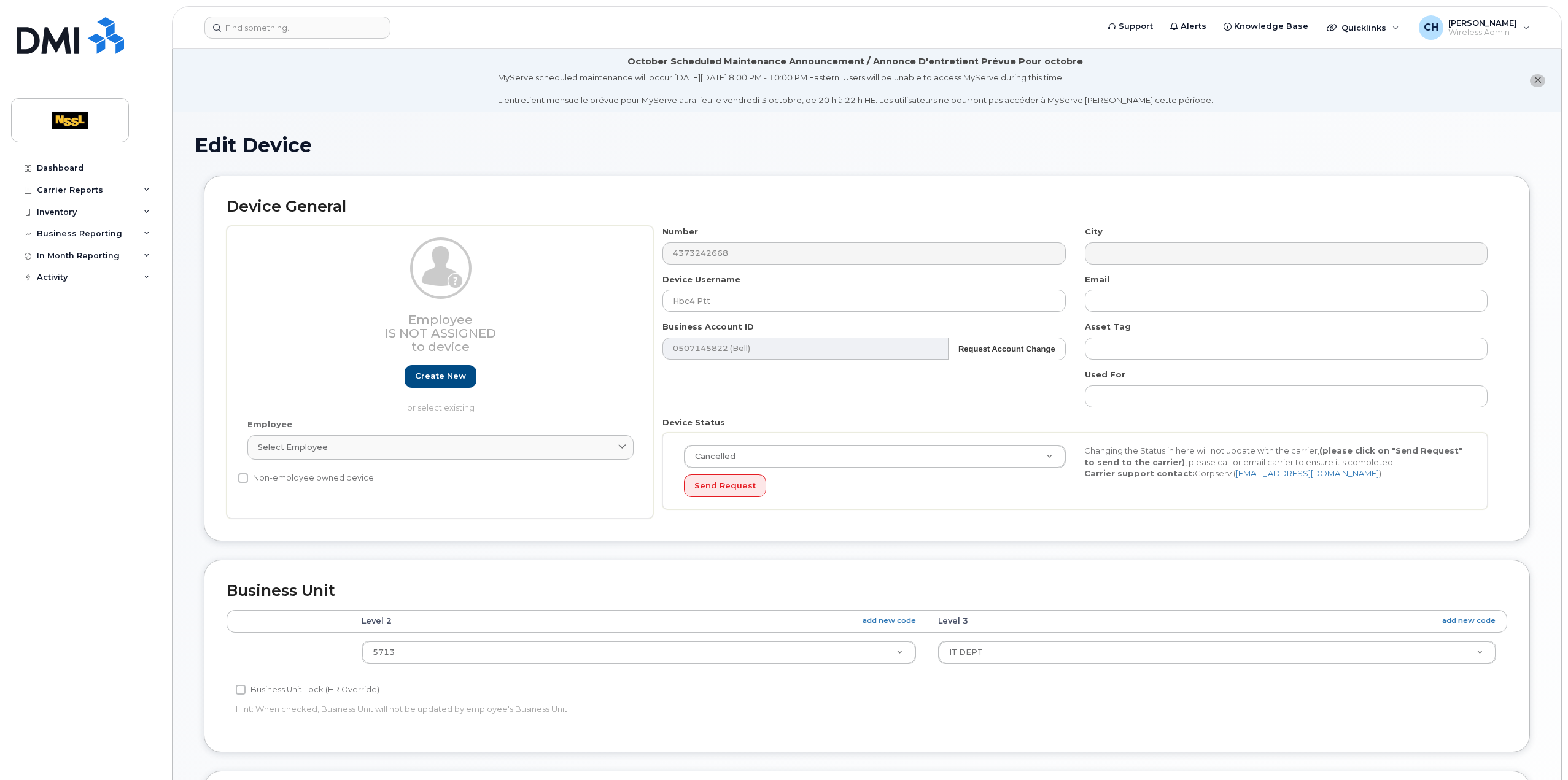
click at [220, 141] on h1 "Edit Device" at bounding box center [867, 145] width 1345 height 22
click at [68, 212] on div "Inventory" at bounding box center [57, 212] width 40 height 10
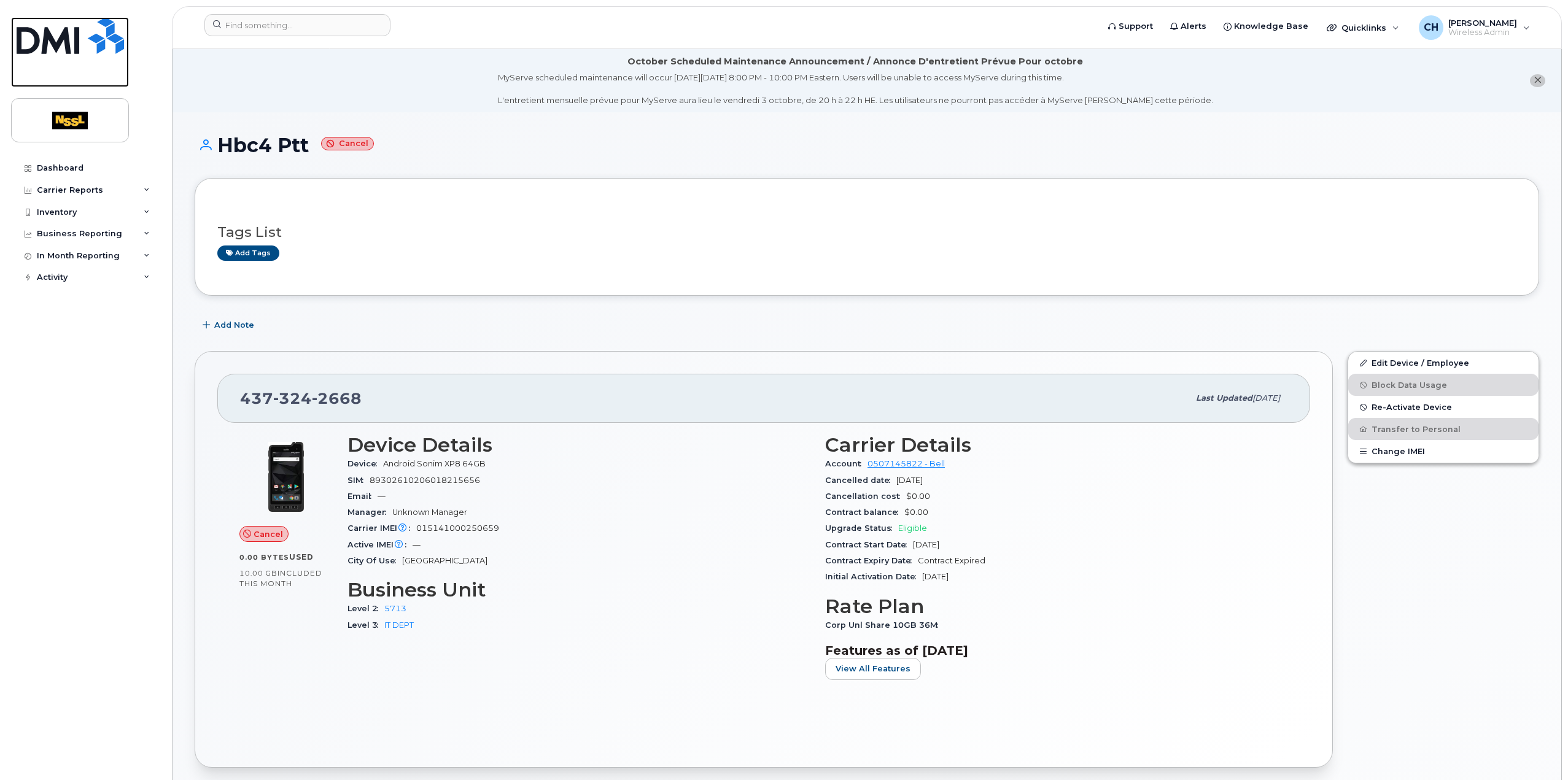
click at [75, 75] on link at bounding box center [69, 53] width 118 height 70
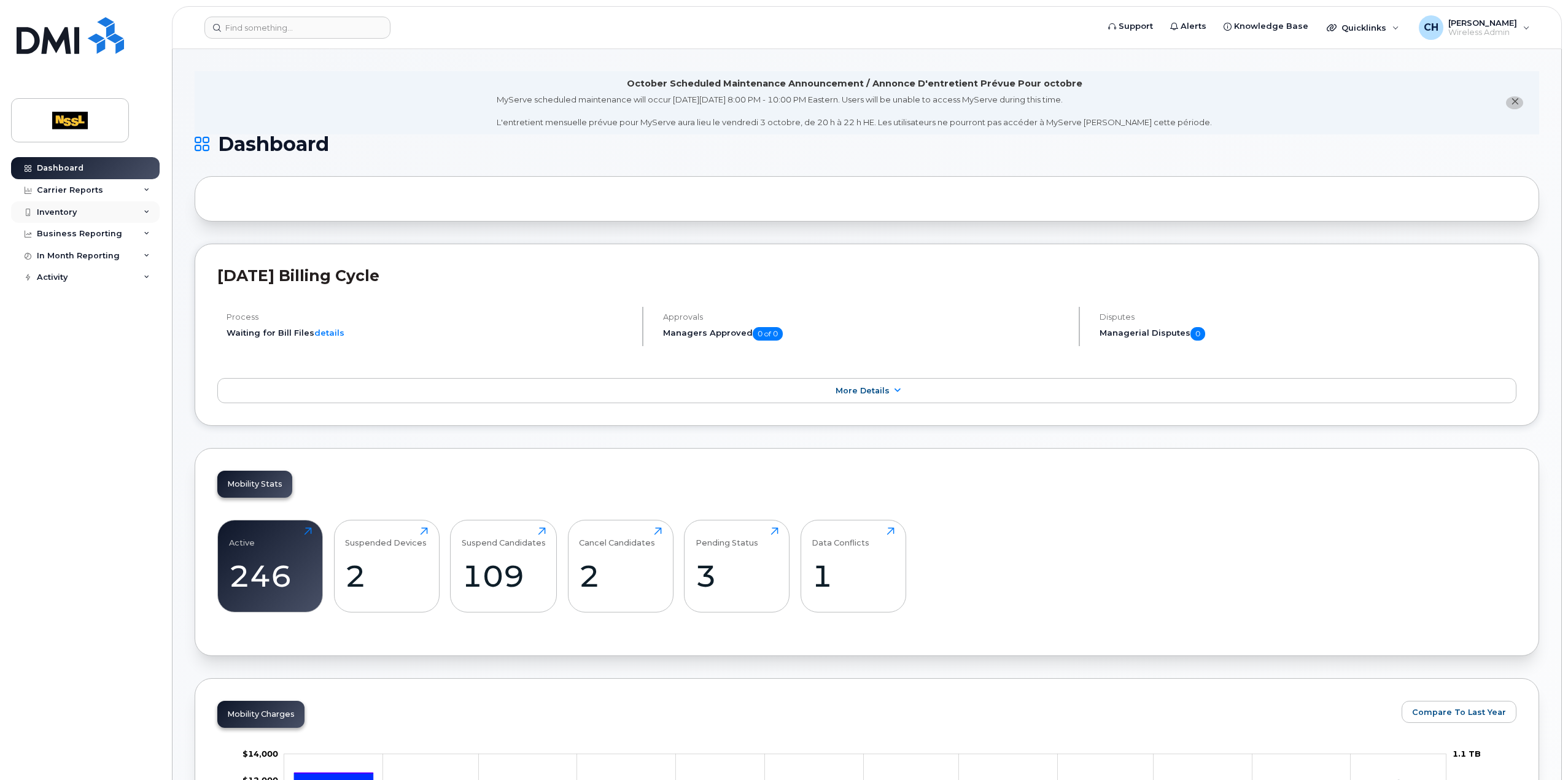
click at [89, 218] on div "Inventory" at bounding box center [85, 212] width 149 height 22
click at [105, 193] on div "Carrier Reports" at bounding box center [85, 190] width 149 height 22
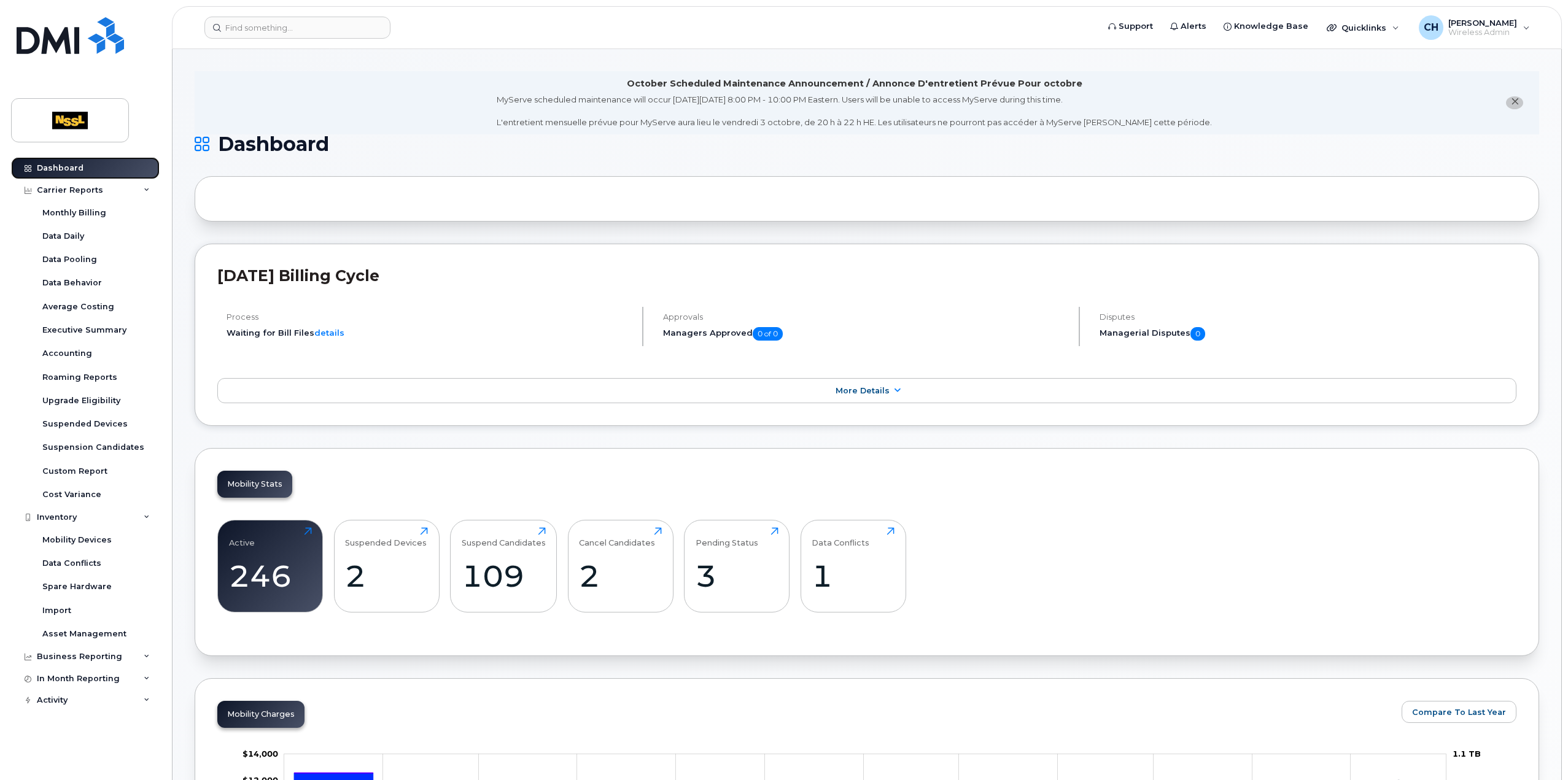
click at [110, 174] on link "Dashboard" at bounding box center [85, 168] width 149 height 22
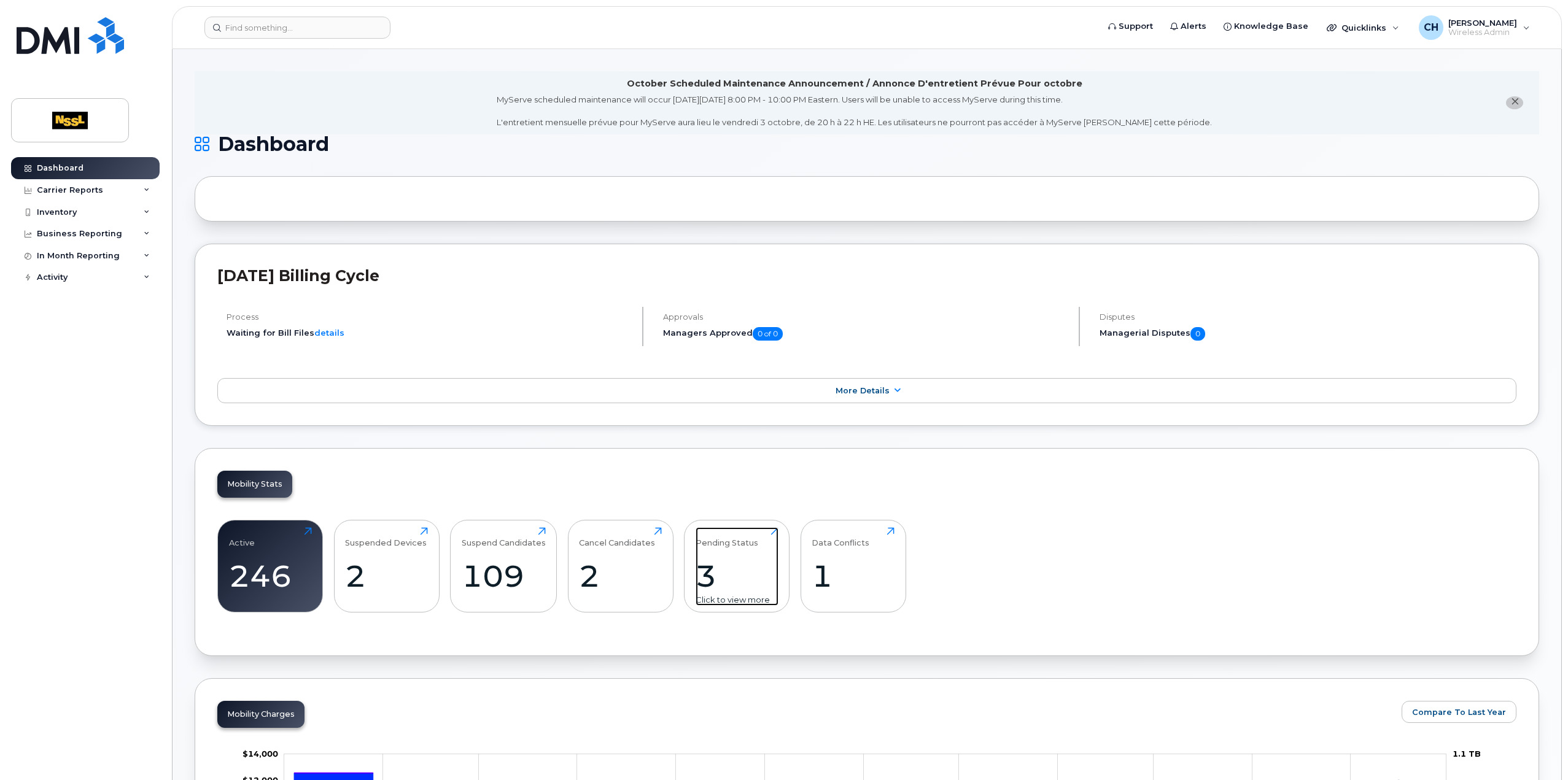
click at [715, 580] on div "3" at bounding box center [737, 575] width 83 height 36
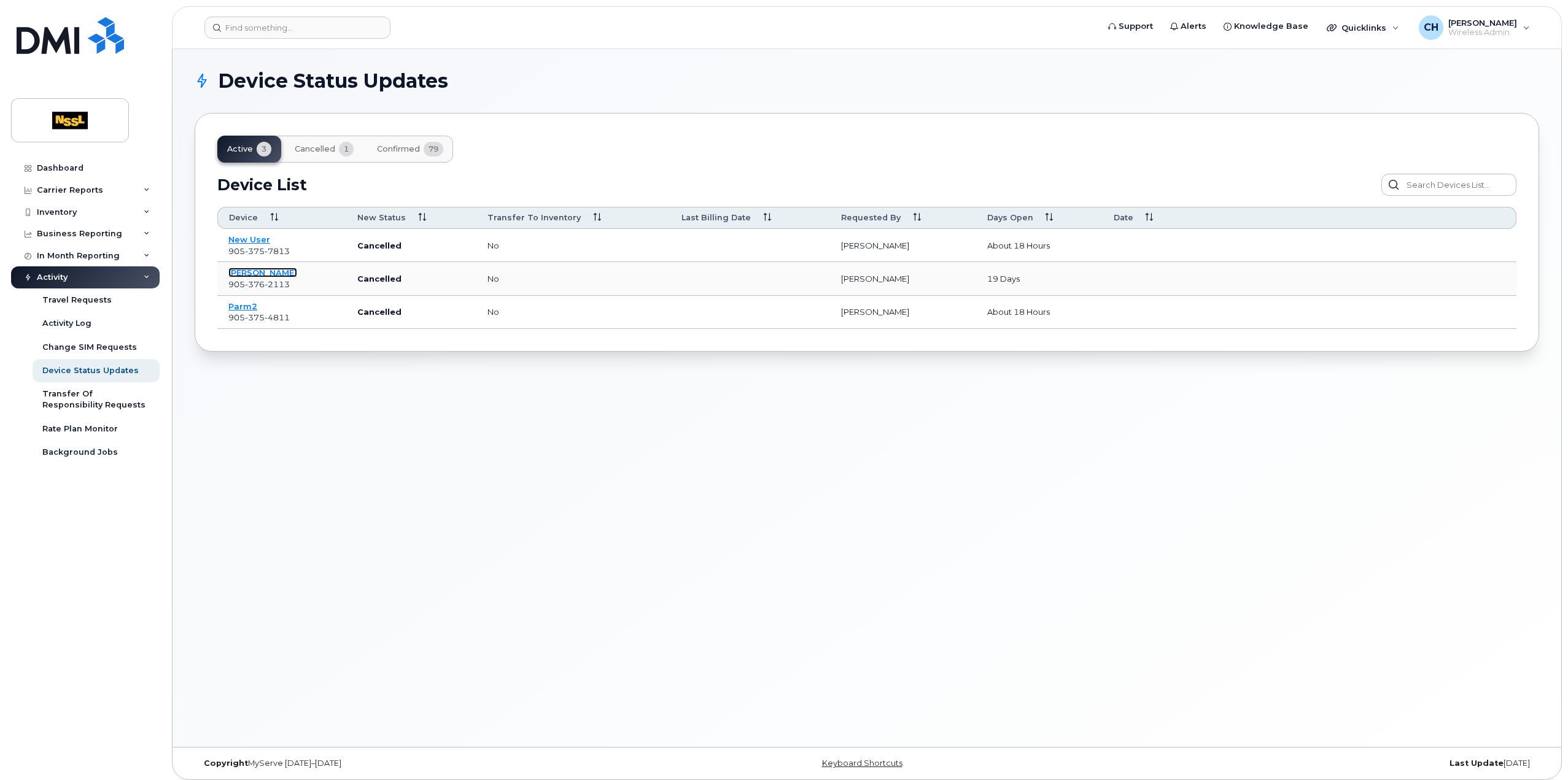
click at [242, 272] on link "[PERSON_NAME]" at bounding box center [263, 273] width 69 height 10
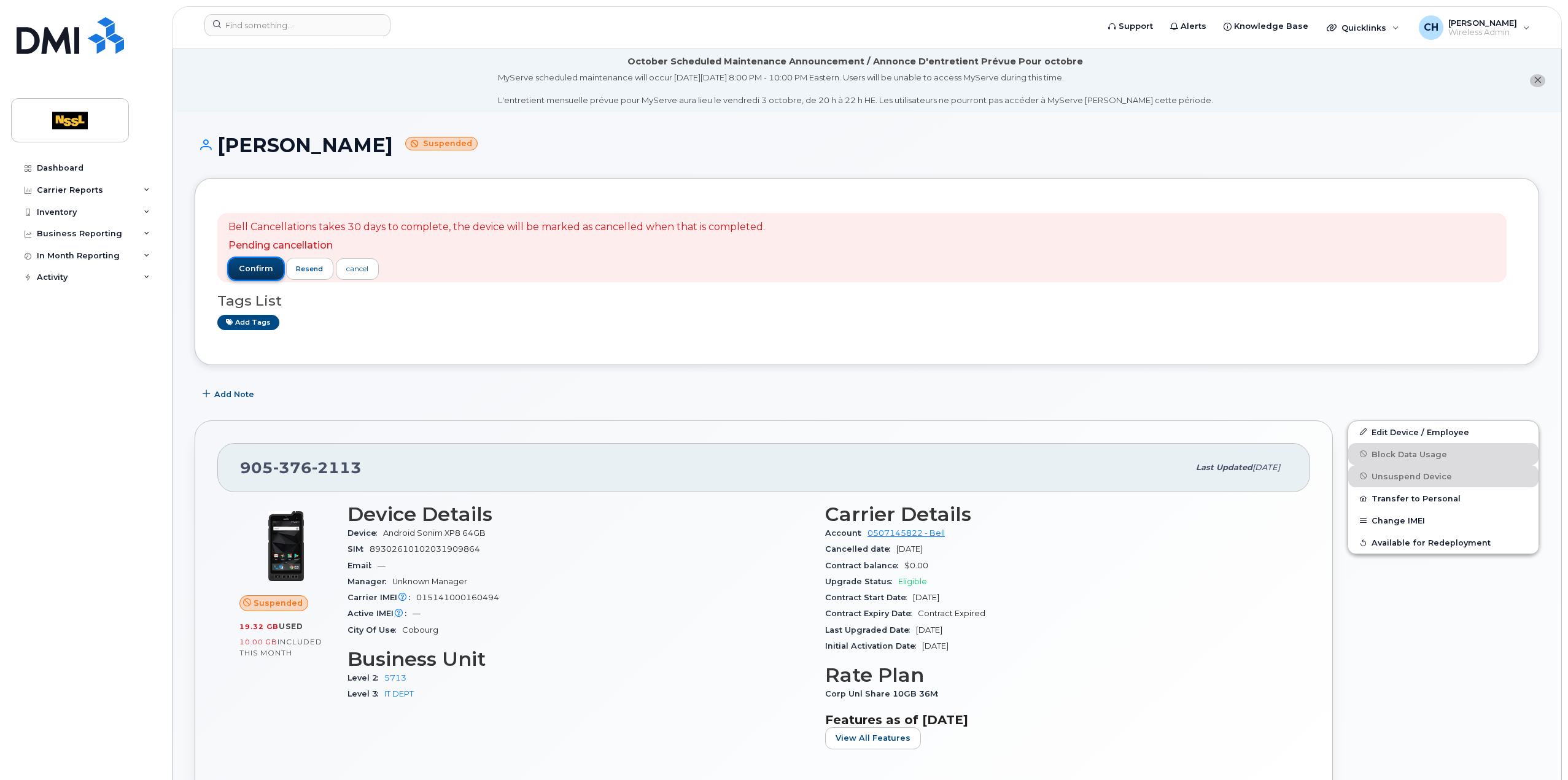
click at [243, 268] on span "confirm" at bounding box center [256, 268] width 34 height 11
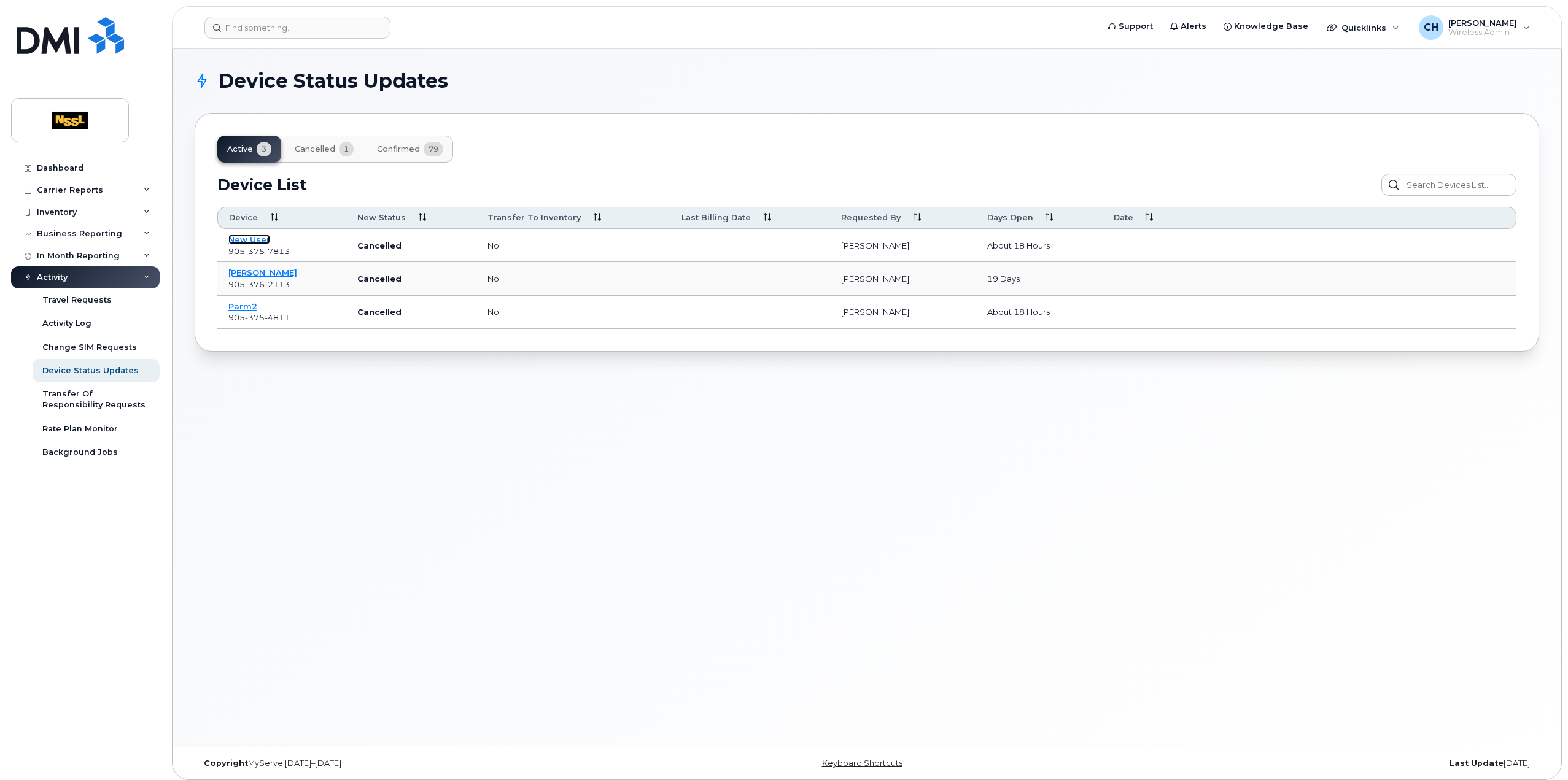
click at [248, 240] on link "New User" at bounding box center [249, 240] width 42 height 10
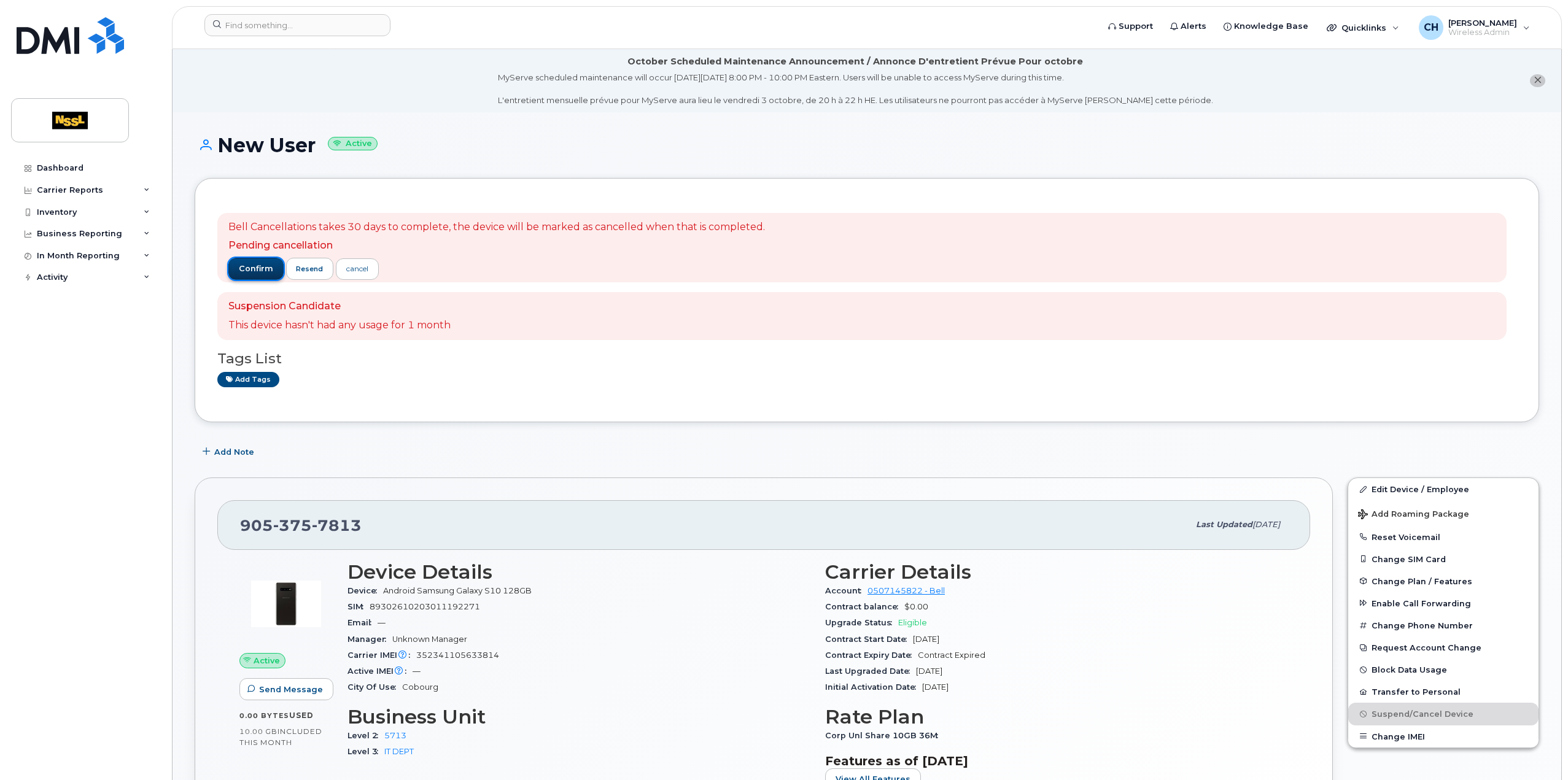
click at [245, 267] on span "confirm" at bounding box center [256, 268] width 34 height 11
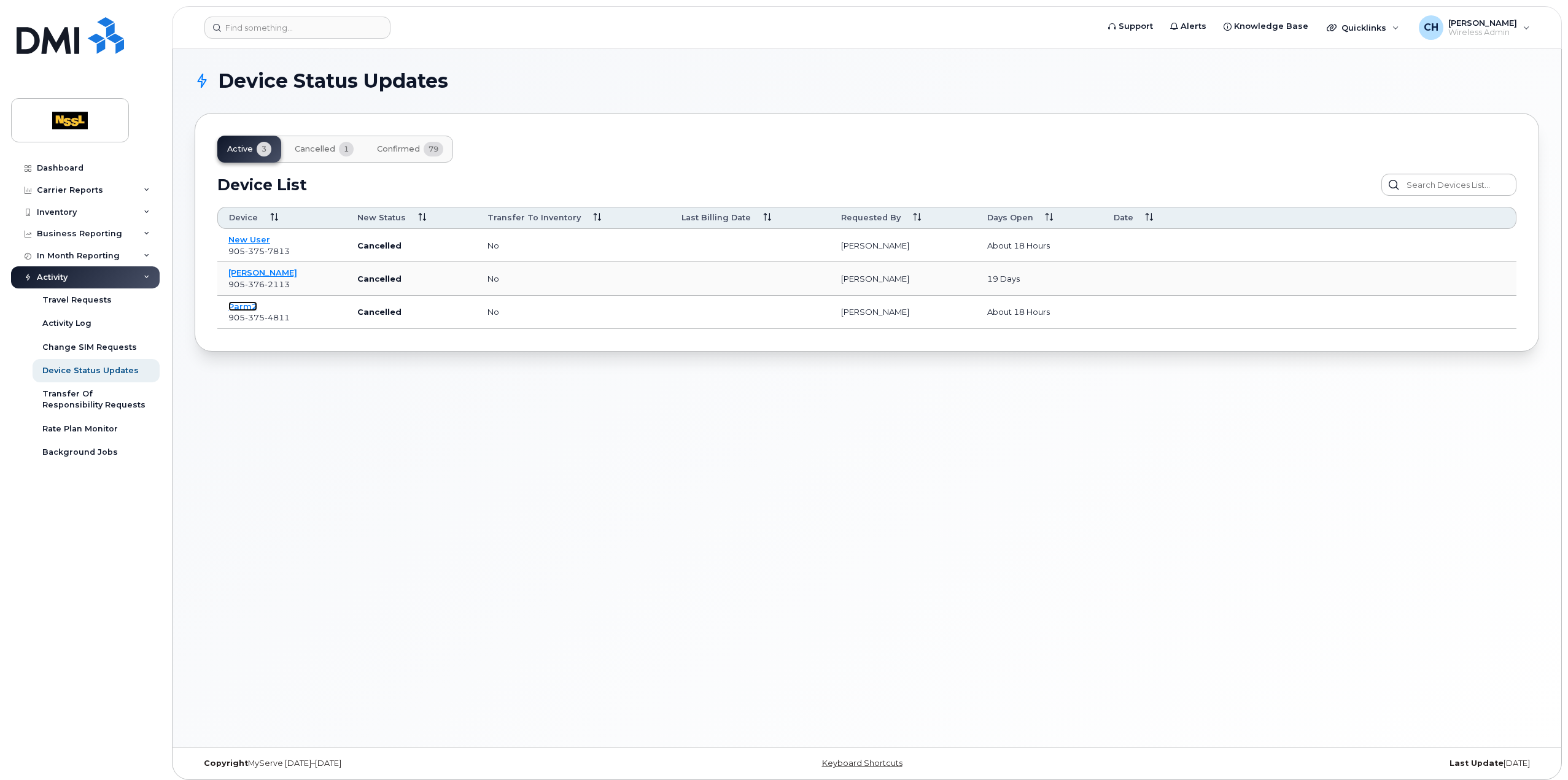
click at [242, 308] on link "Parm2" at bounding box center [243, 307] width 29 height 10
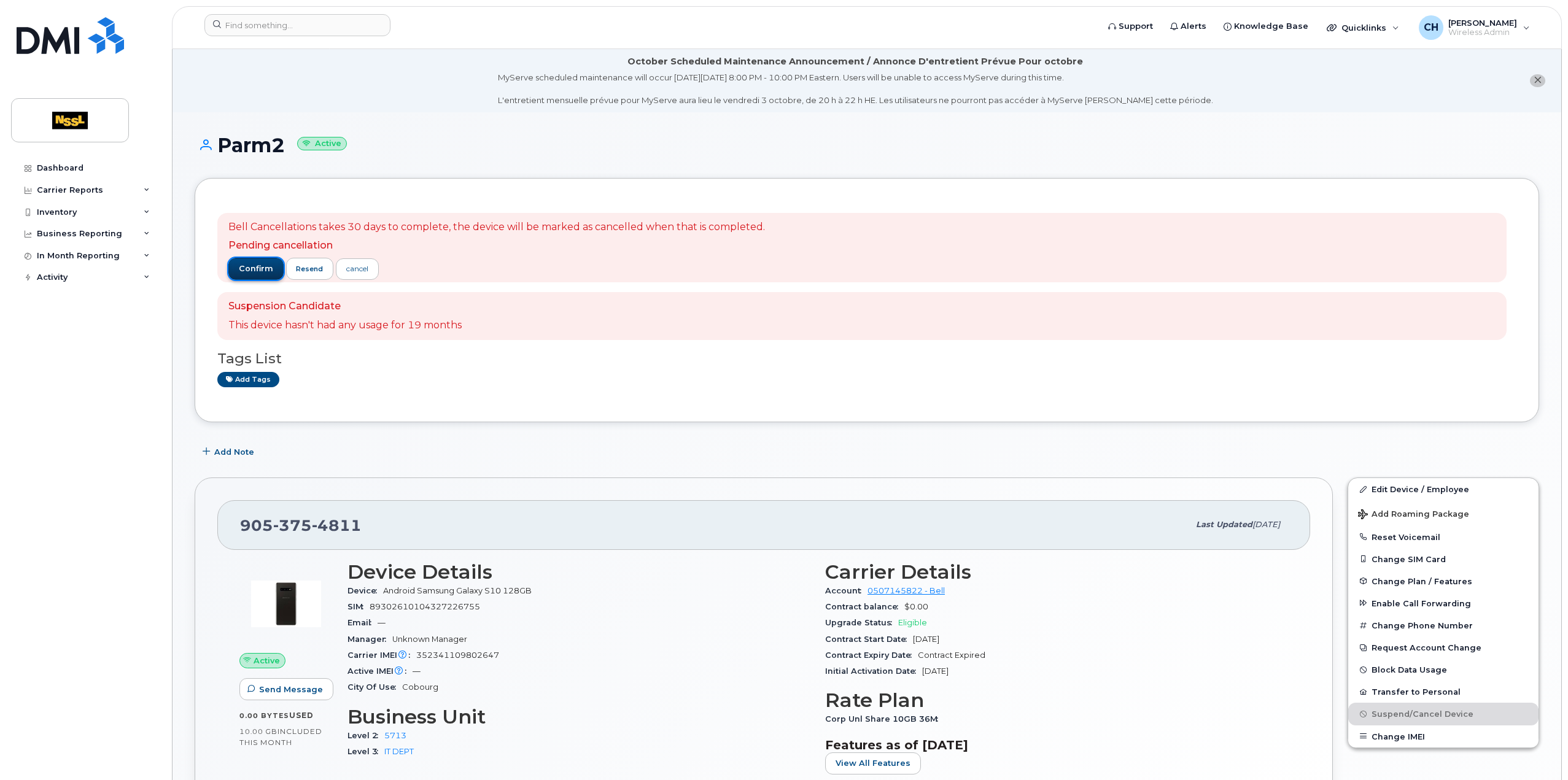
click at [246, 267] on span "confirm" at bounding box center [256, 268] width 34 height 11
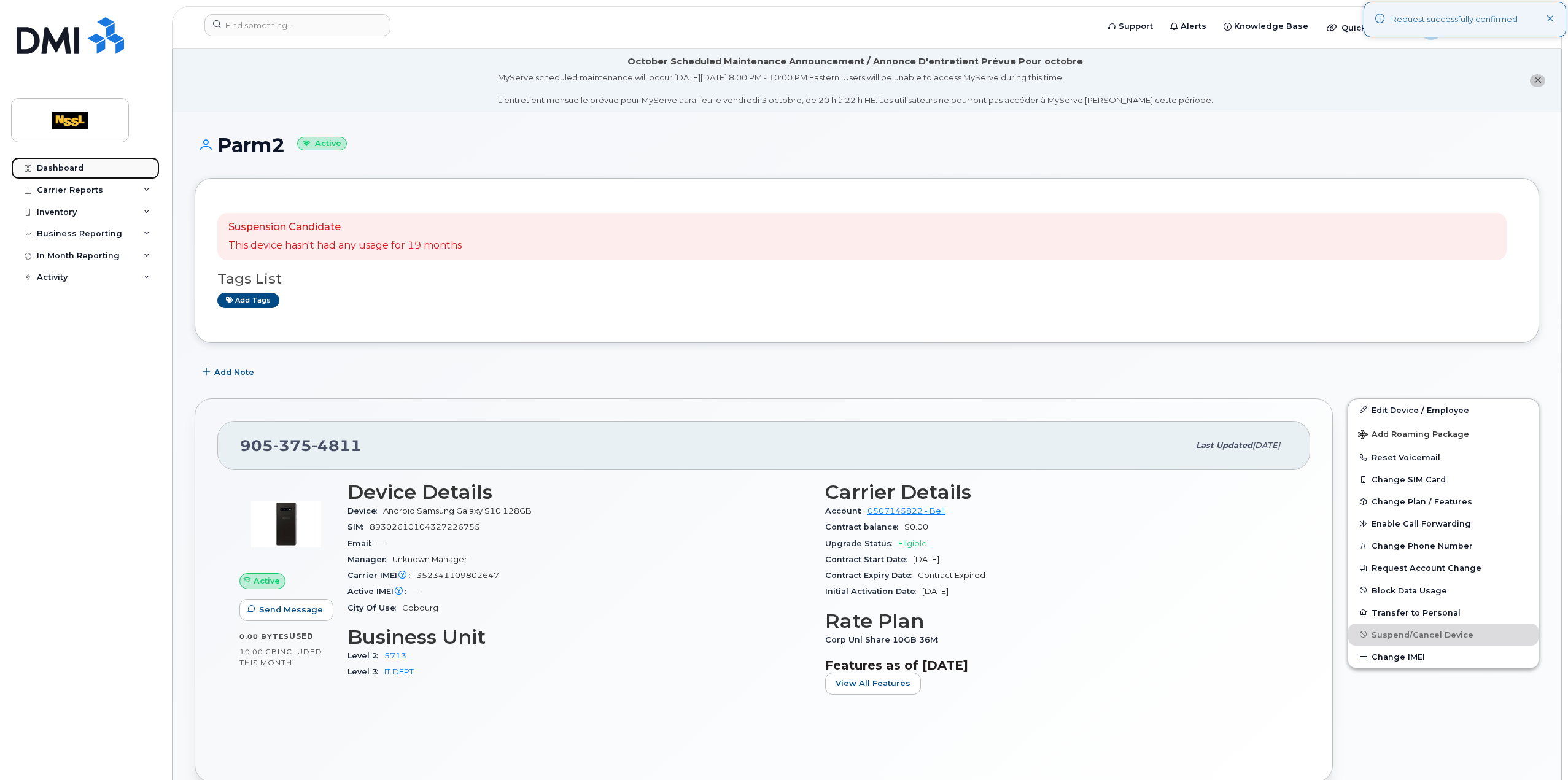
click at [59, 171] on div "Dashboard" at bounding box center [60, 168] width 47 height 10
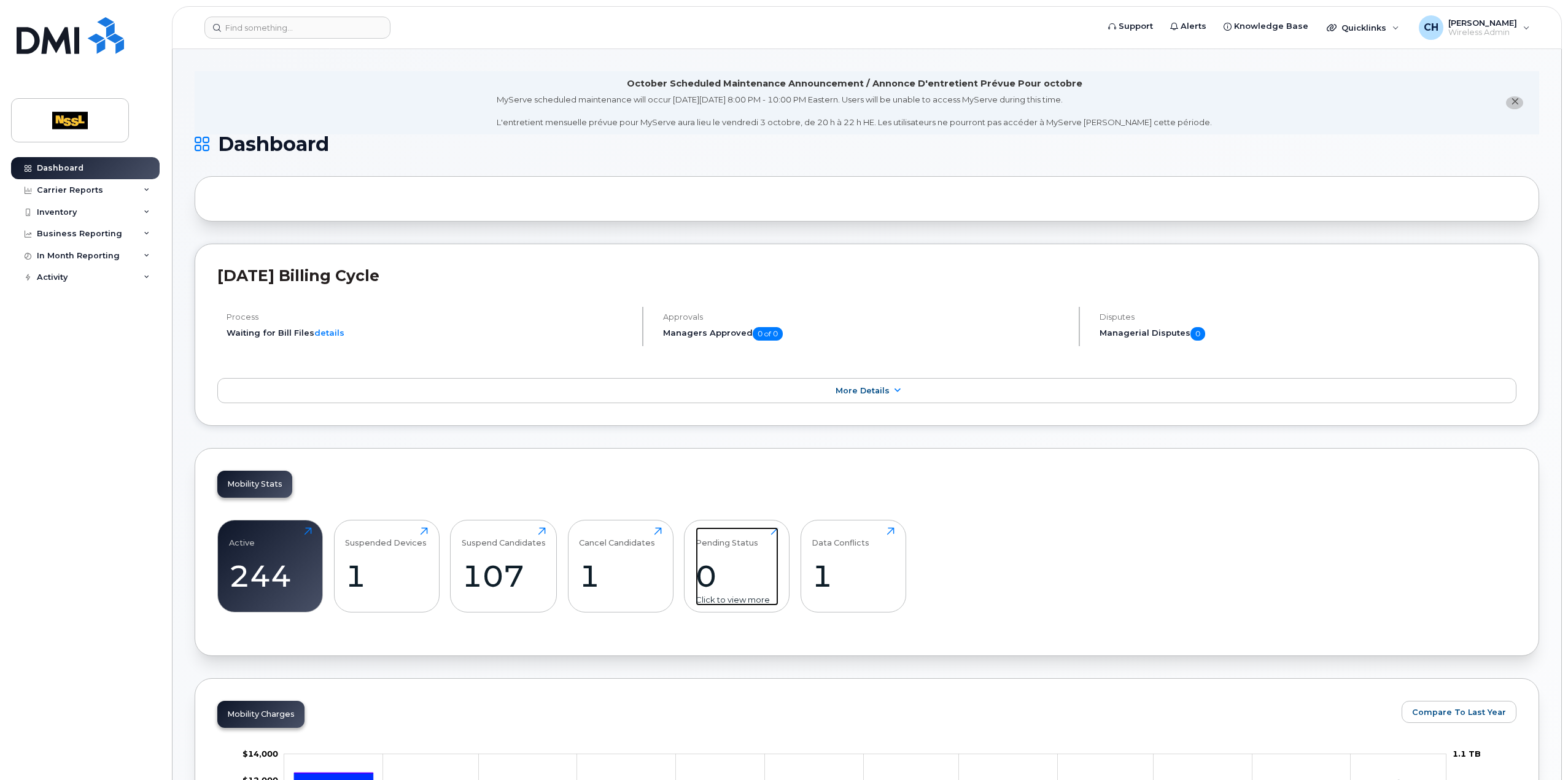
click at [723, 564] on div "0" at bounding box center [737, 575] width 83 height 36
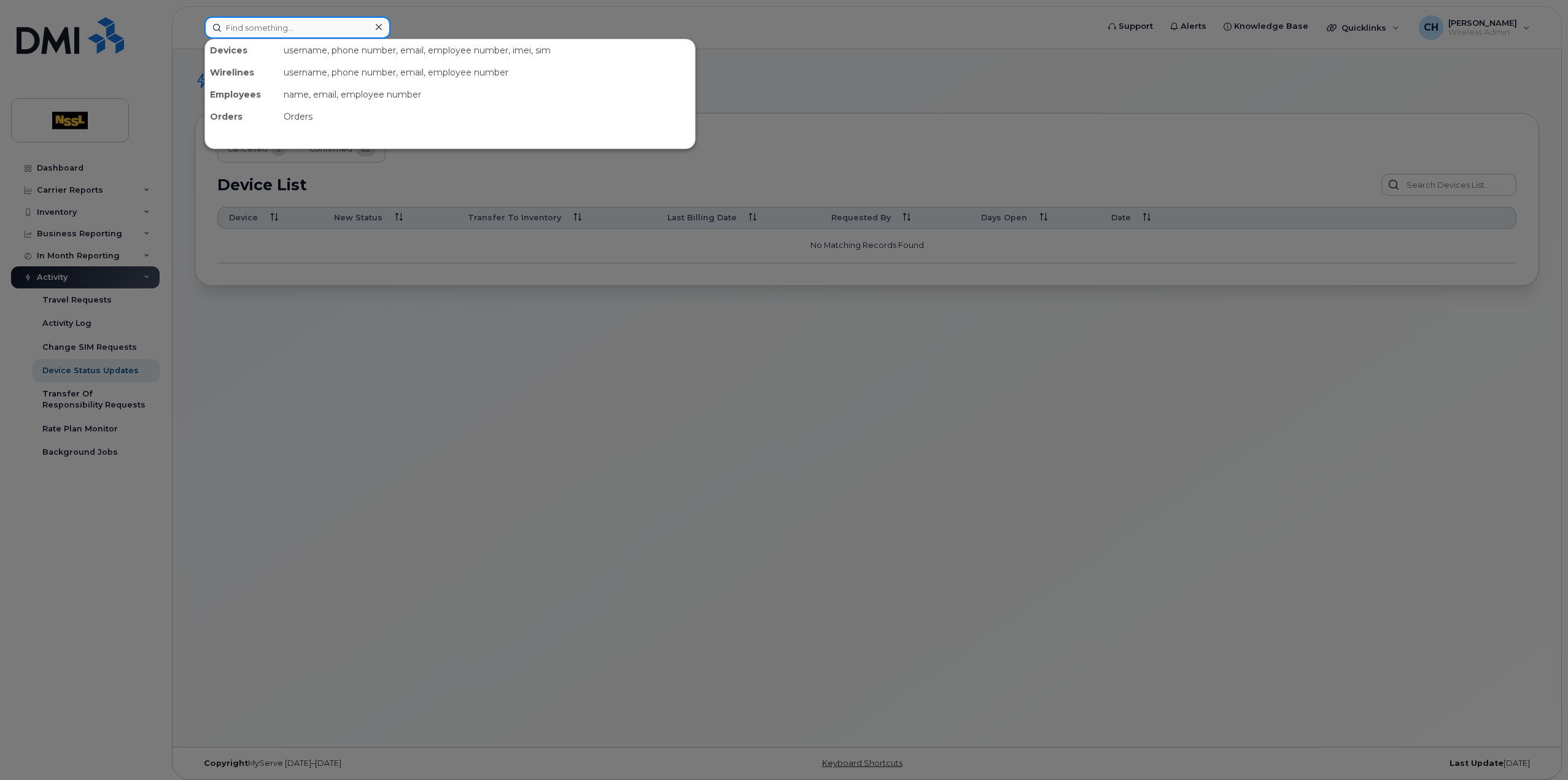
click at [253, 33] on input at bounding box center [298, 28] width 186 height 22
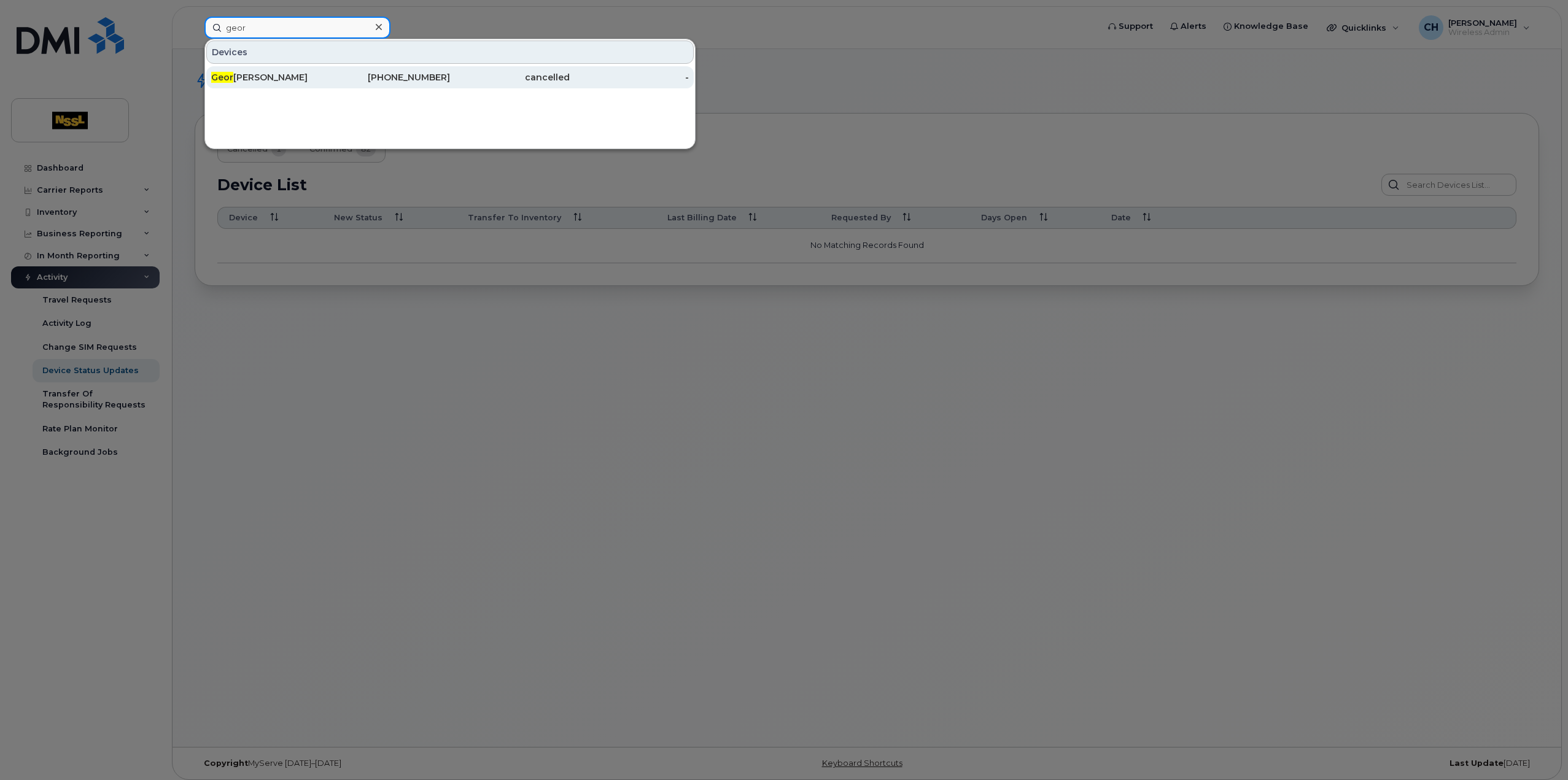
type input "geor"
click at [264, 78] on div "Geor ge Roach" at bounding box center [271, 77] width 120 height 13
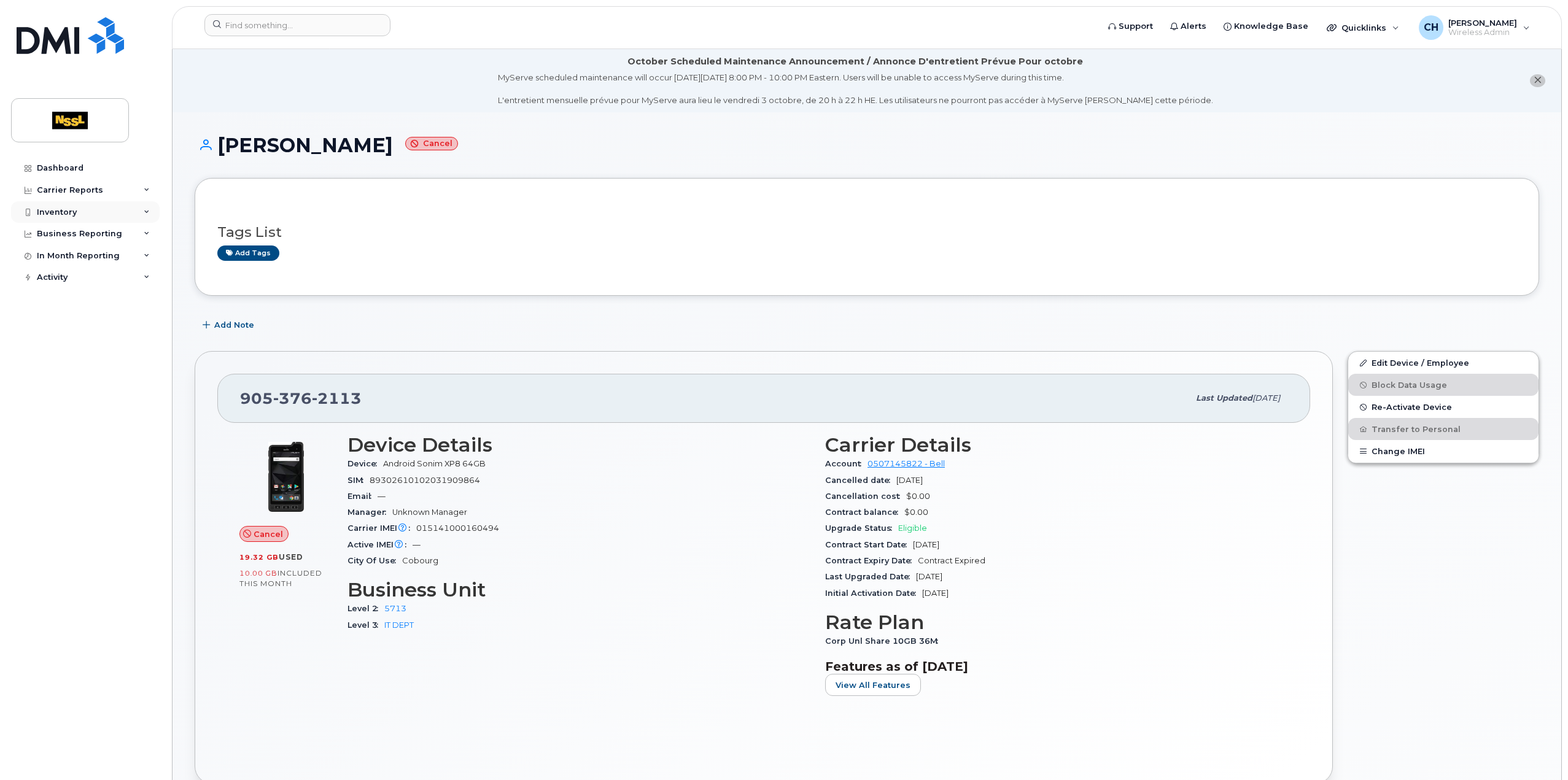
click at [64, 211] on div "Inventory" at bounding box center [57, 212] width 40 height 10
click at [69, 35] on img at bounding box center [70, 36] width 108 height 37
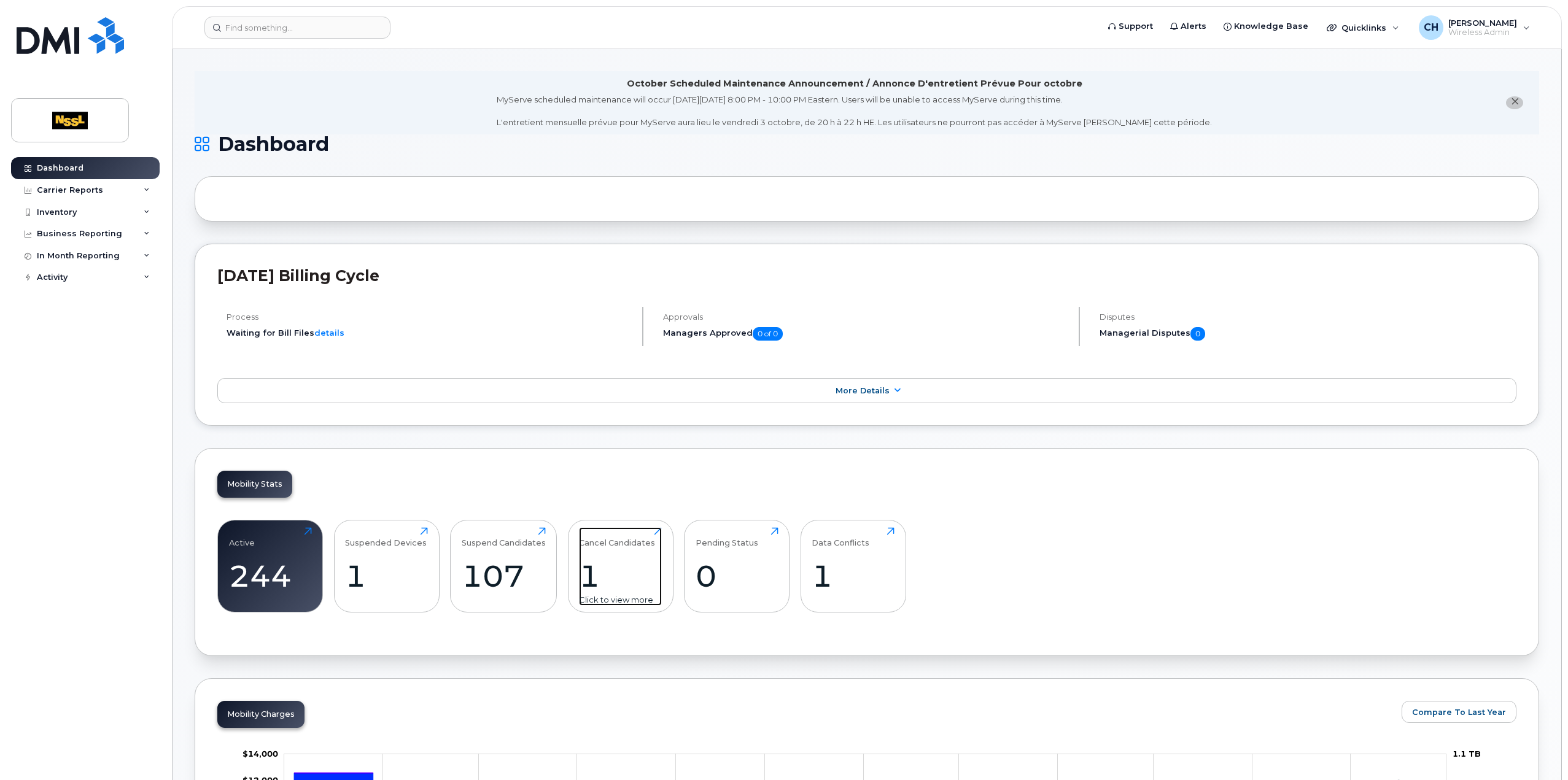
click at [621, 564] on div "1" at bounding box center [620, 575] width 83 height 36
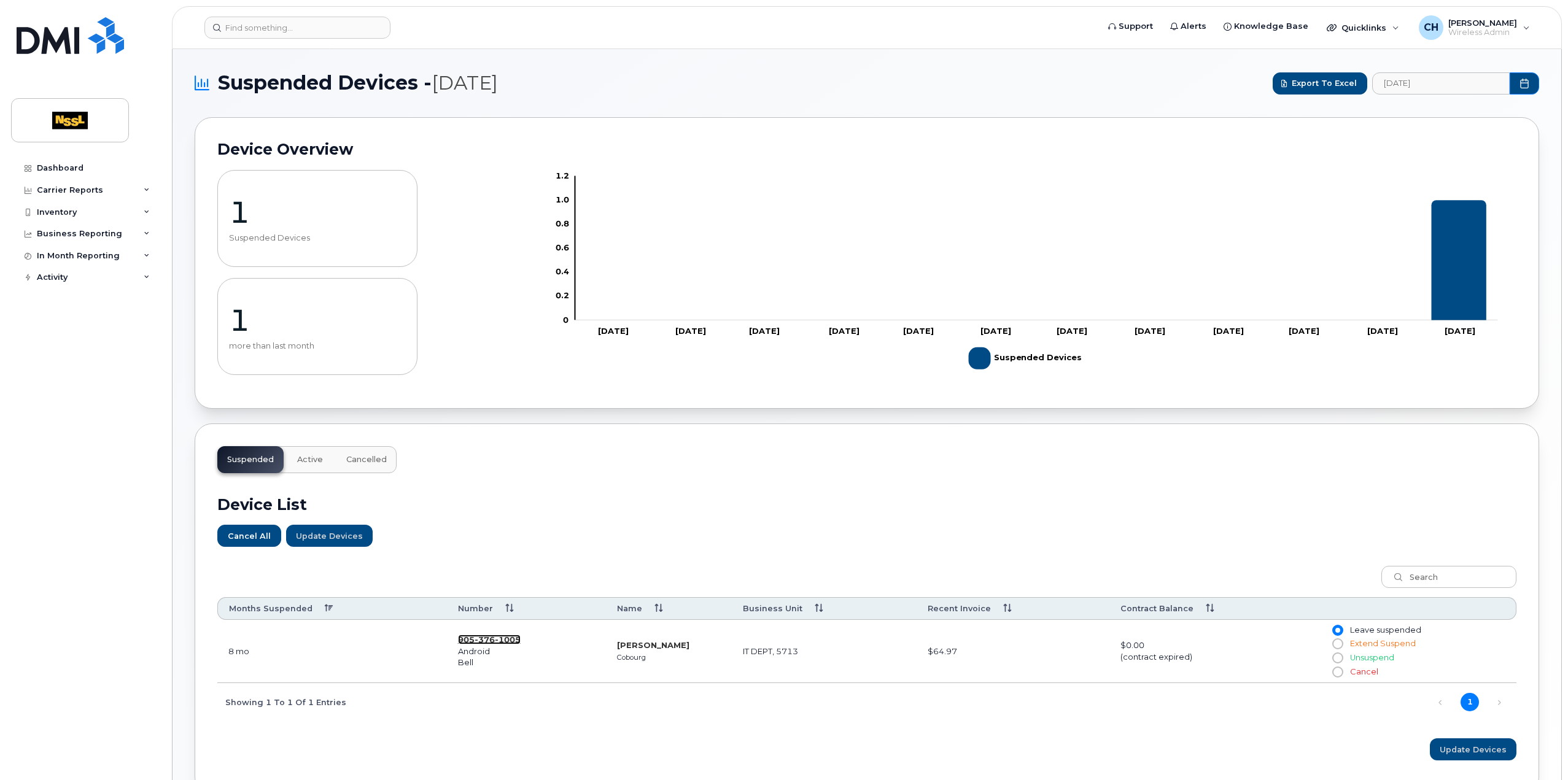
click at [495, 640] on span "1005" at bounding box center [508, 640] width 26 height 10
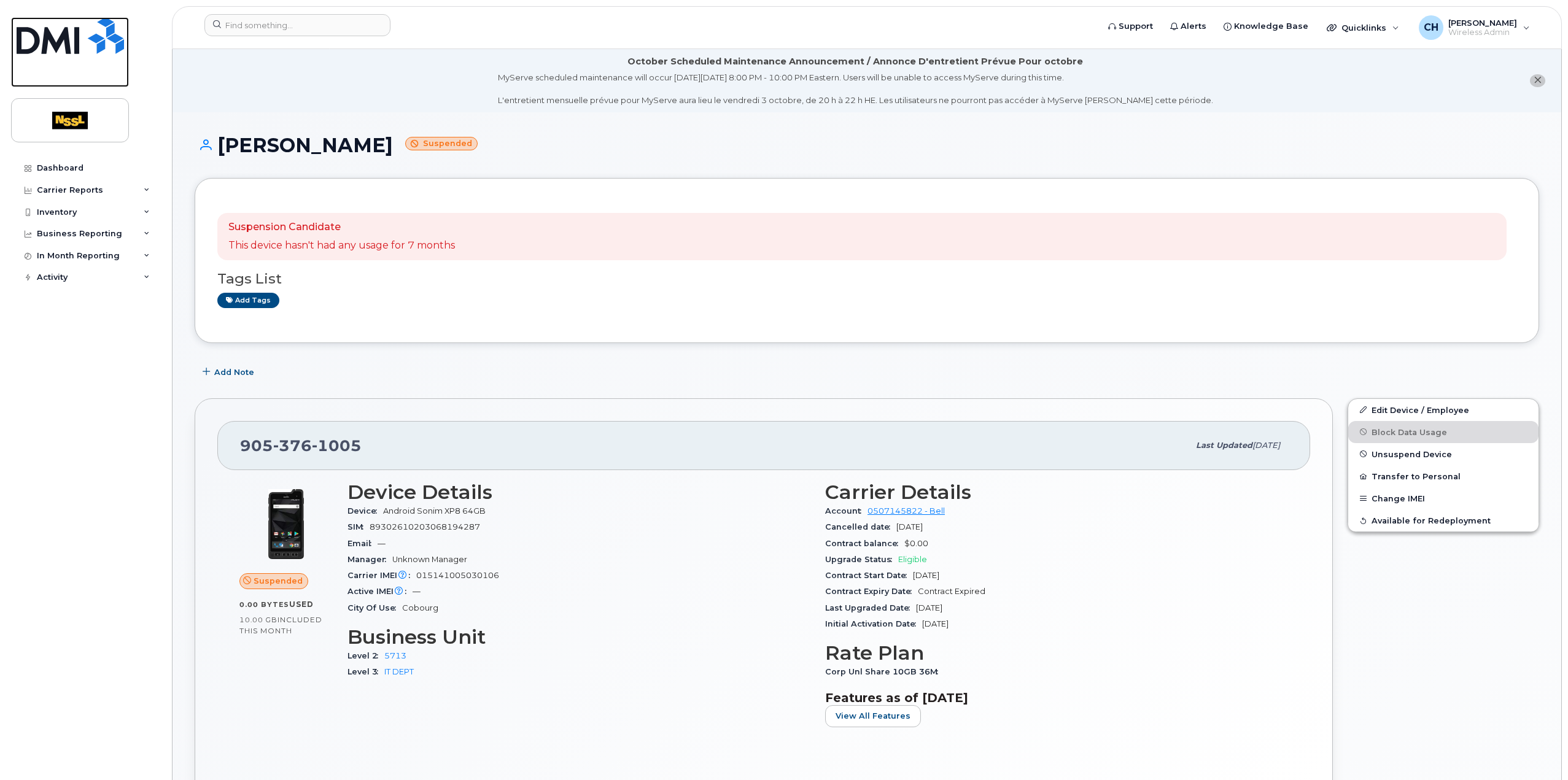
click at [69, 35] on img at bounding box center [70, 36] width 108 height 37
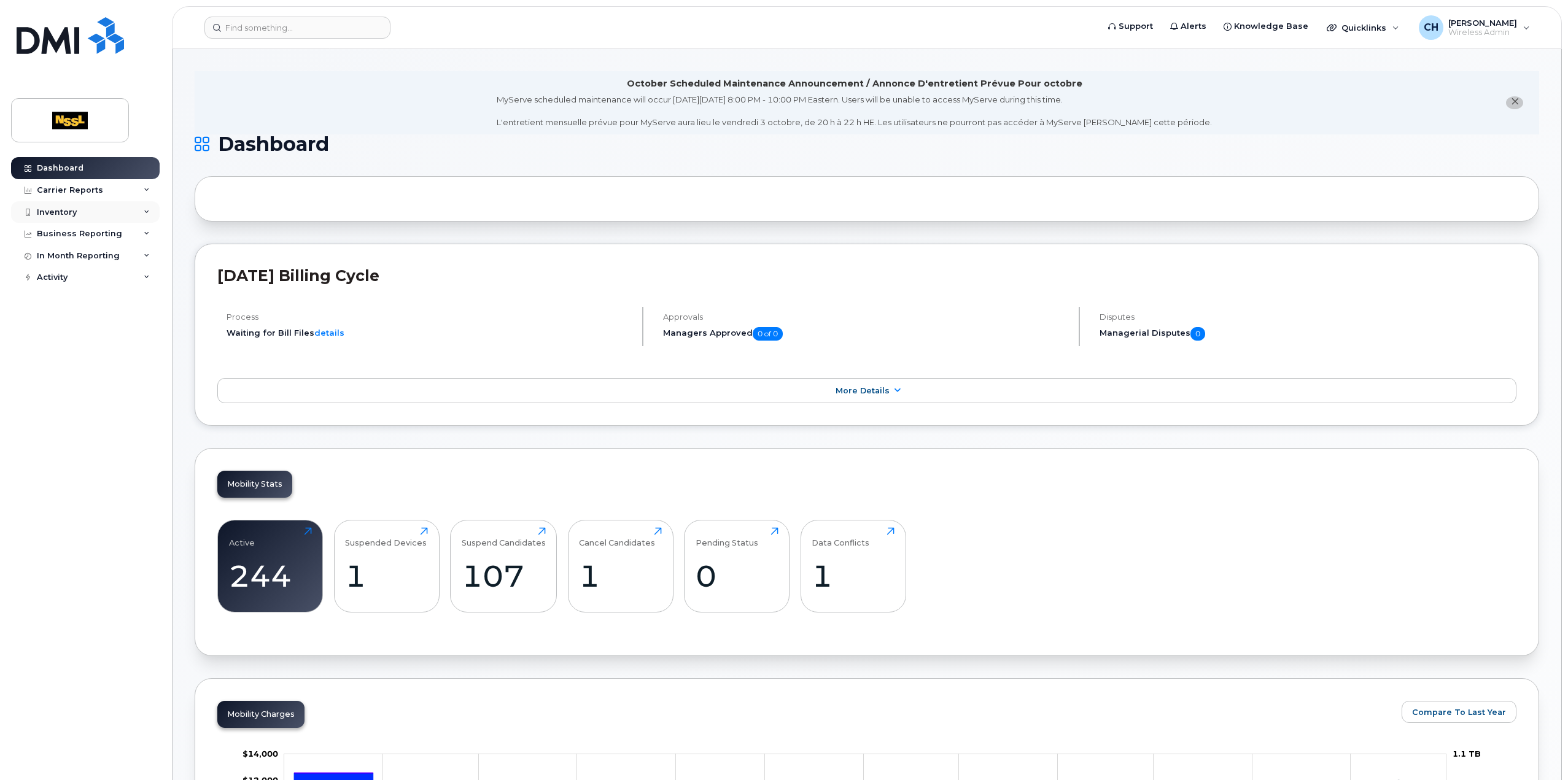
click at [91, 209] on div "Inventory" at bounding box center [85, 212] width 149 height 22
click at [87, 226] on link "Mobility Devices" at bounding box center [96, 235] width 127 height 23
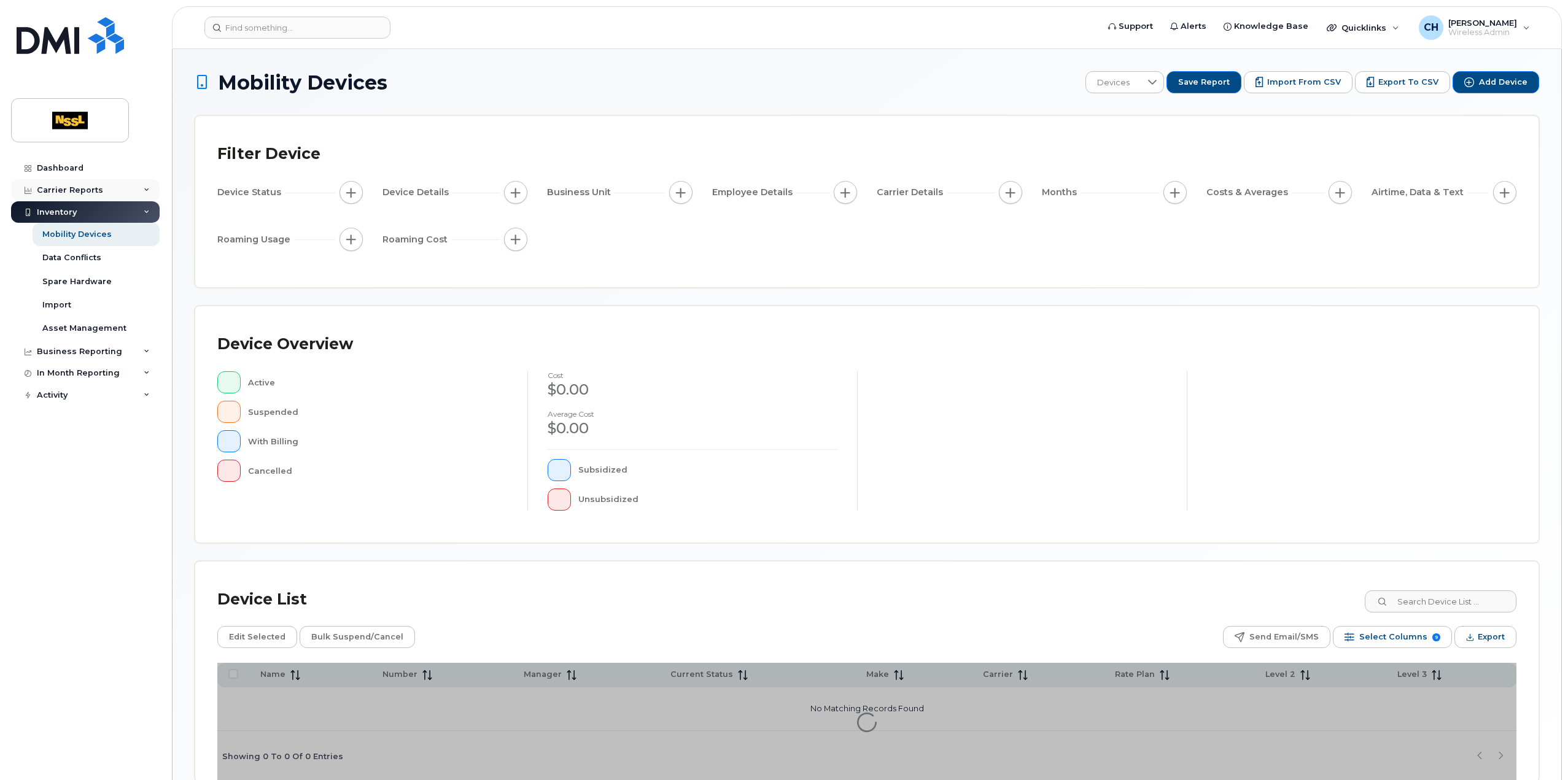
click at [94, 187] on div "Carrier Reports" at bounding box center [69, 191] width 66 height 10
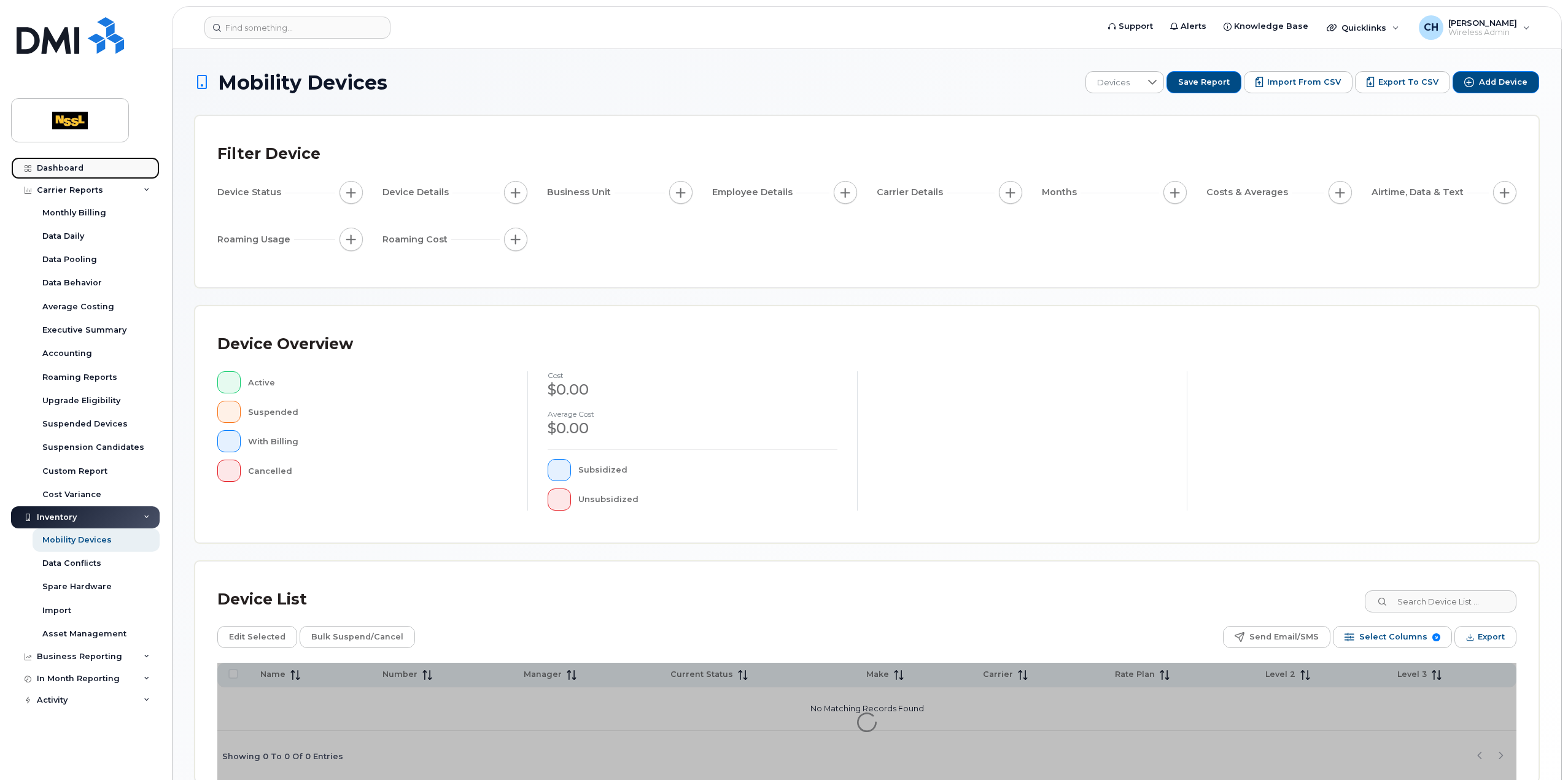
click at [79, 163] on div "Dashboard" at bounding box center [60, 168] width 47 height 10
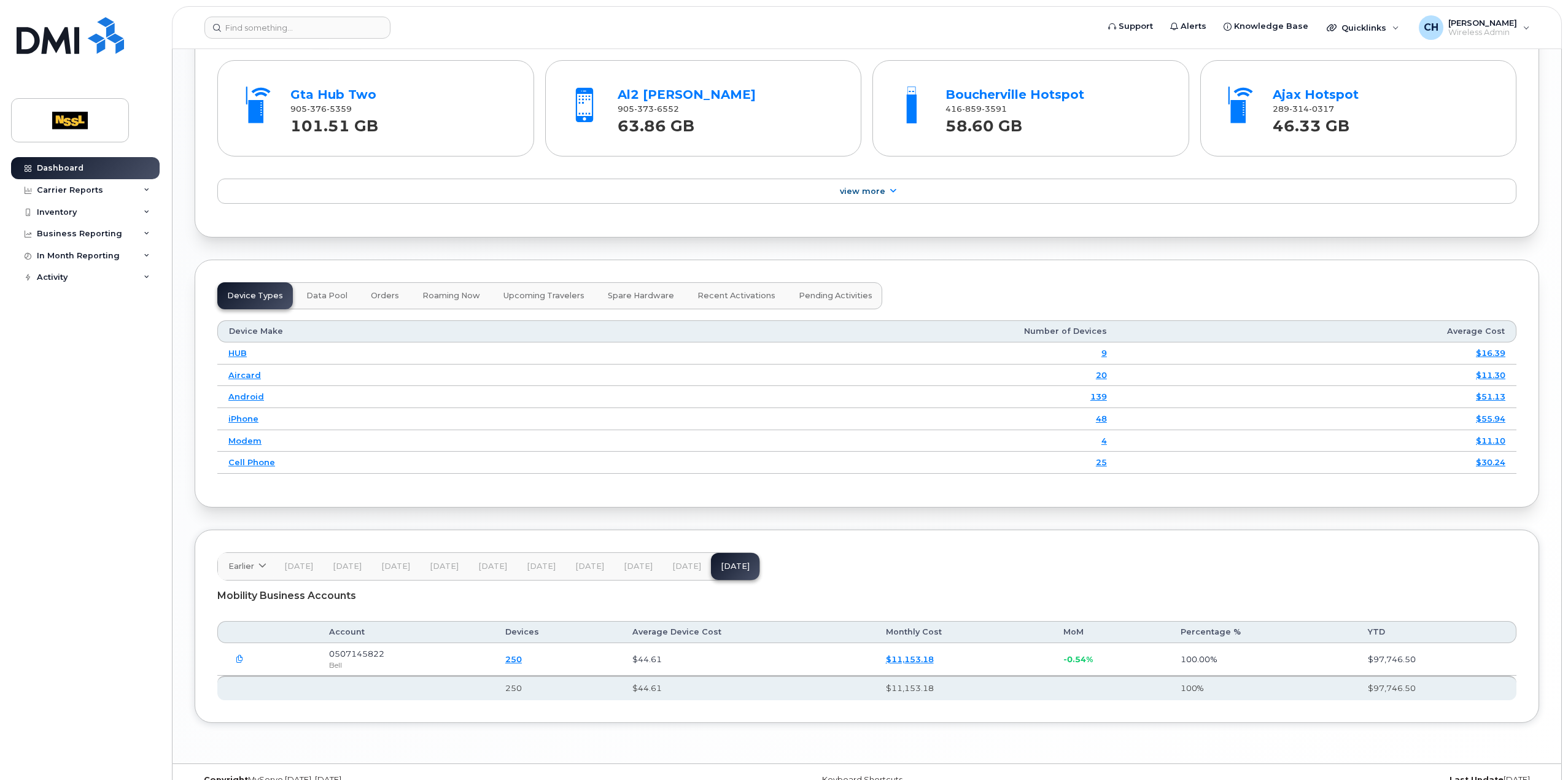
scroll to position [1394, 0]
